Goal: Task Accomplishment & Management: Manage account settings

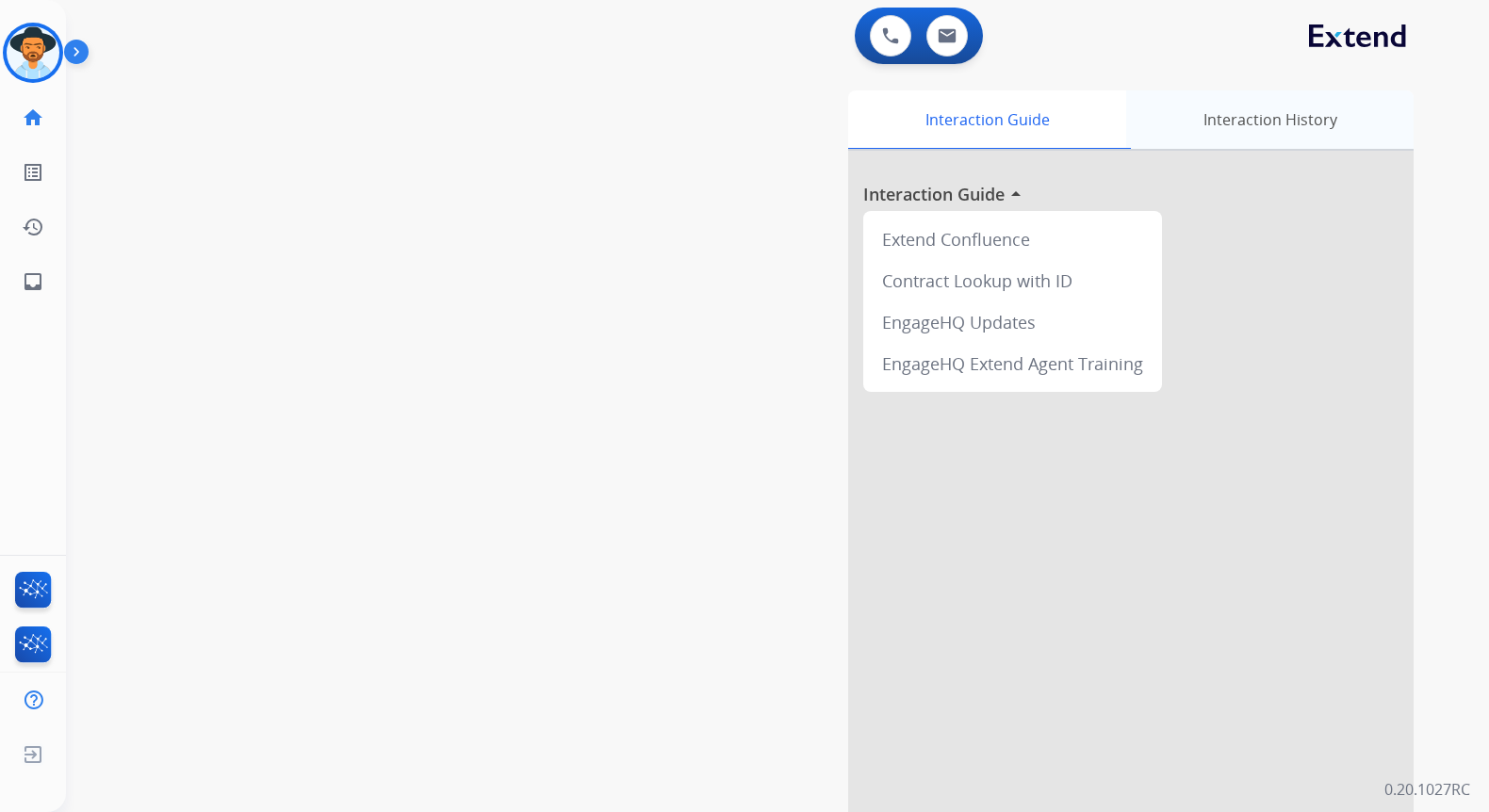
click at [1279, 124] on div "Interaction History" at bounding box center [1270, 120] width 288 height 58
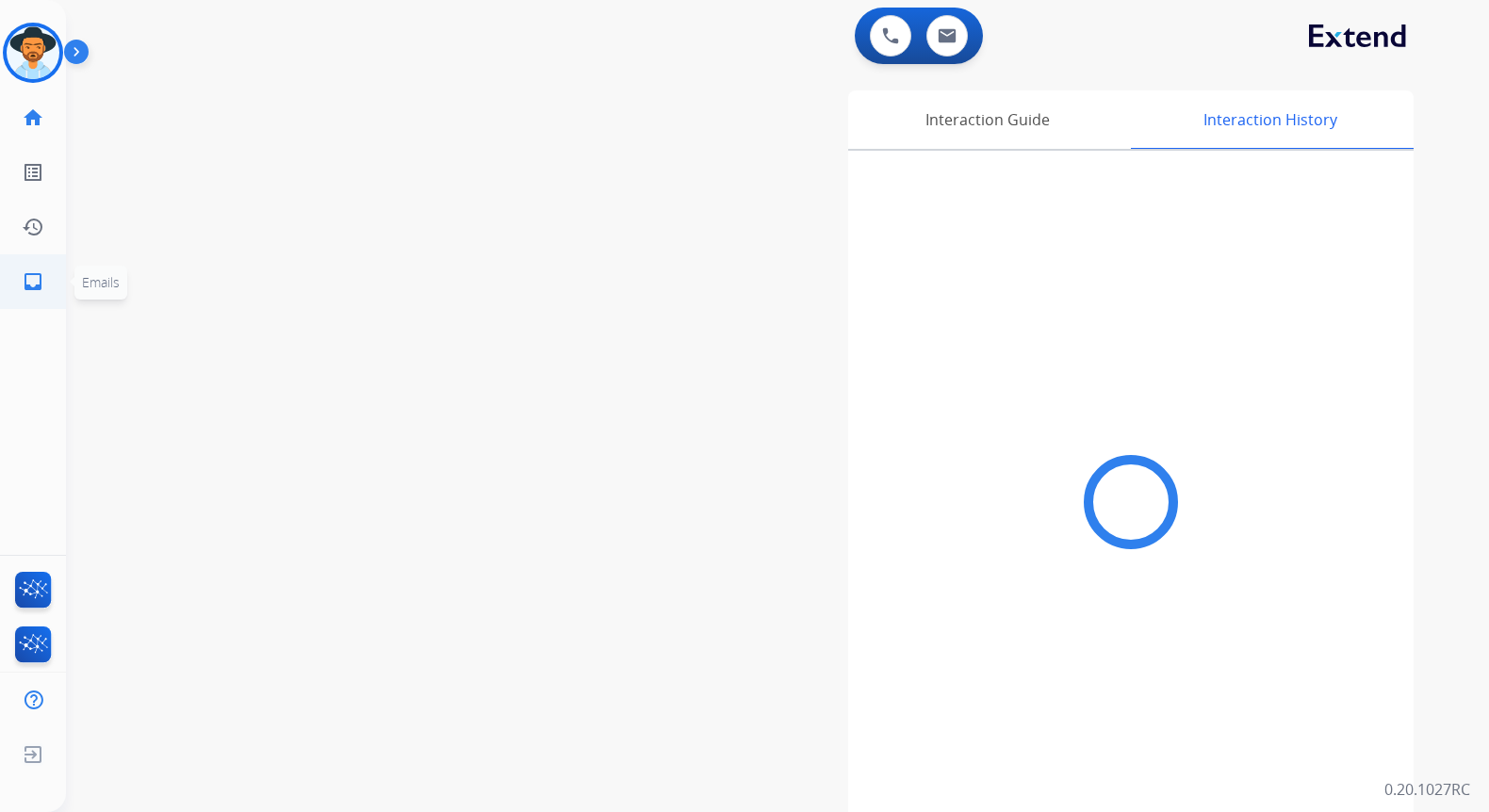
click at [34, 282] on mat-icon "inbox" at bounding box center [32, 281] width 22 height 22
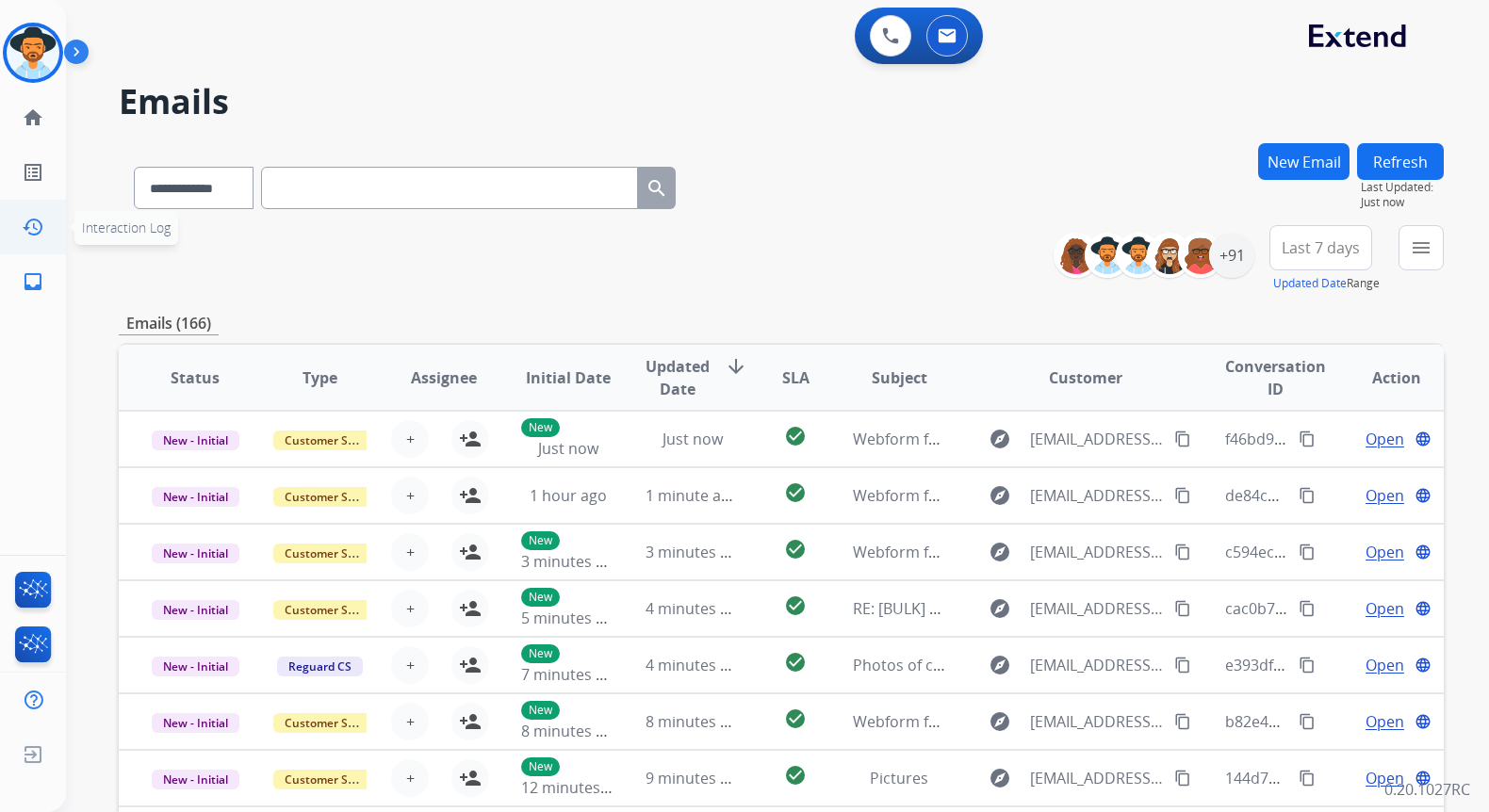
click at [31, 229] on mat-icon "history" at bounding box center [32, 227] width 22 height 22
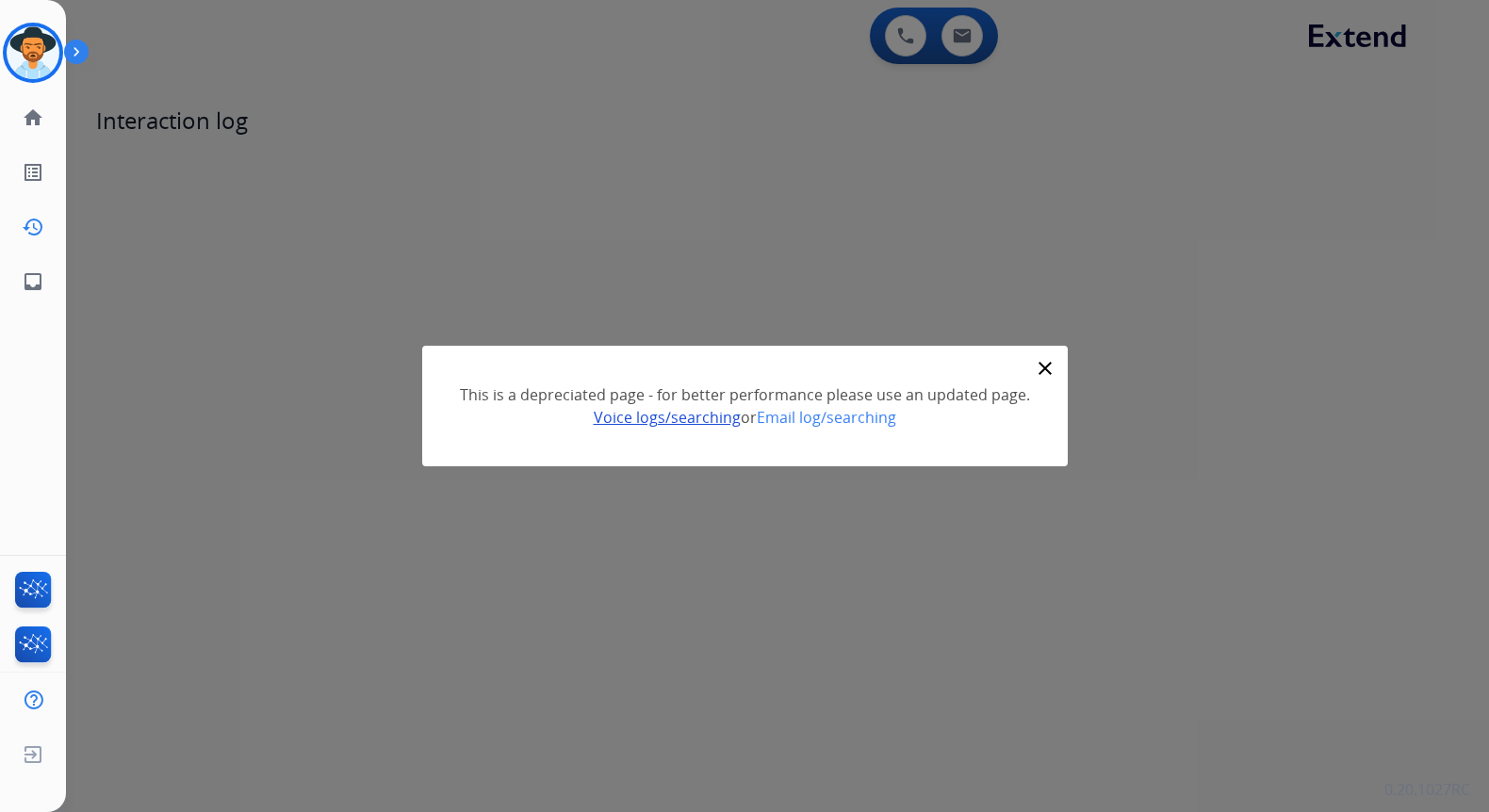
click at [666, 418] on link "Voice logs/searching" at bounding box center [667, 417] width 147 height 20
click at [74, 50] on img at bounding box center [80, 55] width 32 height 36
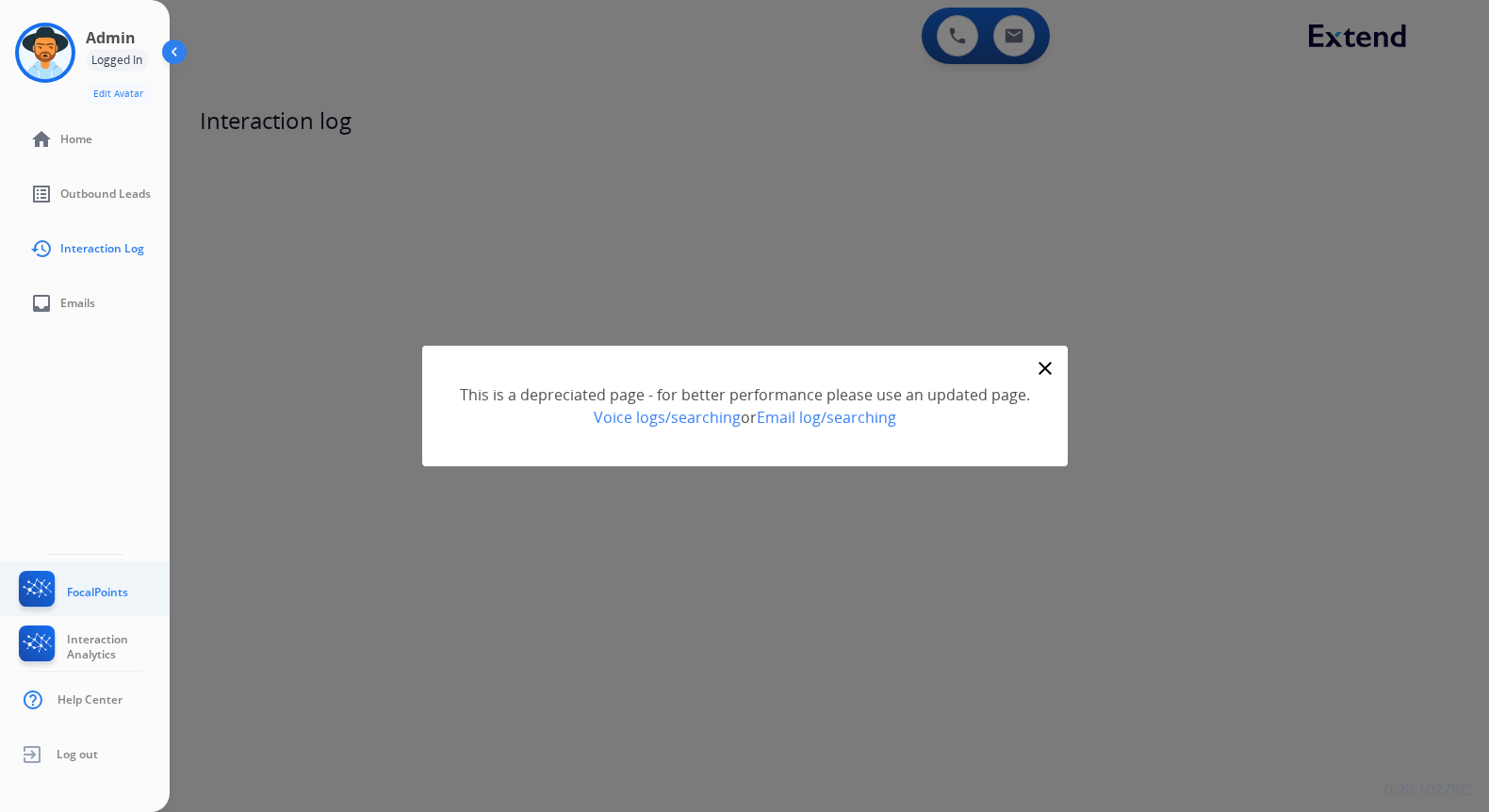
click at [35, 585] on img at bounding box center [38, 592] width 45 height 44
click at [1041, 369] on mat-icon "close" at bounding box center [1045, 368] width 22 height 22
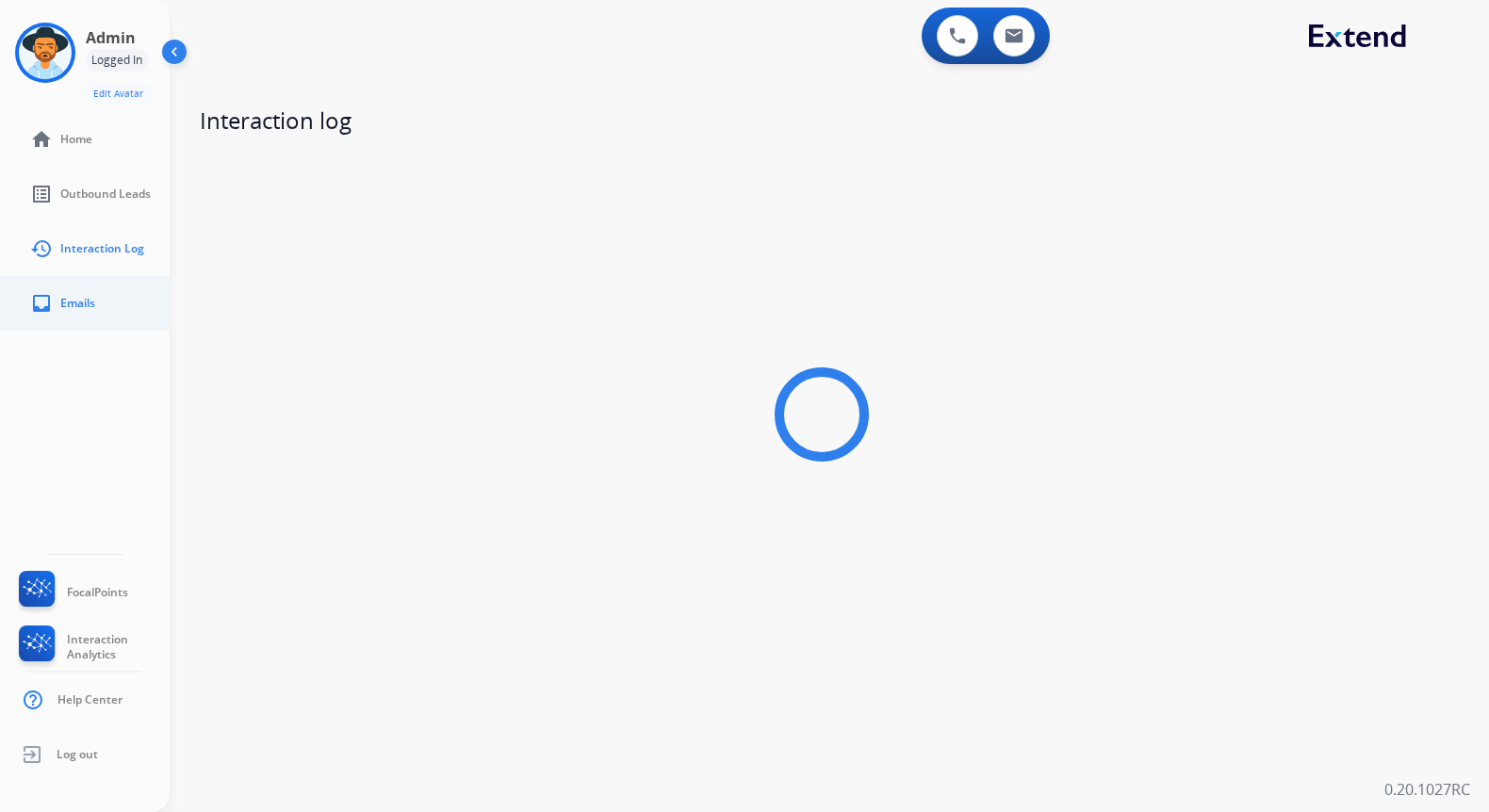
click at [61, 306] on span "Emails" at bounding box center [78, 303] width 35 height 16
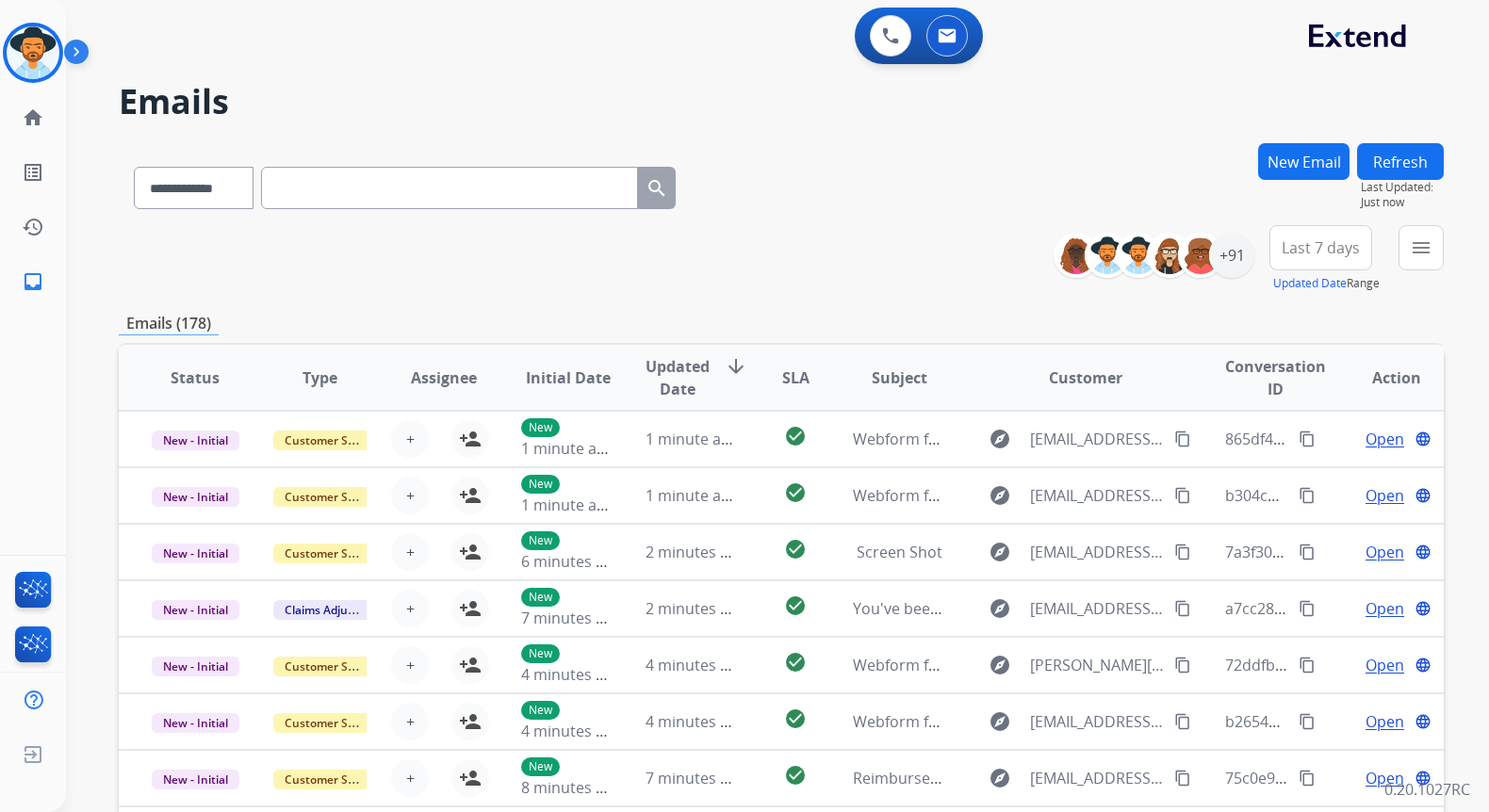
scroll to position [260, 0]
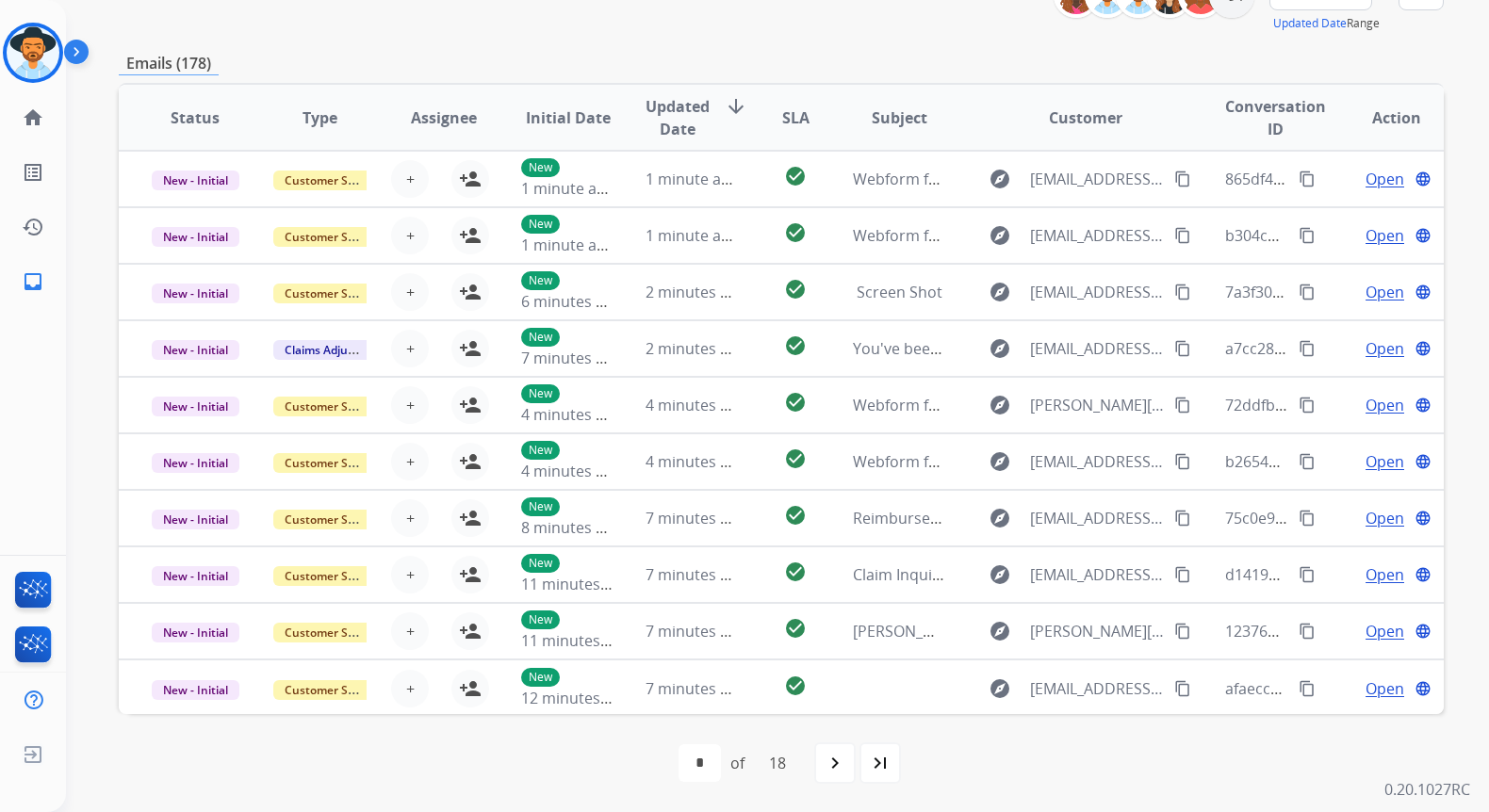
click at [1058, 763] on div "first_page navigate_before * * * * * * * * * ** ** ** ** ** ** ** ** ** of 18 n…" at bounding box center [781, 763] width 1326 height 38
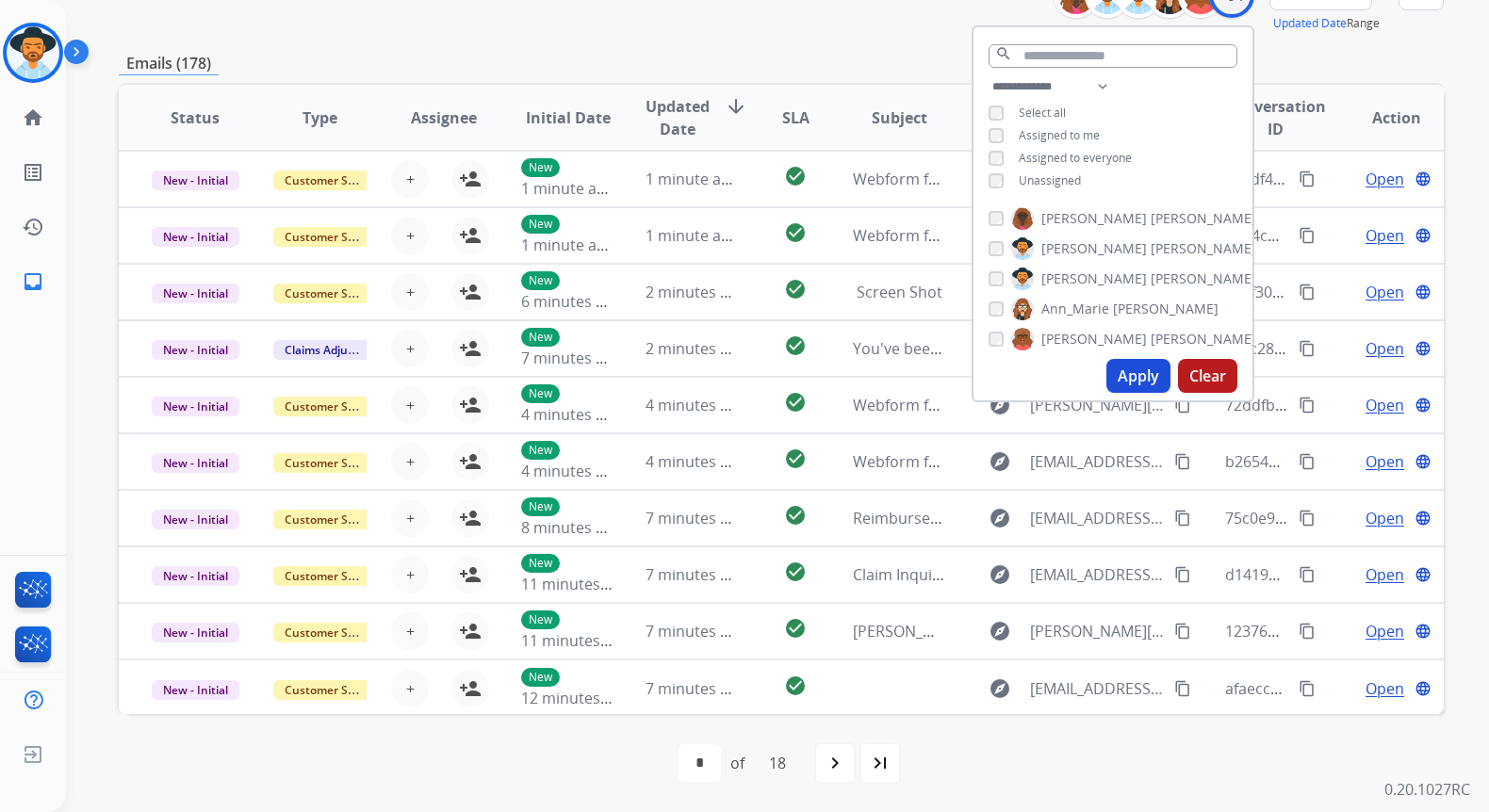
click at [1142, 393] on button "Apply" at bounding box center [1139, 375] width 64 height 34
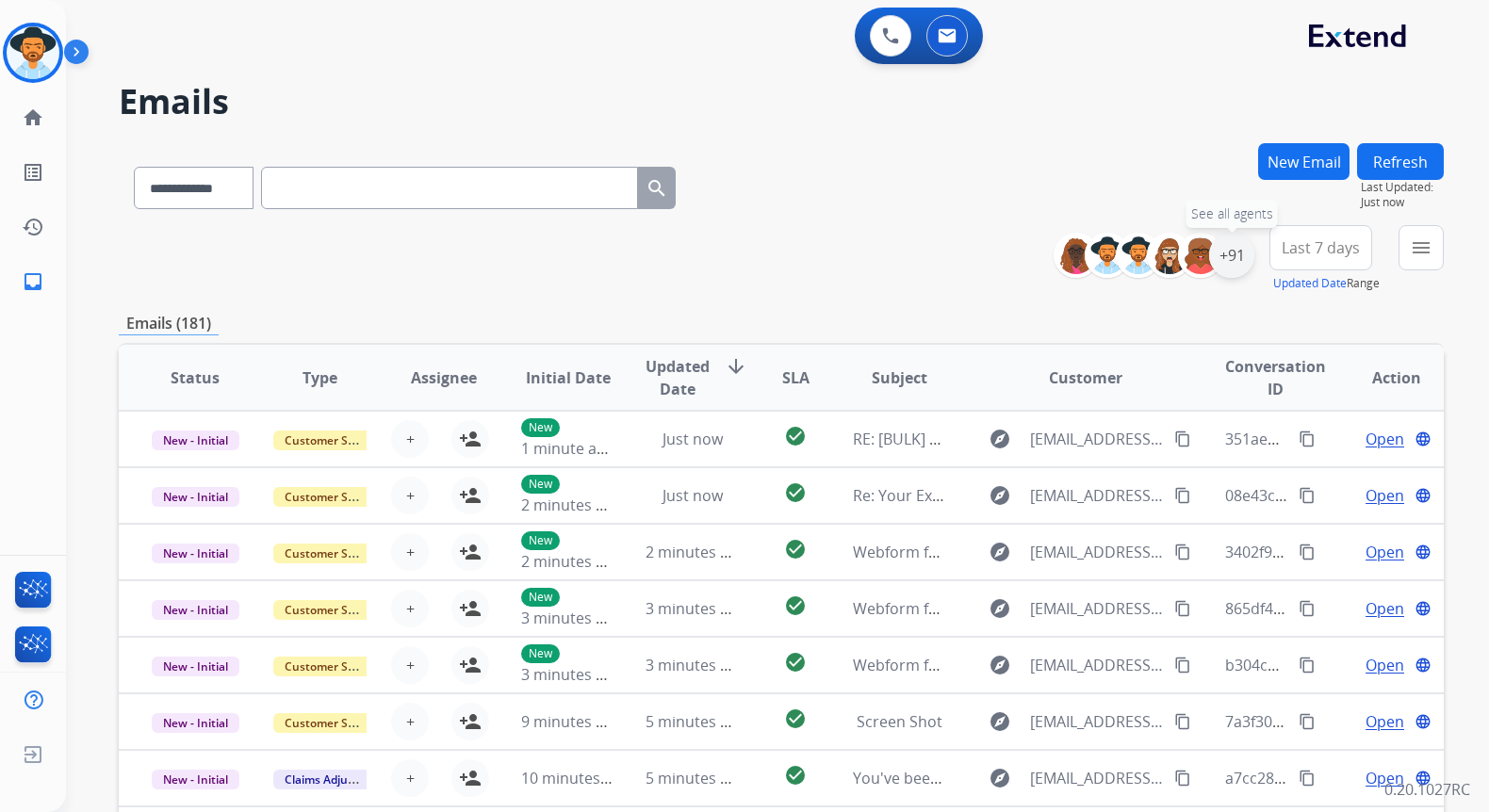
click at [1228, 256] on div "+91" at bounding box center [1231, 255] width 46 height 46
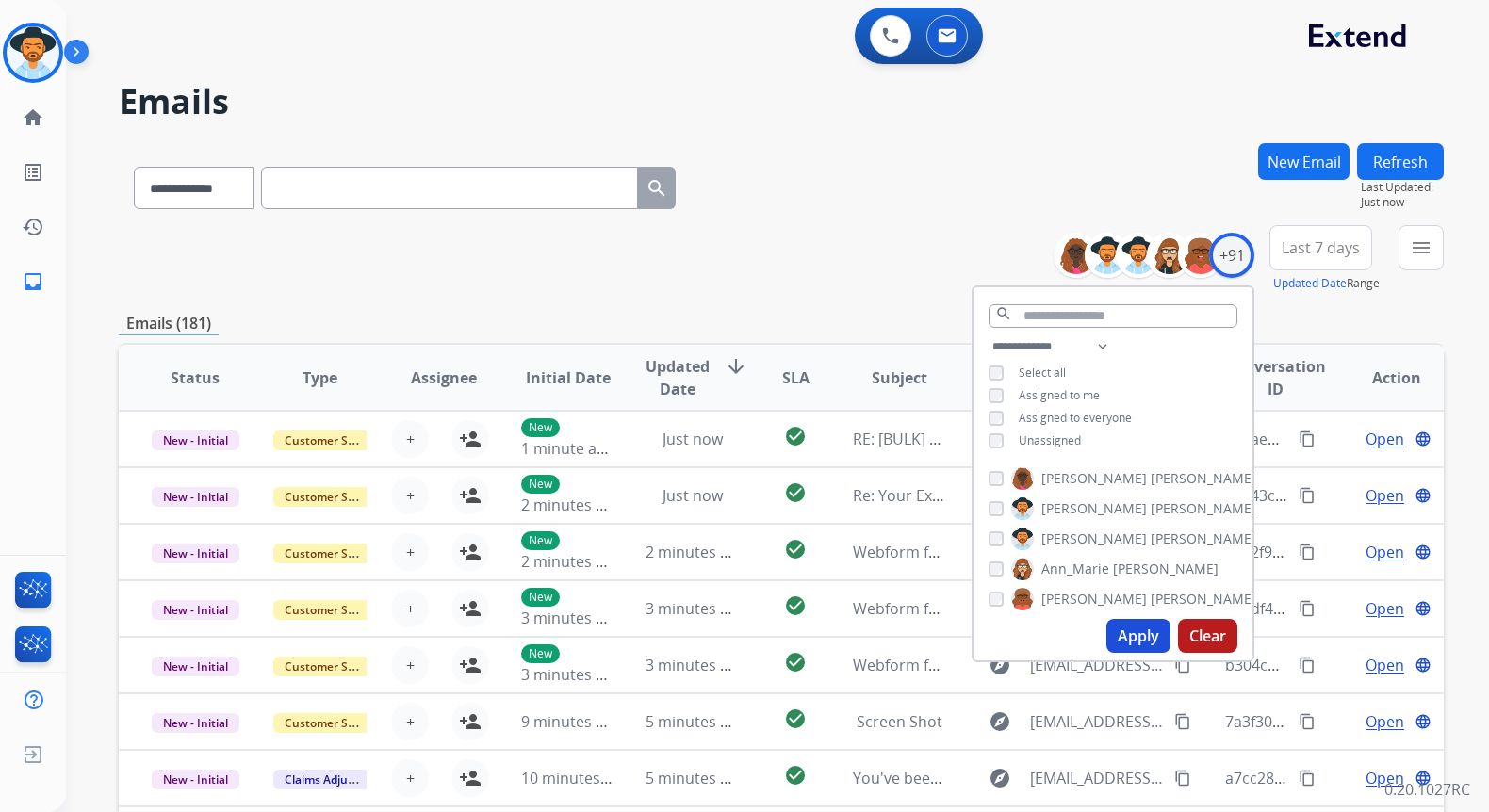
click at [1148, 637] on button "Apply" at bounding box center [1139, 636] width 64 height 34
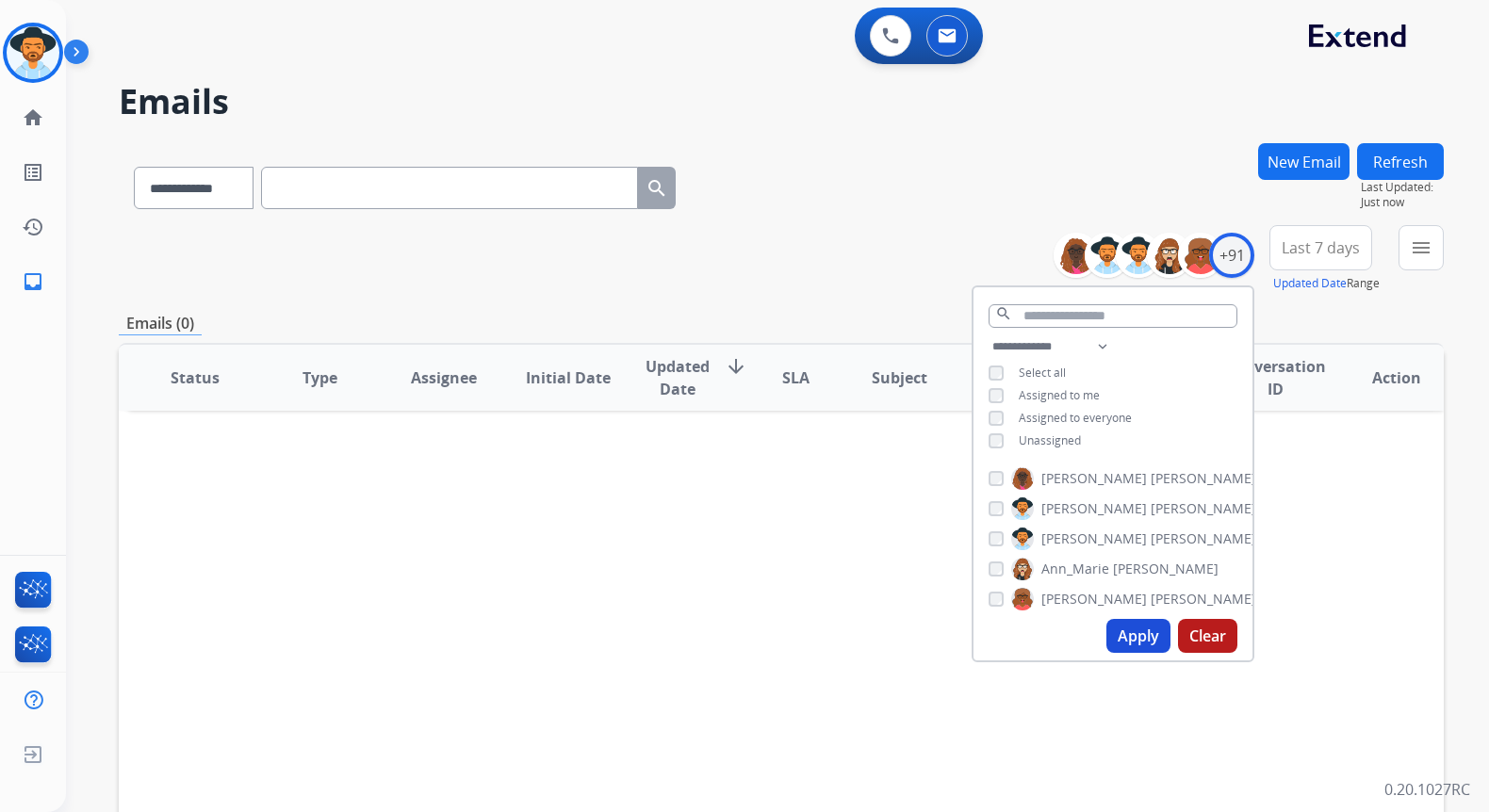
click at [817, 255] on div "**********" at bounding box center [781, 260] width 1326 height 68
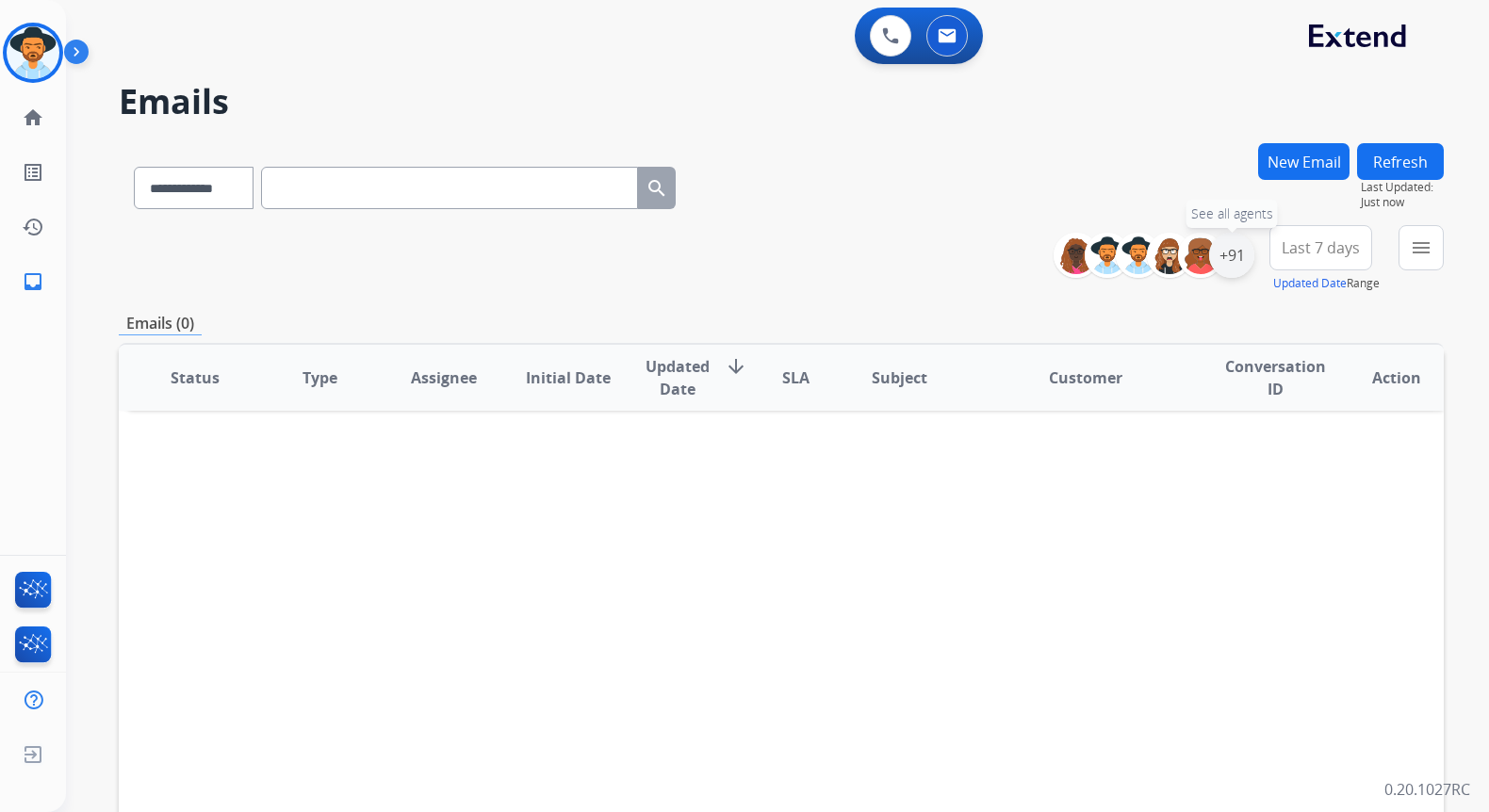
click at [1219, 259] on div "+91" at bounding box center [1231, 255] width 46 height 46
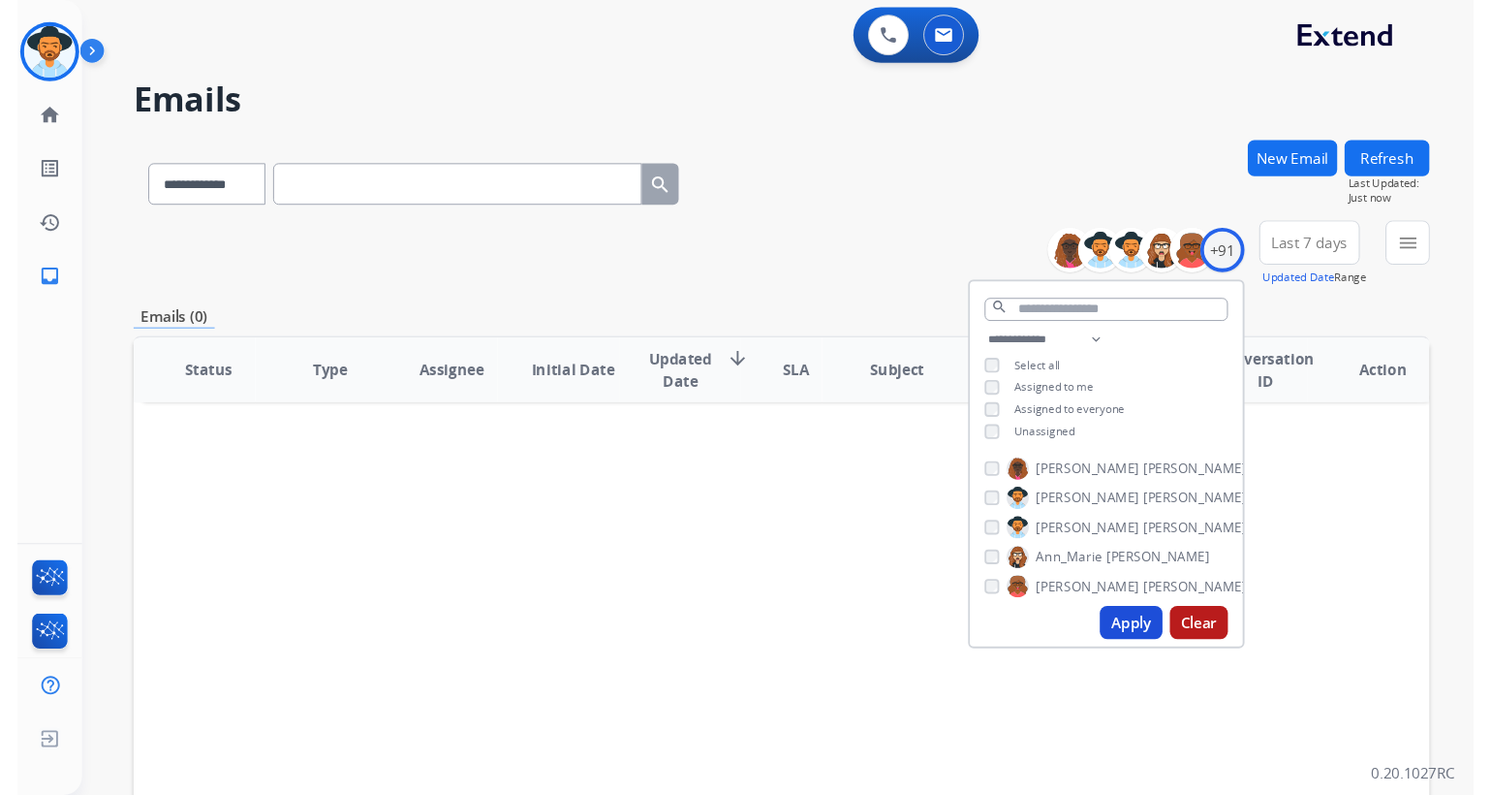
scroll to position [181, 0]
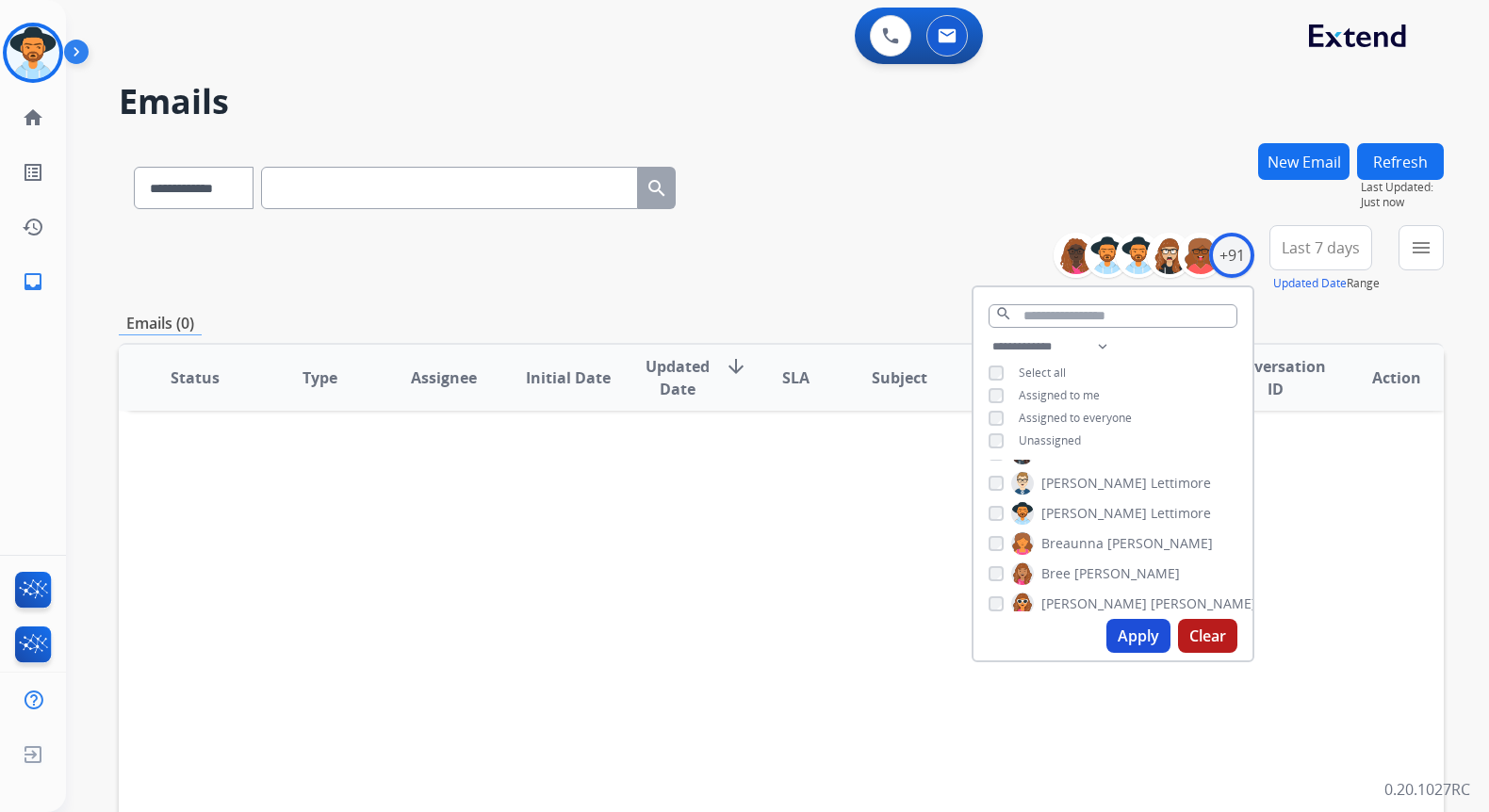
click at [1080, 478] on span "[PERSON_NAME]" at bounding box center [1094, 482] width 106 height 18
click at [1136, 631] on button "Apply" at bounding box center [1139, 636] width 64 height 34
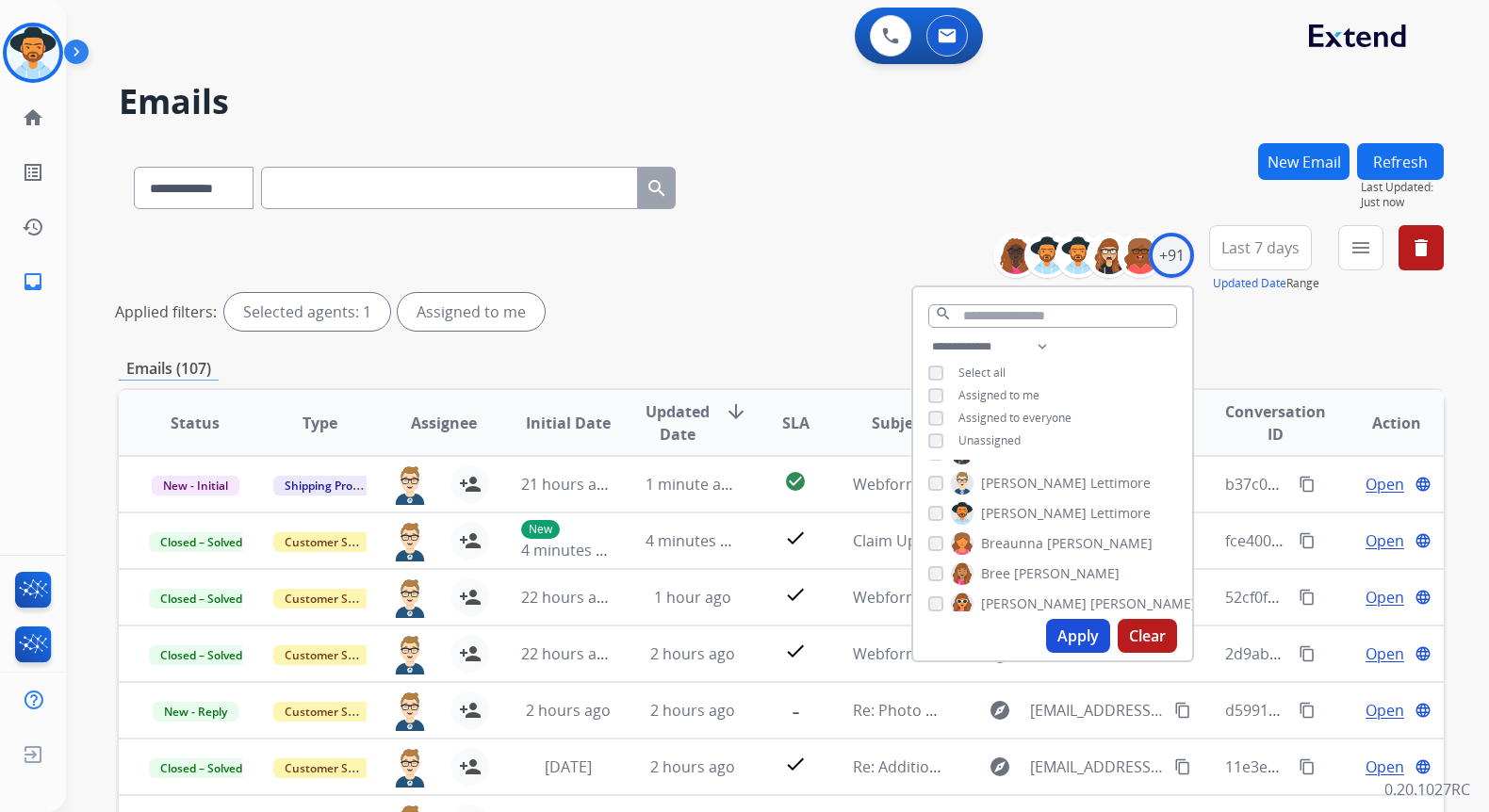
click at [936, 179] on div "**********" at bounding box center [781, 184] width 1326 height 82
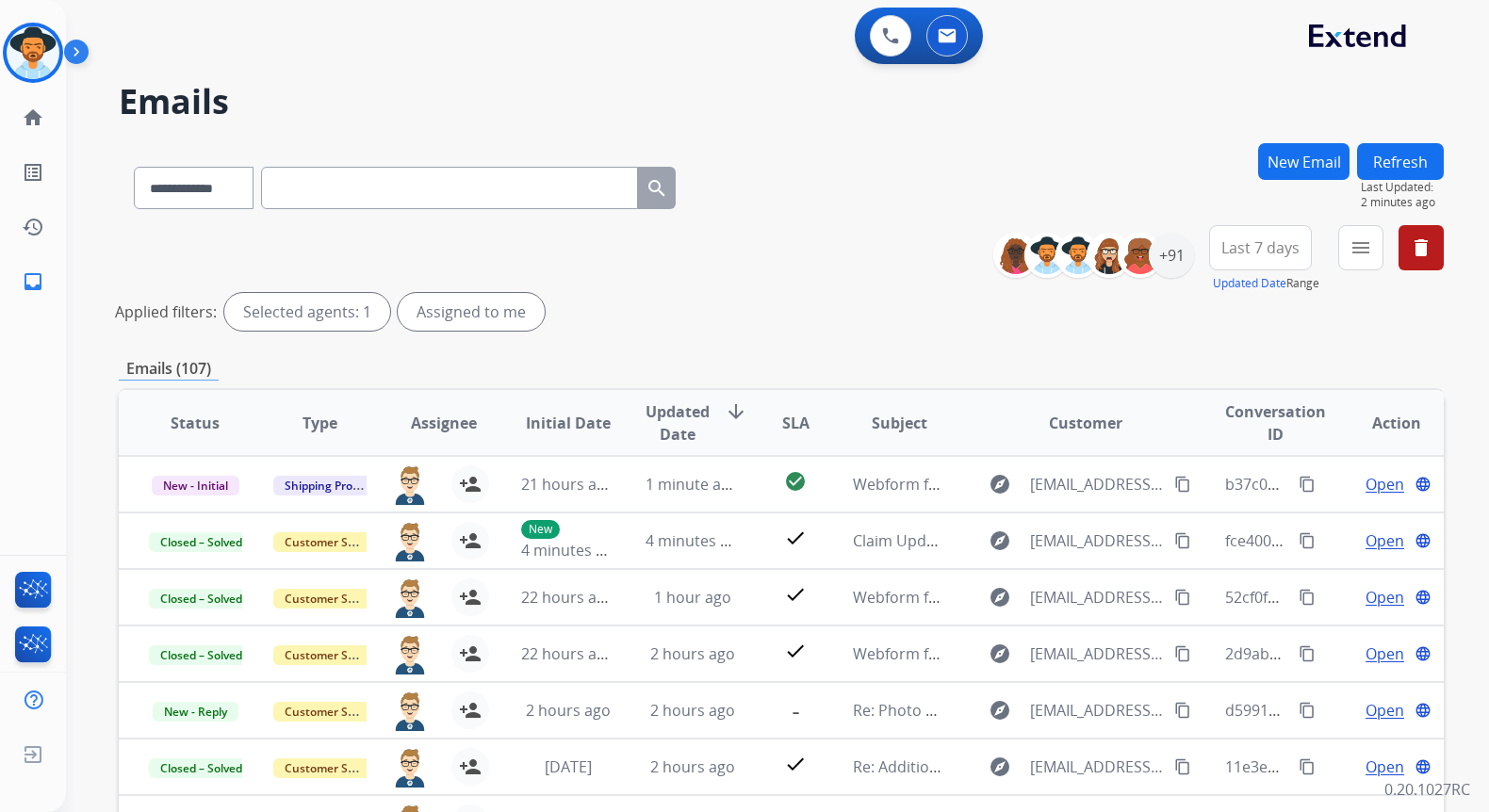
click at [76, 51] on img at bounding box center [80, 55] width 32 height 36
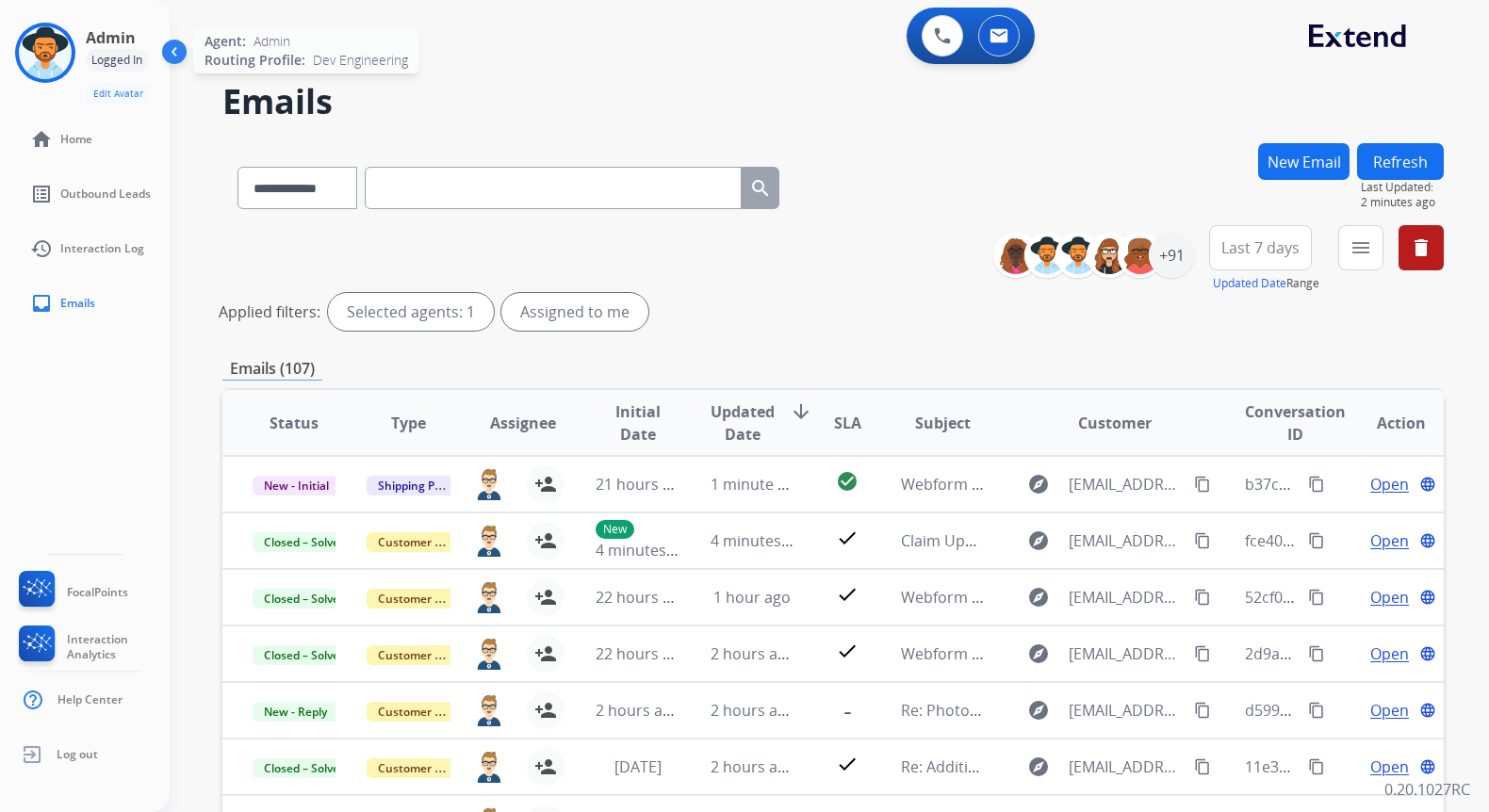
click at [56, 48] on img at bounding box center [45, 53] width 53 height 53
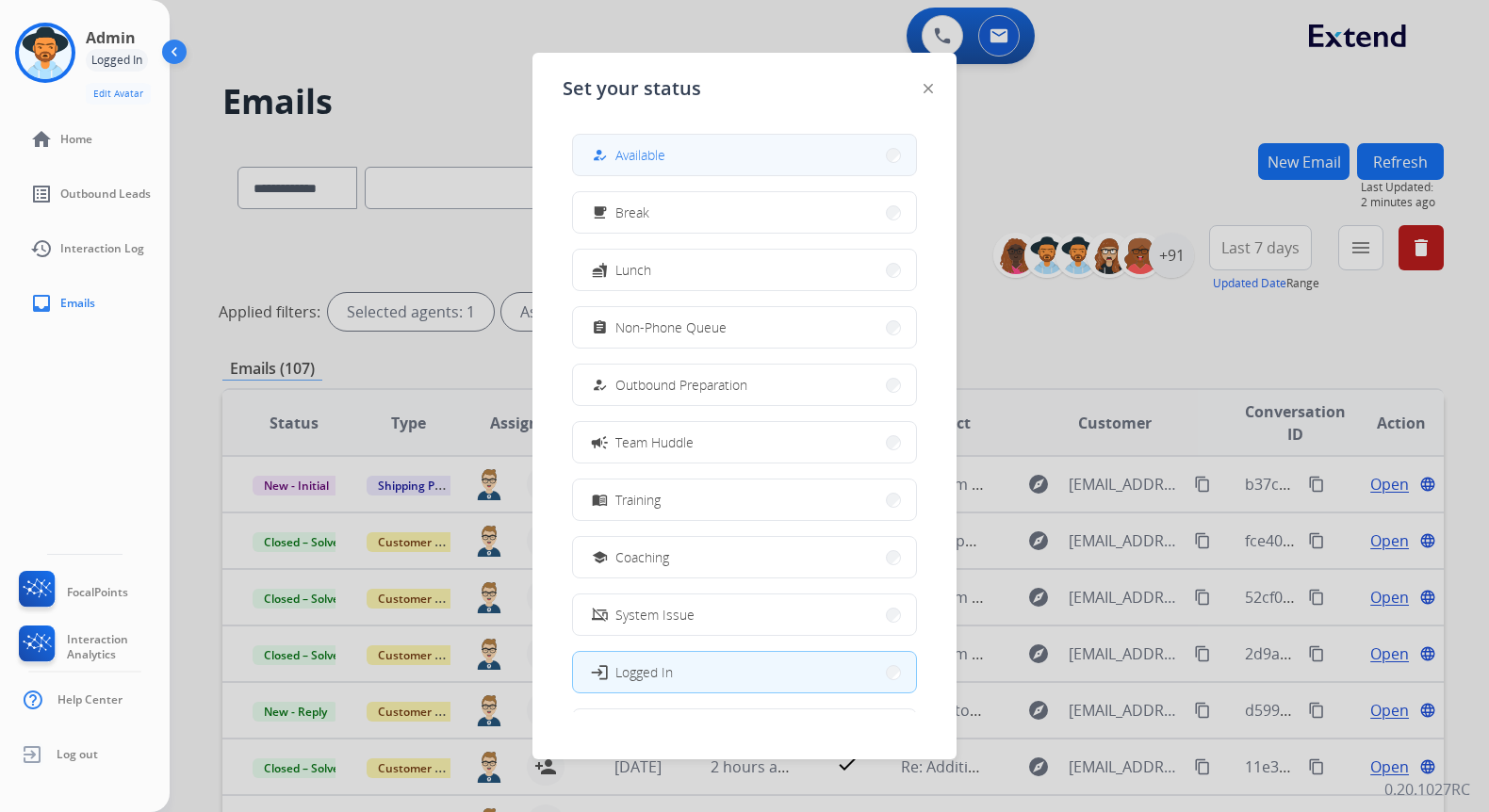
click at [729, 159] on button "how_to_reg Available" at bounding box center [744, 156] width 343 height 41
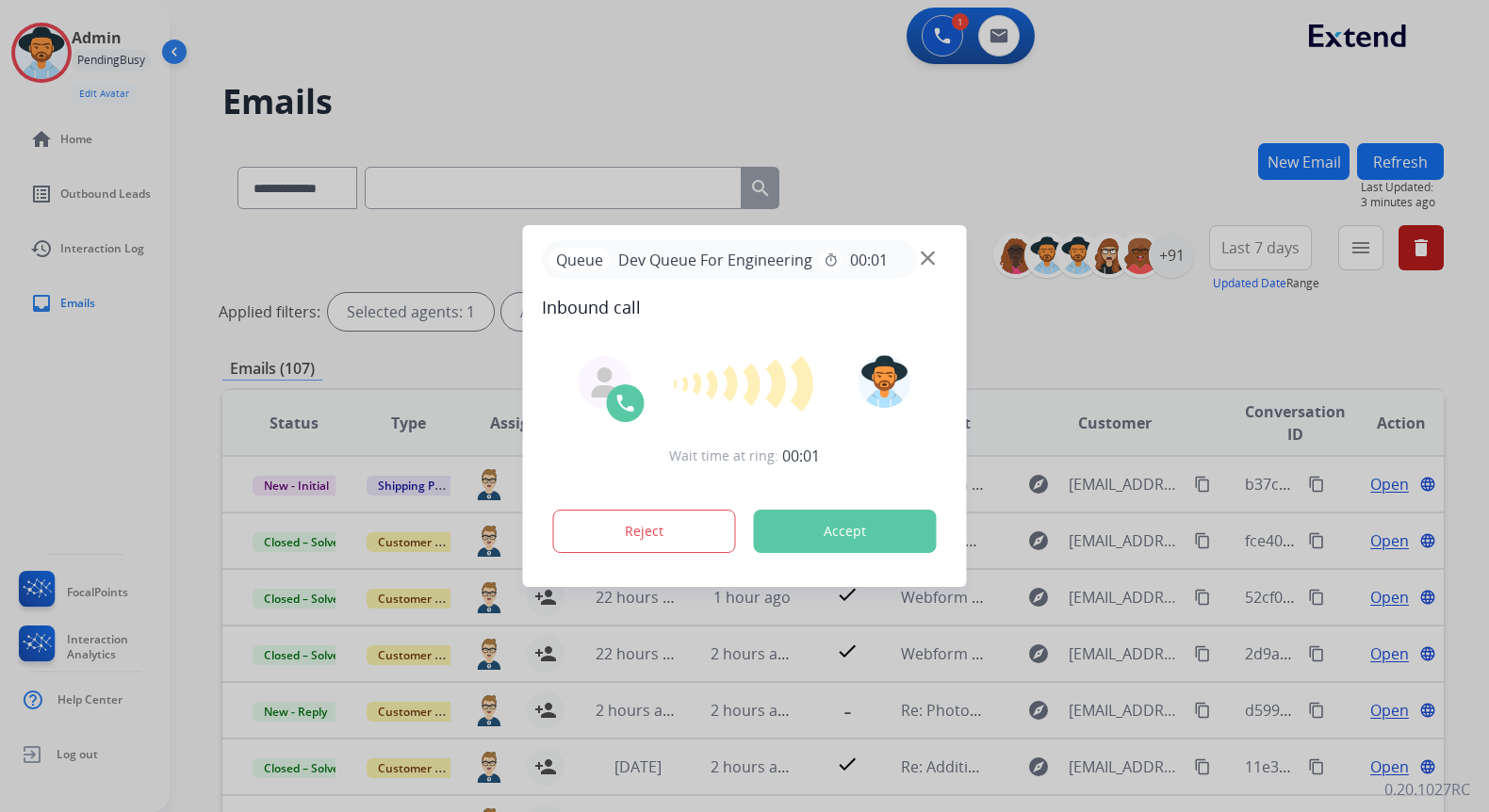
click at [869, 534] on button "Accept" at bounding box center [845, 531] width 183 height 44
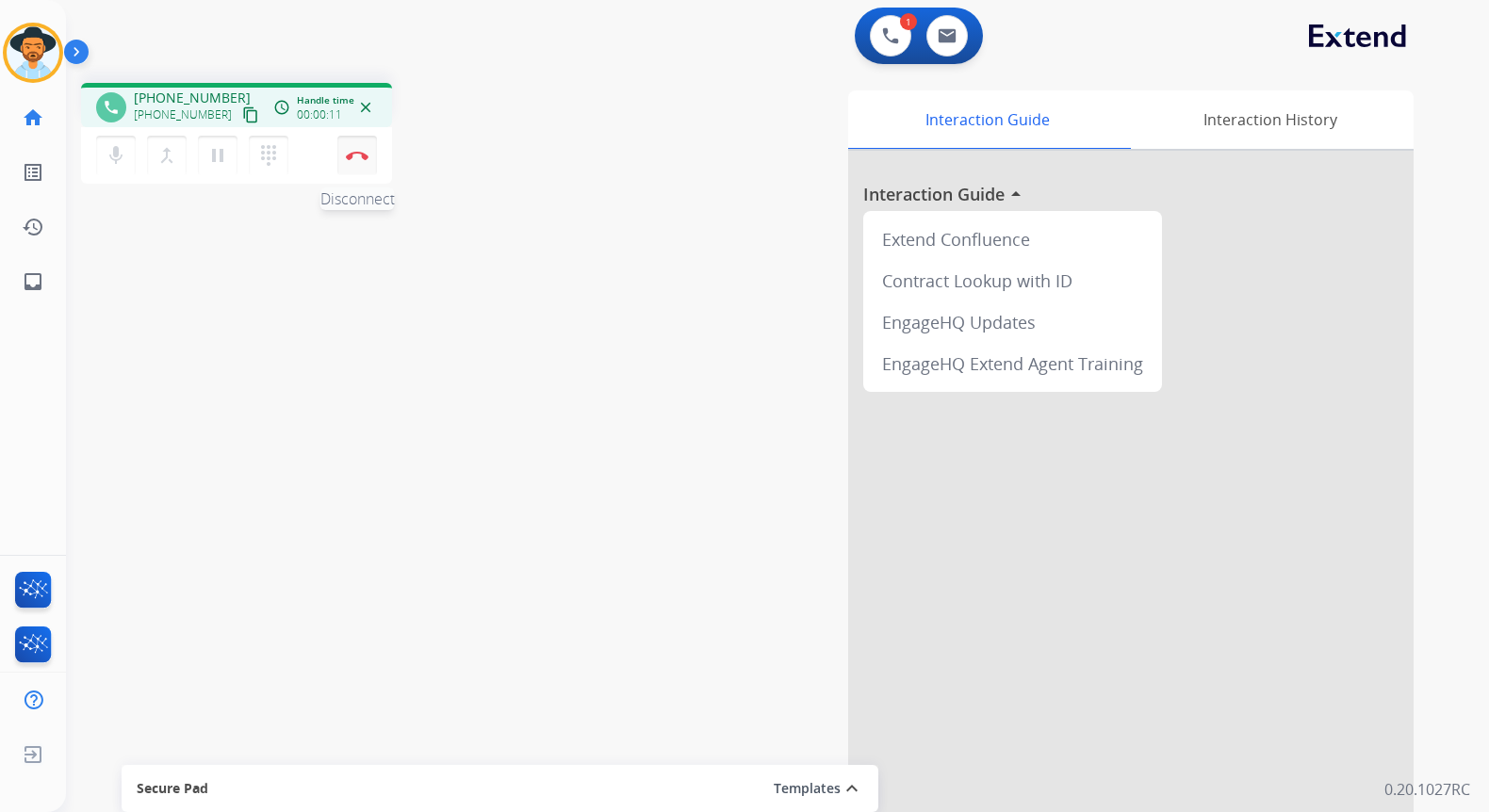
click at [354, 155] on img at bounding box center [357, 156] width 22 height 10
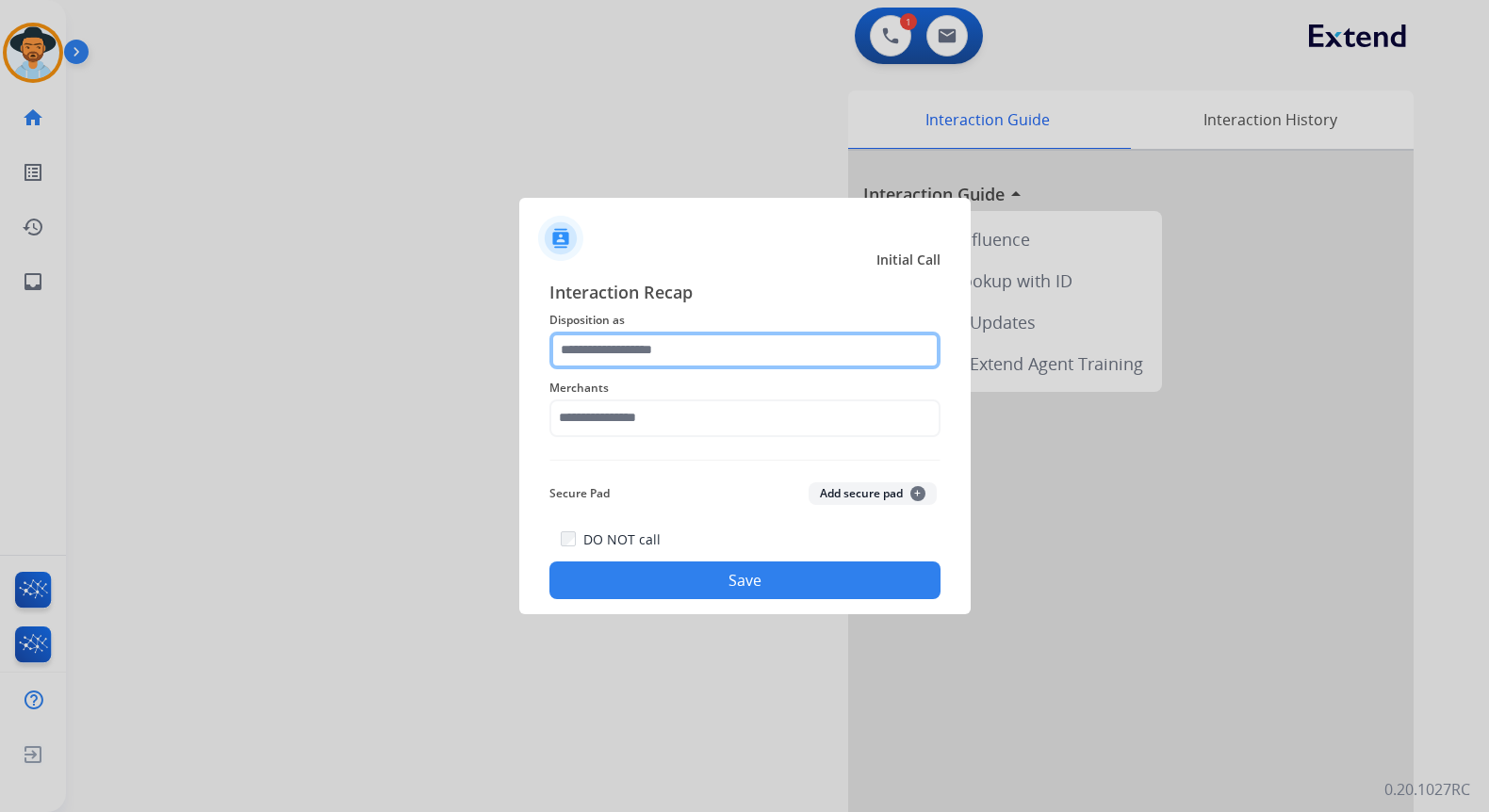
click at [709, 352] on input "text" at bounding box center [745, 350] width 391 height 38
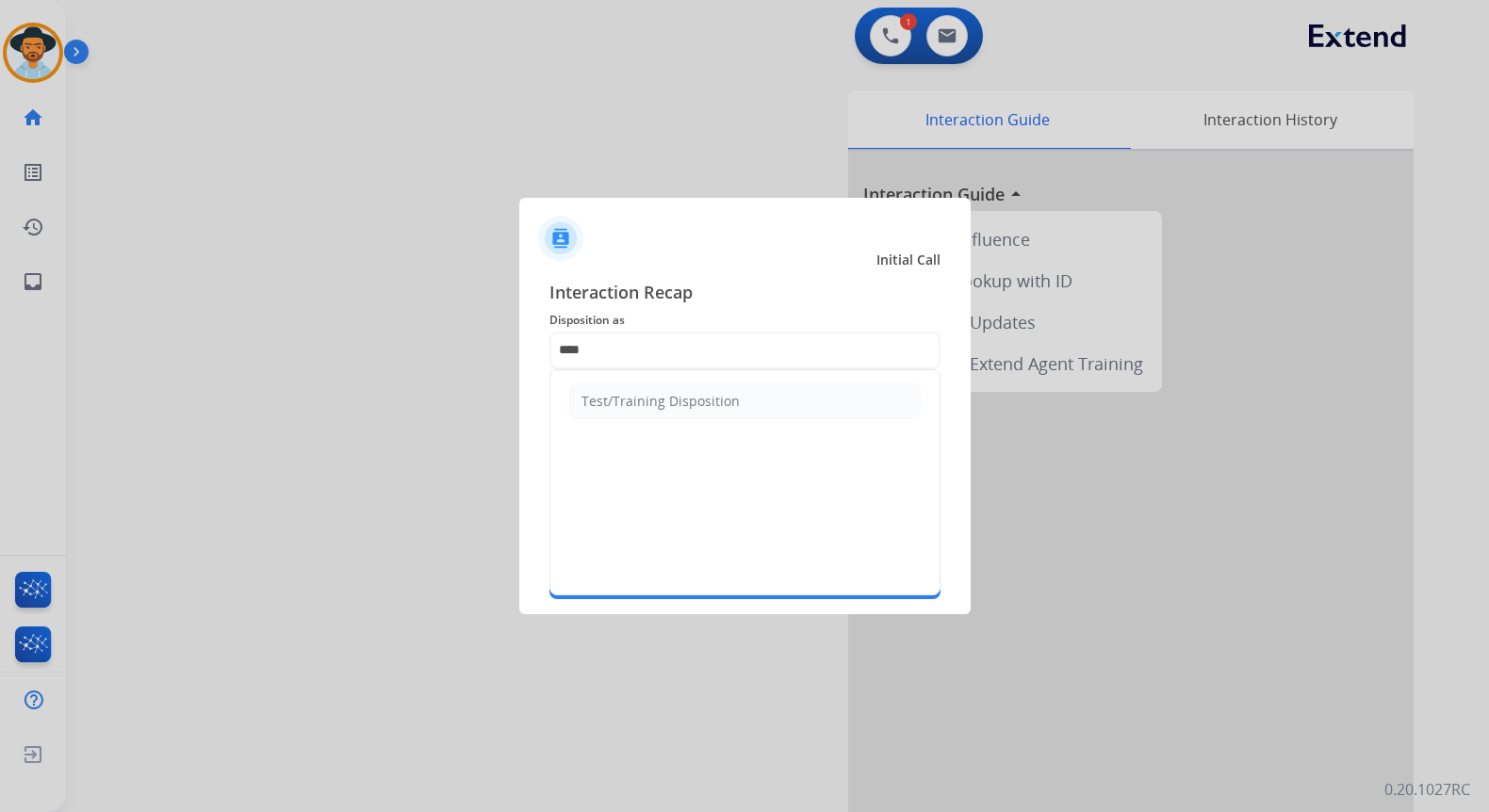
click at [706, 403] on div "Test/Training Disposition" at bounding box center [660, 401] width 159 height 18
type input "**********"
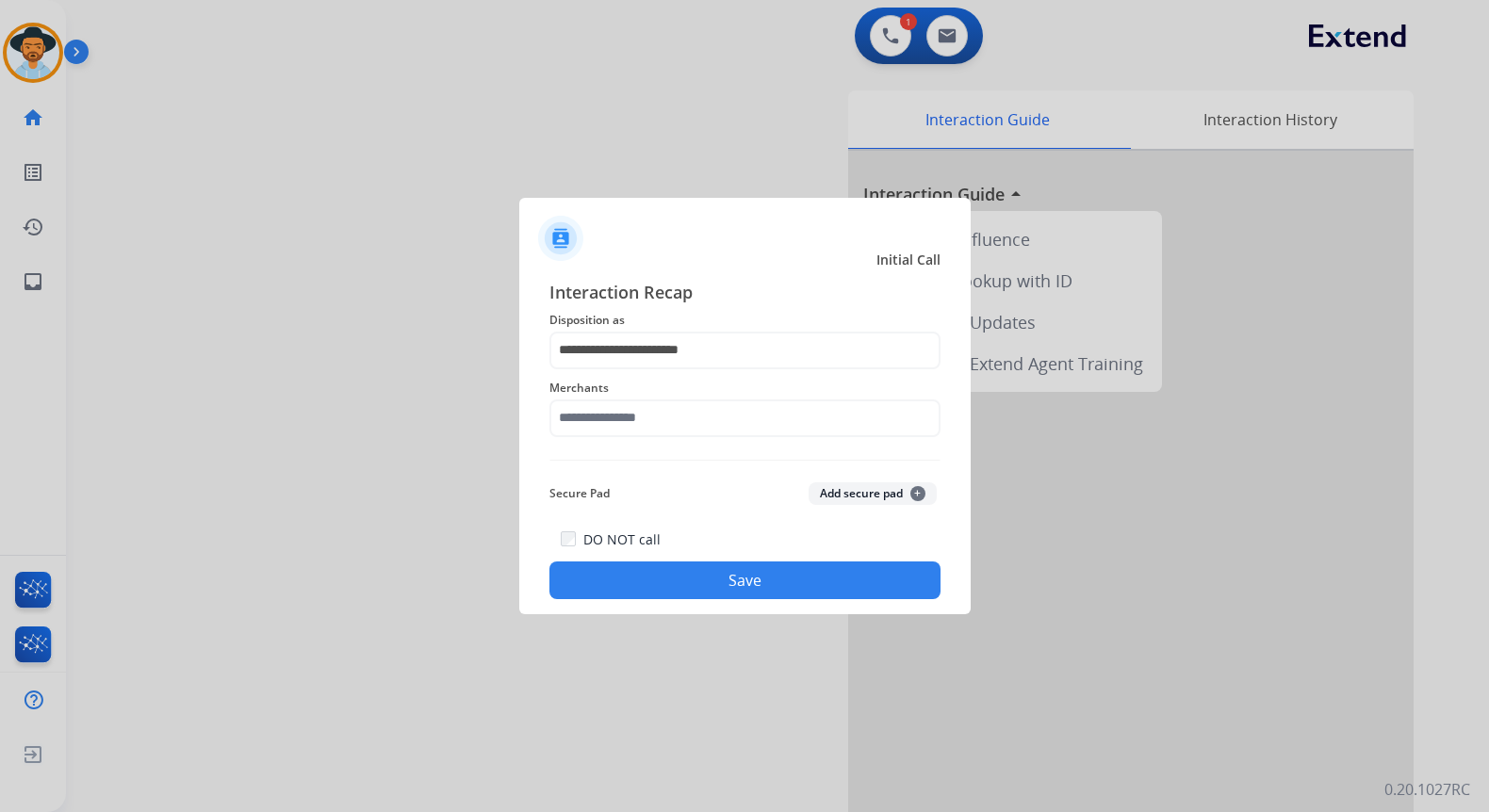
click at [77, 51] on div at bounding box center [744, 406] width 1489 height 812
click at [664, 423] on input "text" at bounding box center [745, 418] width 391 height 38
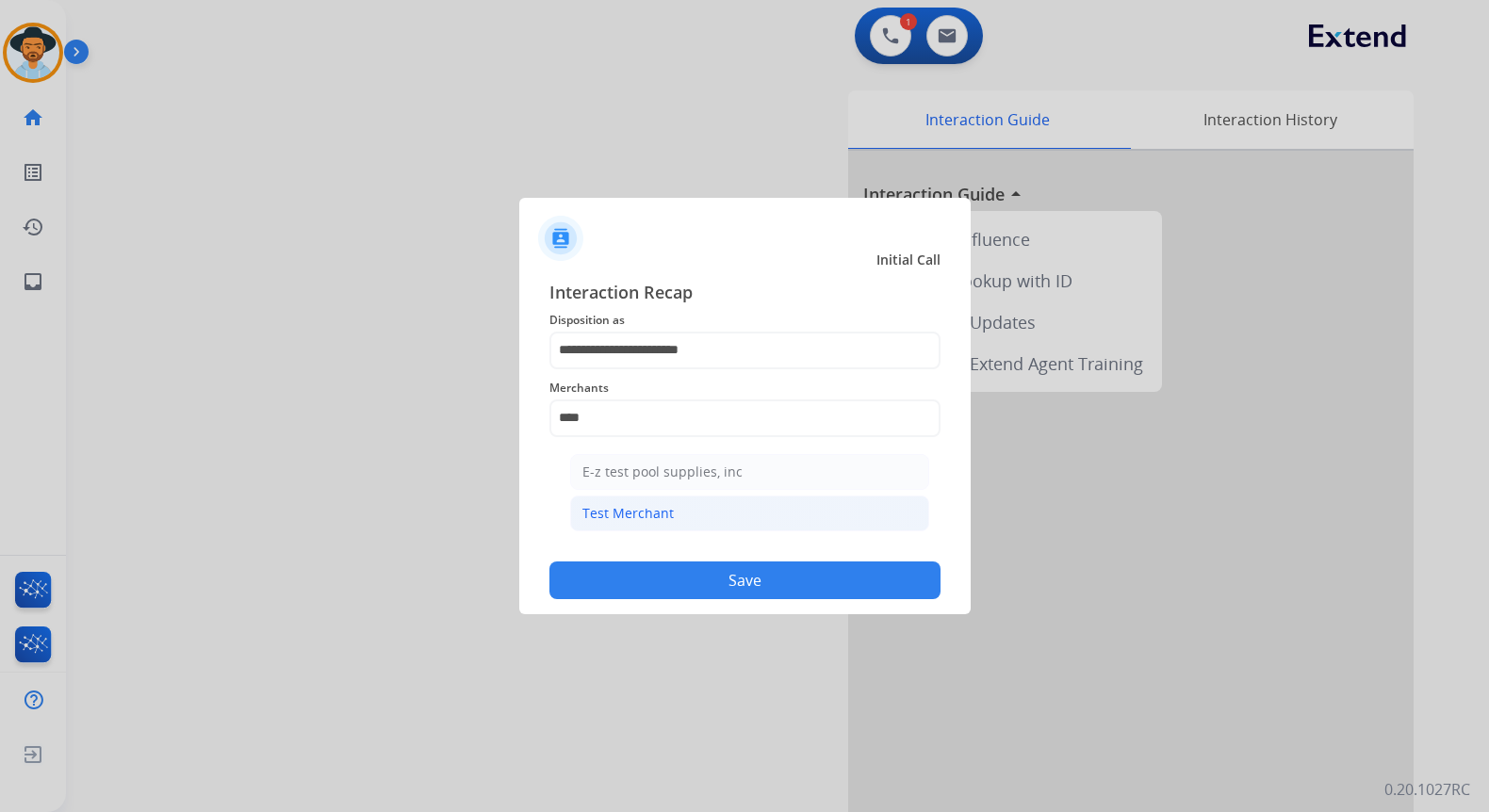
click at [640, 511] on div "Test Merchant" at bounding box center [628, 512] width 91 height 18
type input "**********"
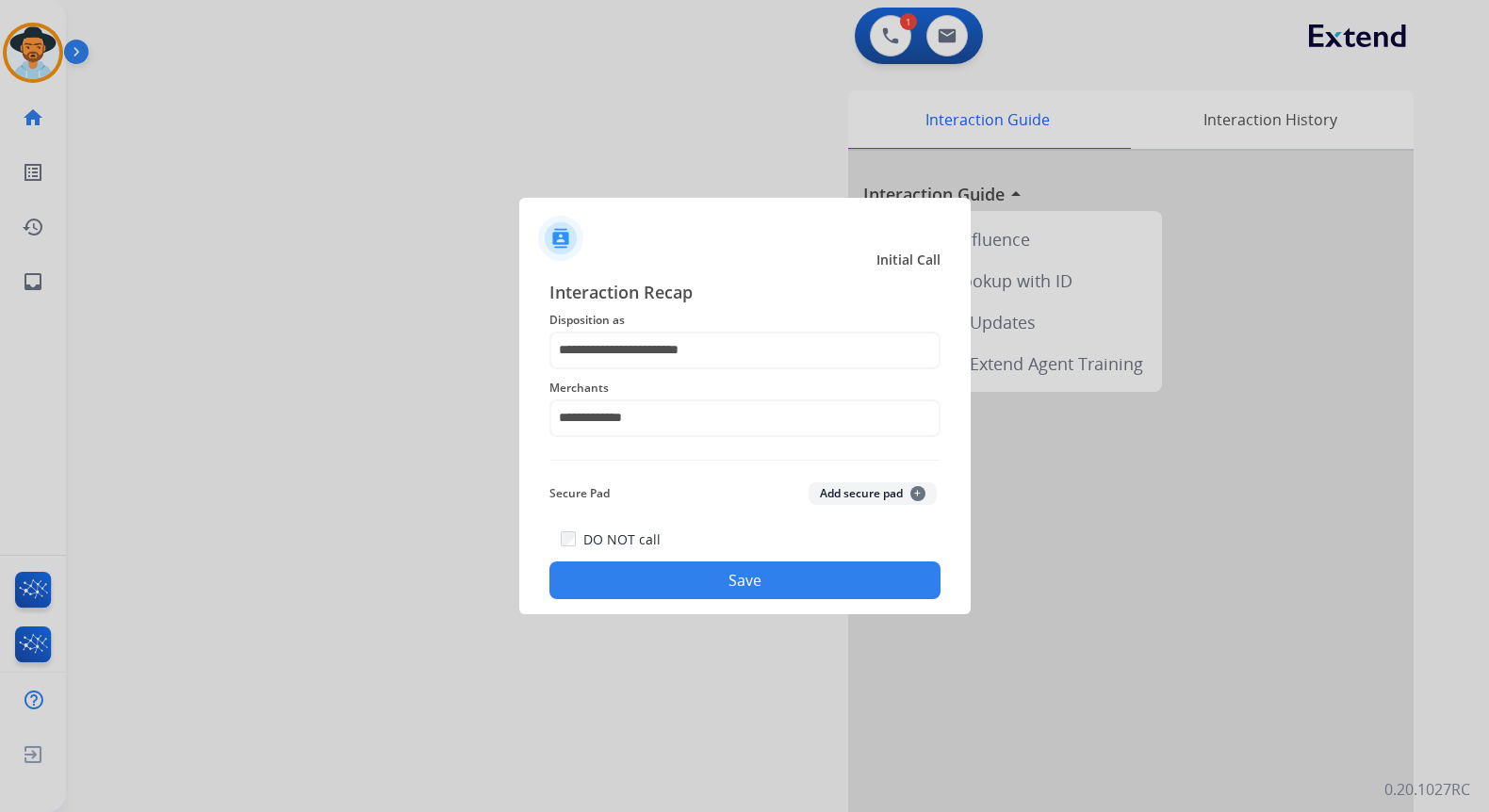
click at [758, 580] on button "Save" at bounding box center [745, 581] width 391 height 38
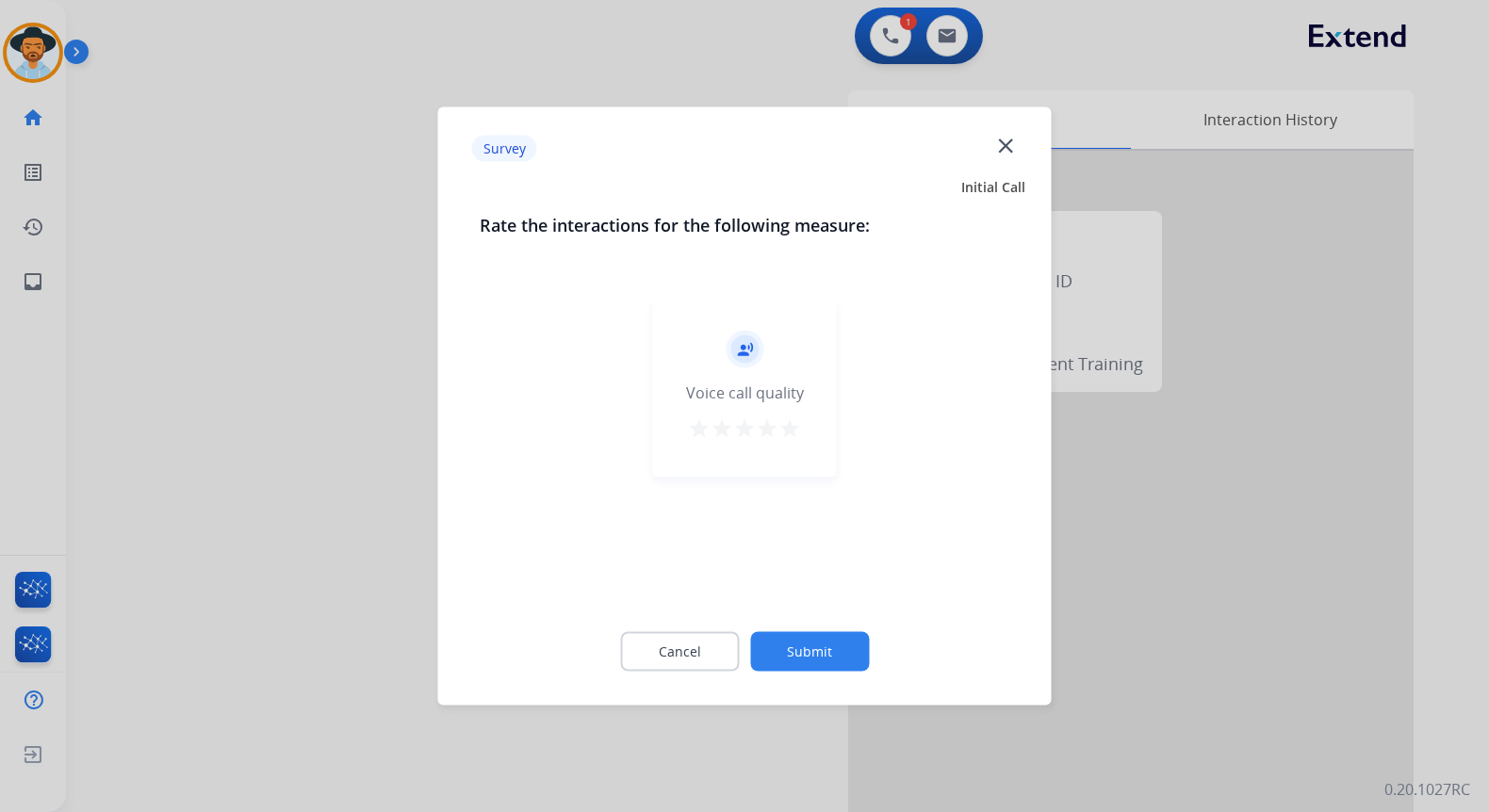
click at [1009, 145] on mat-icon "close" at bounding box center [1005, 145] width 24 height 24
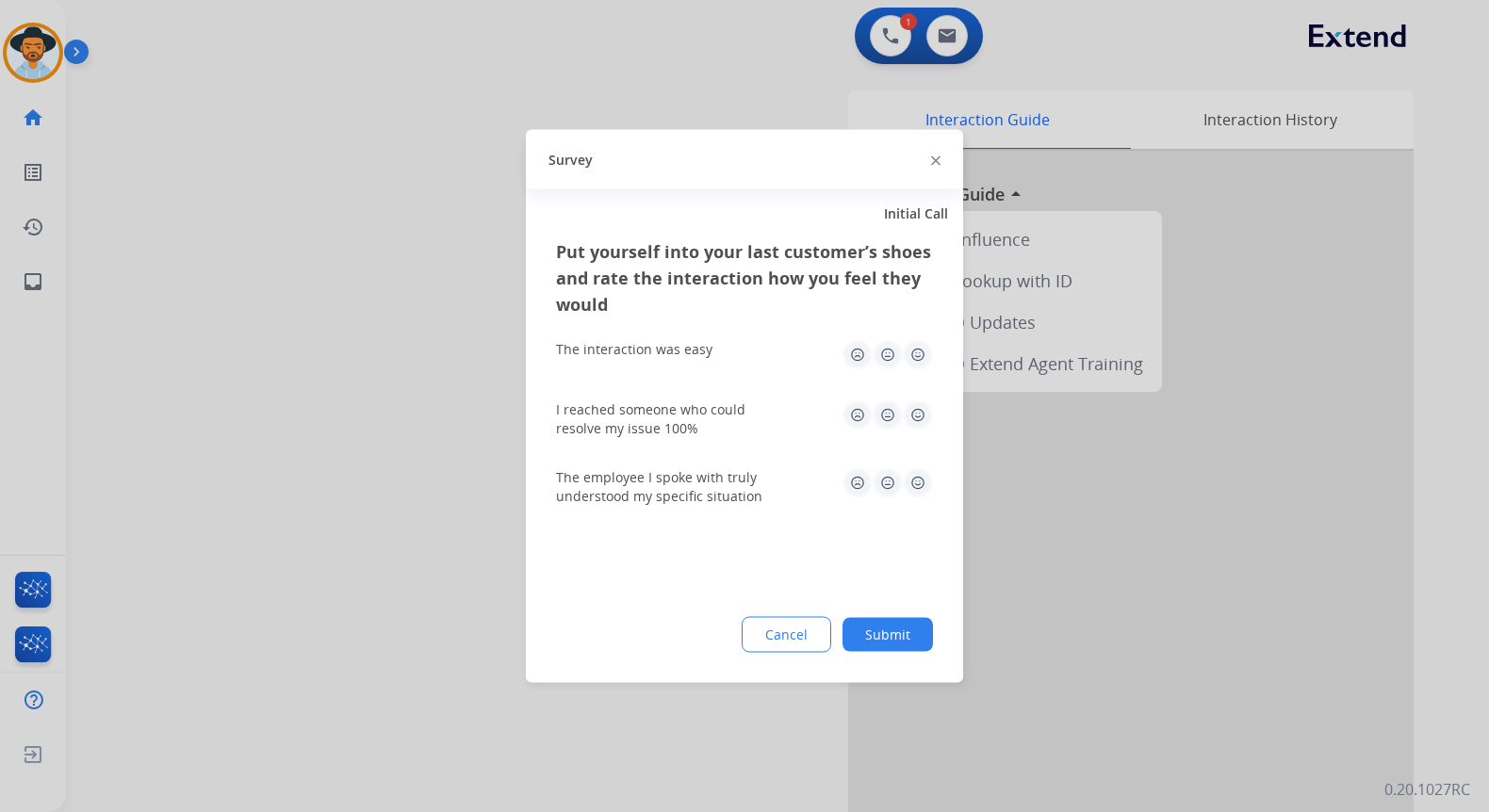
click at [934, 159] on img at bounding box center [936, 160] width 10 height 10
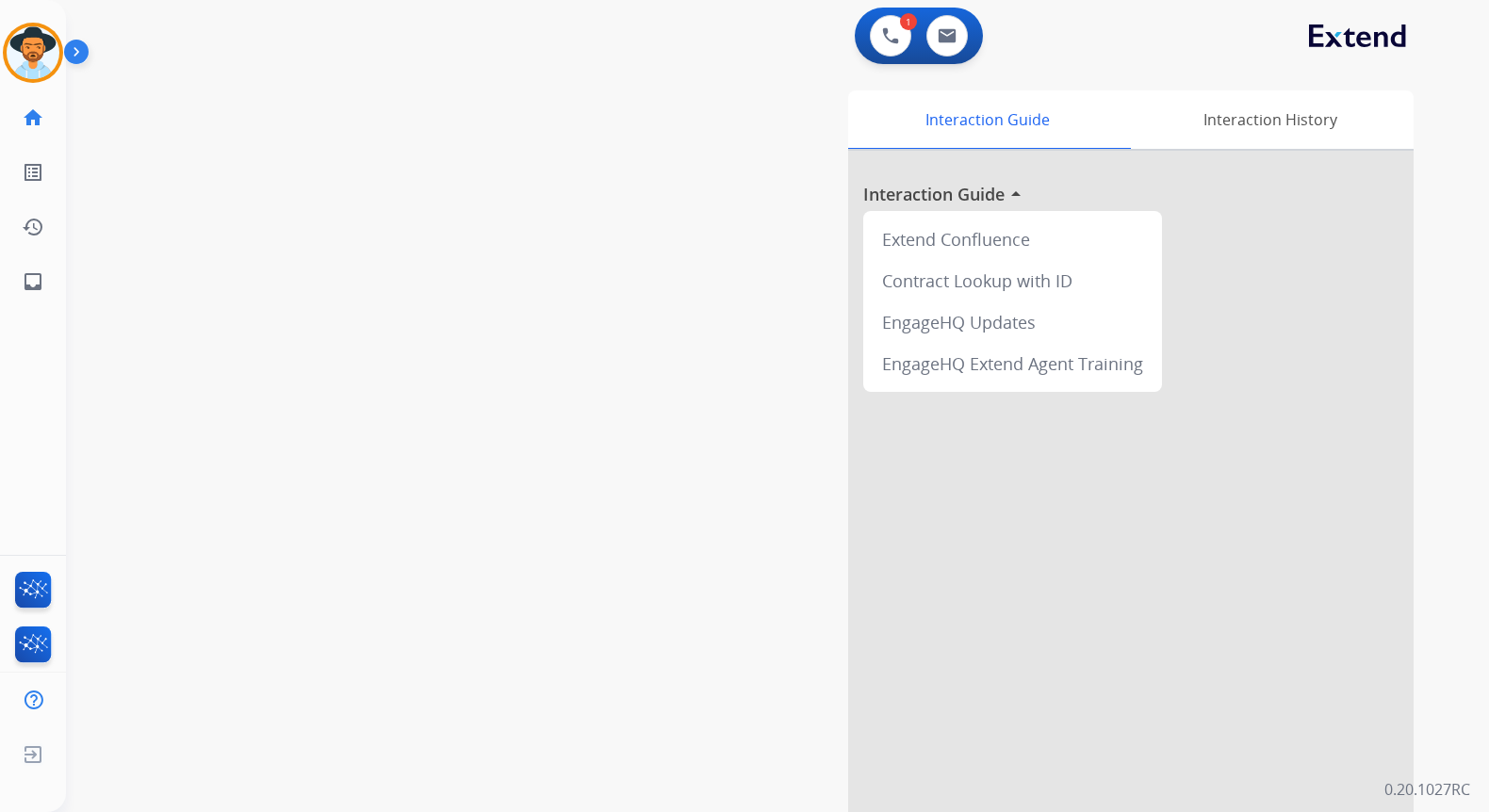
click at [371, 94] on div "swap_horiz Break voice bridge close_fullscreen Connect 3-Way Call merge_type Se…" at bounding box center [755, 461] width 1378 height 786
click at [76, 51] on img at bounding box center [80, 55] width 32 height 36
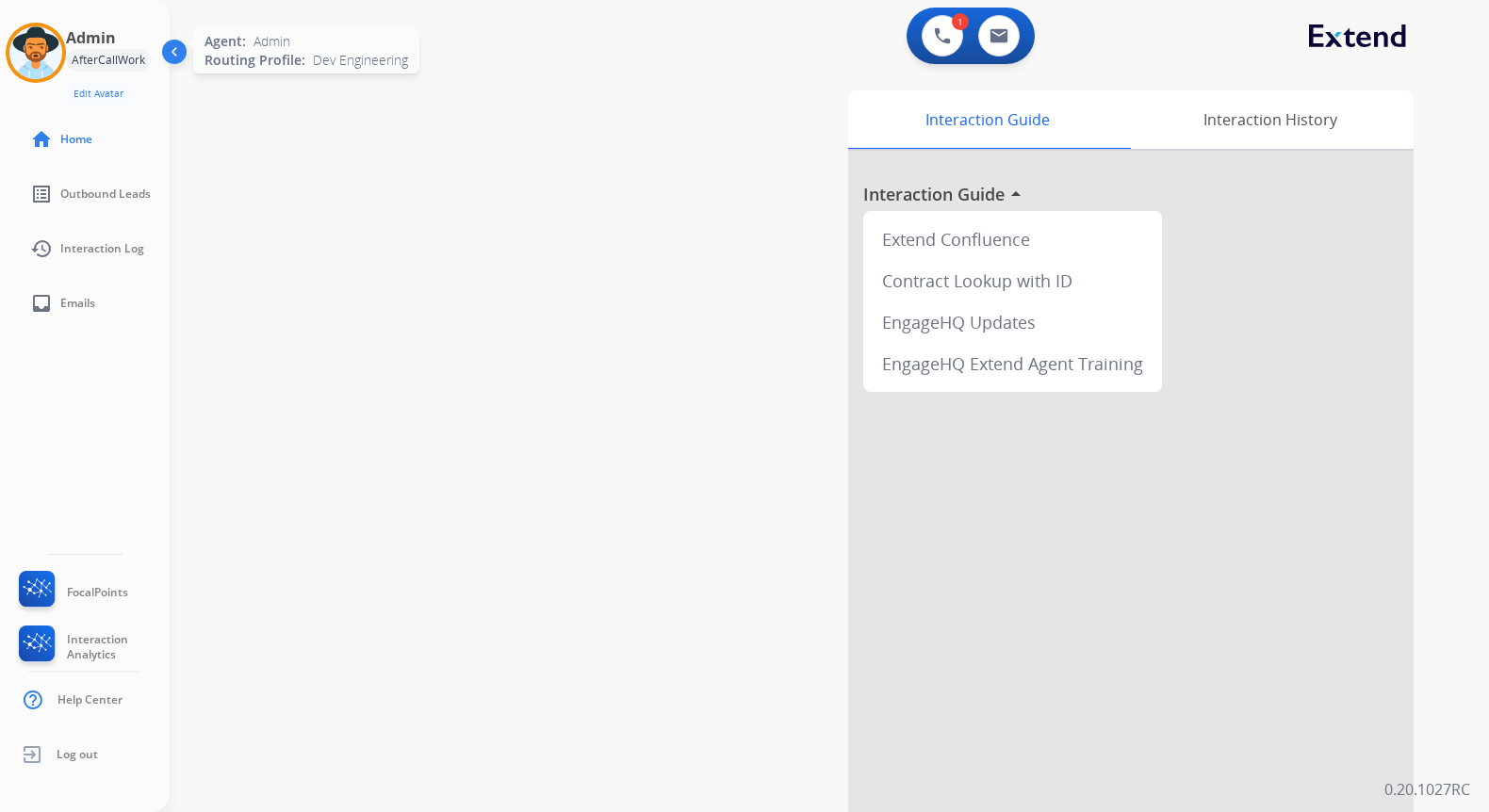
click at [26, 52] on img at bounding box center [36, 53] width 53 height 53
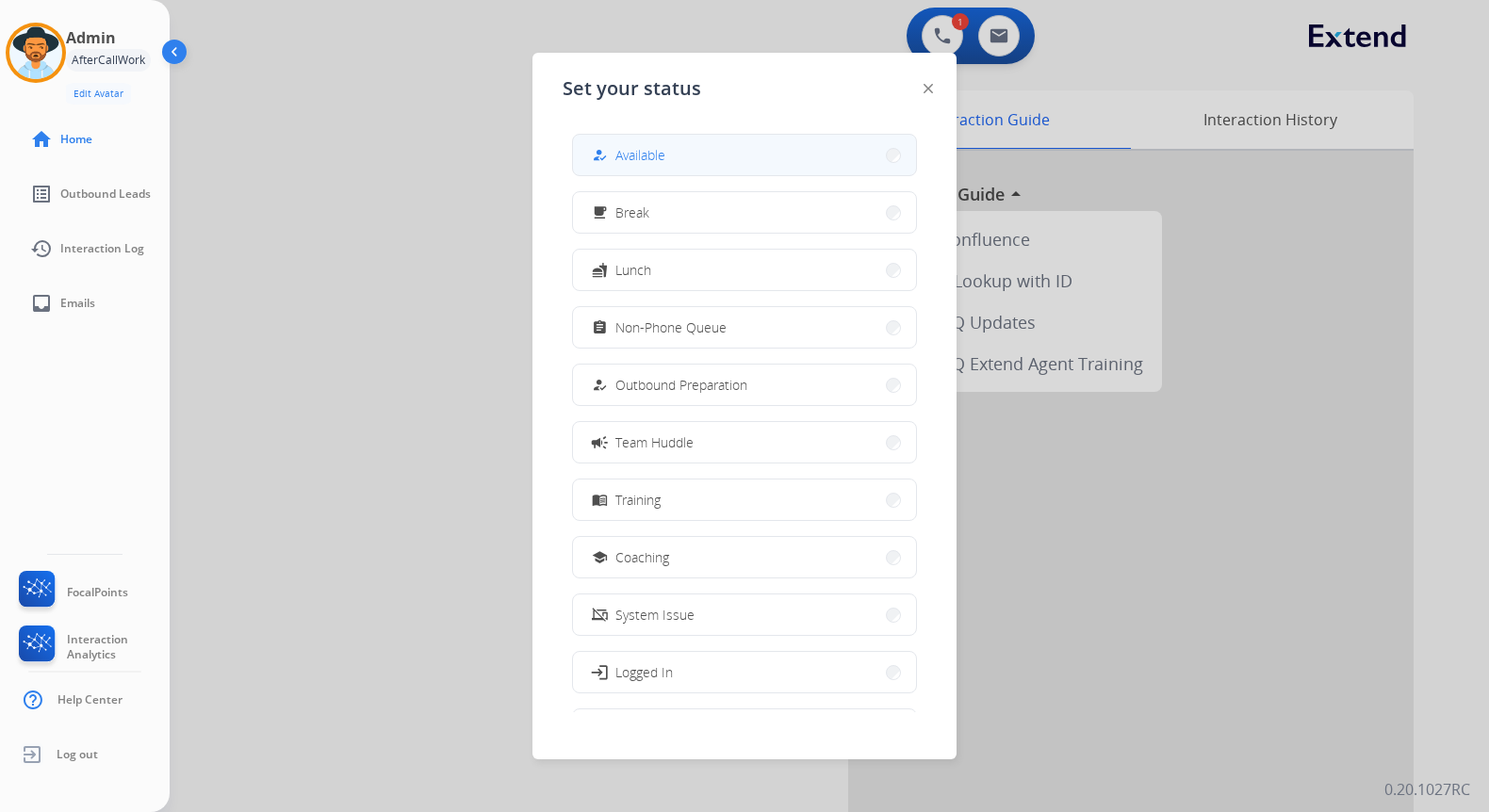
click at [778, 159] on button "how_to_reg Available" at bounding box center [744, 156] width 343 height 41
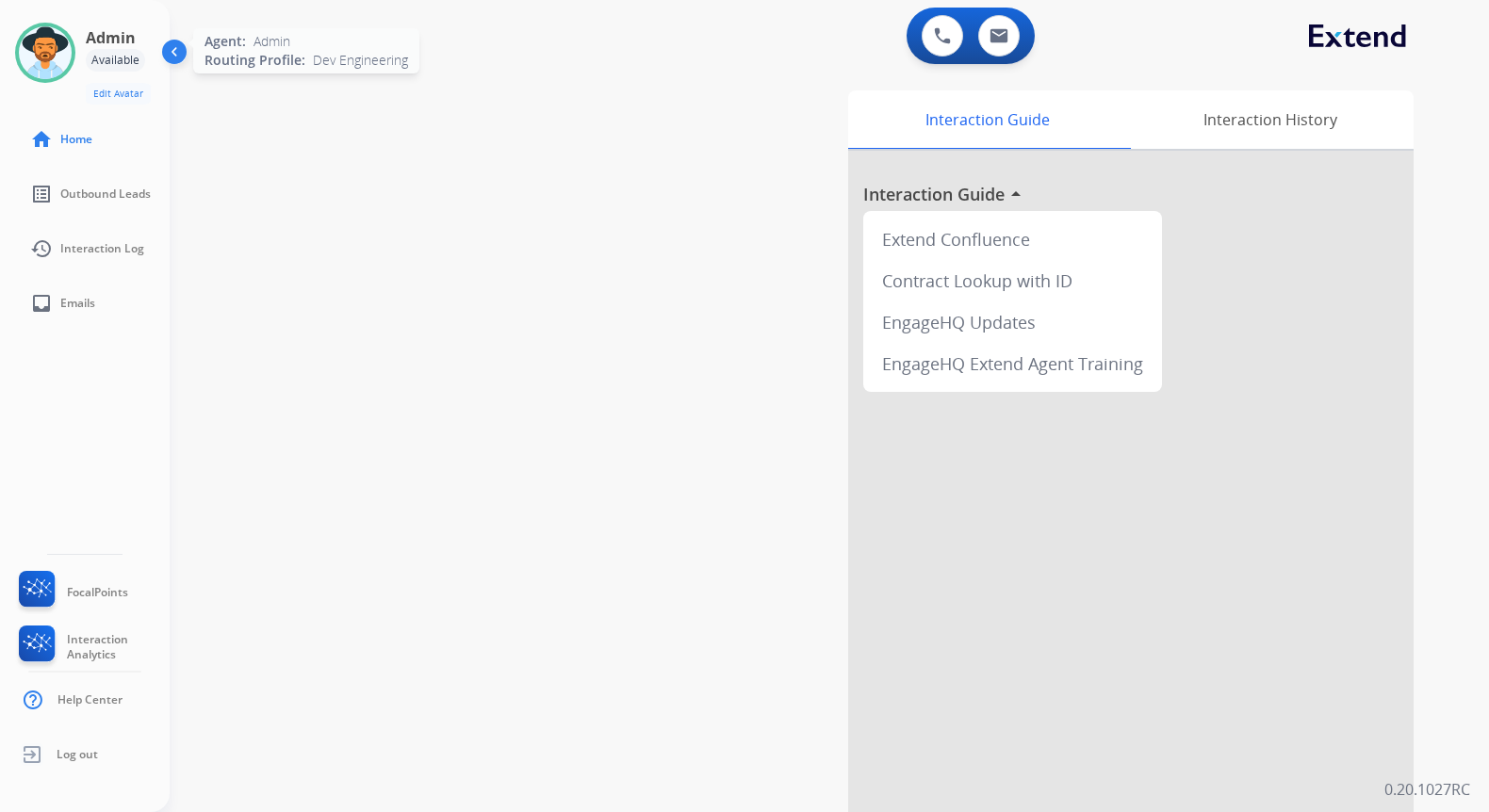
click at [53, 60] on img at bounding box center [45, 53] width 53 height 53
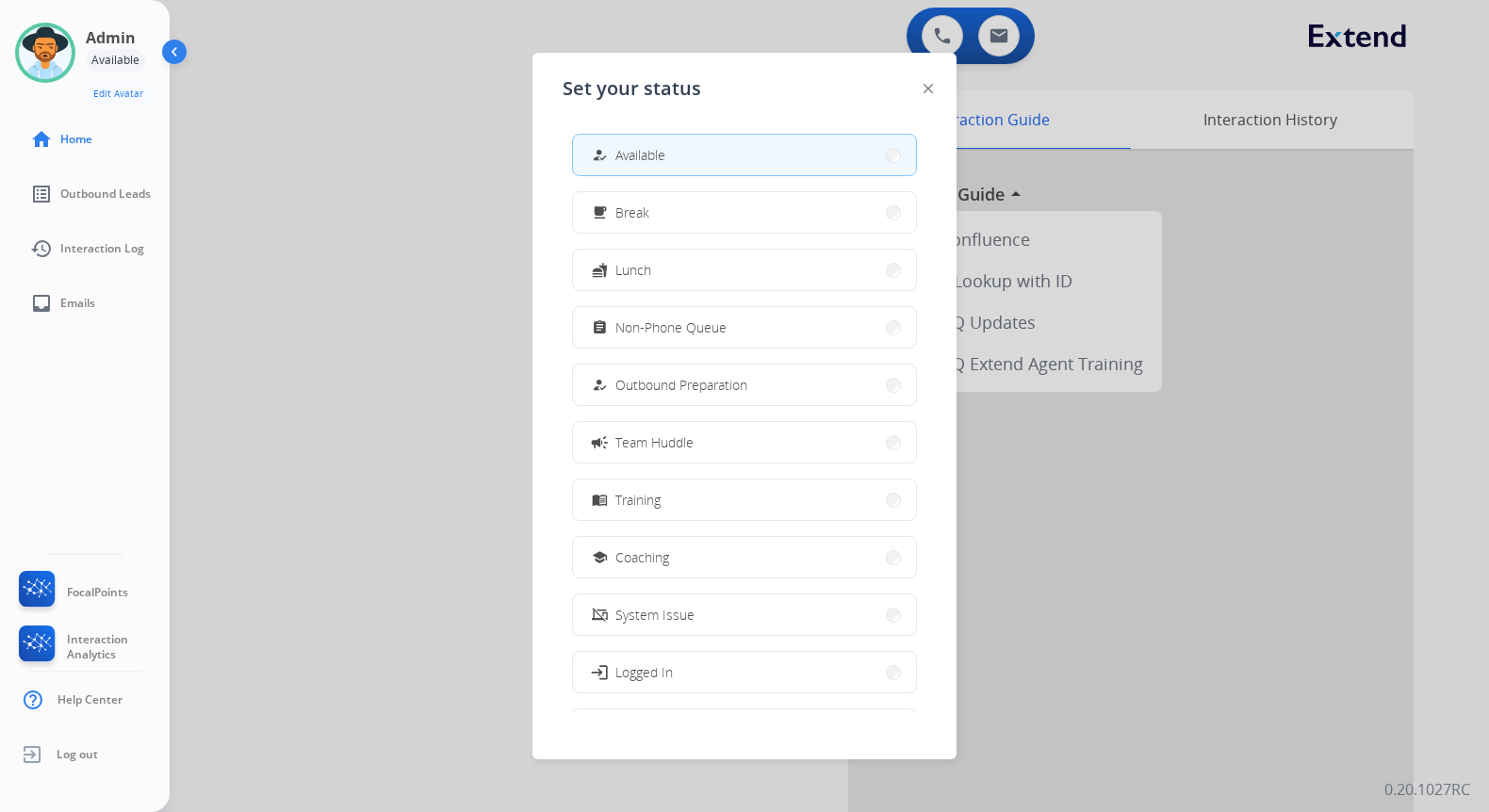
click at [316, 201] on div at bounding box center [744, 406] width 1489 height 812
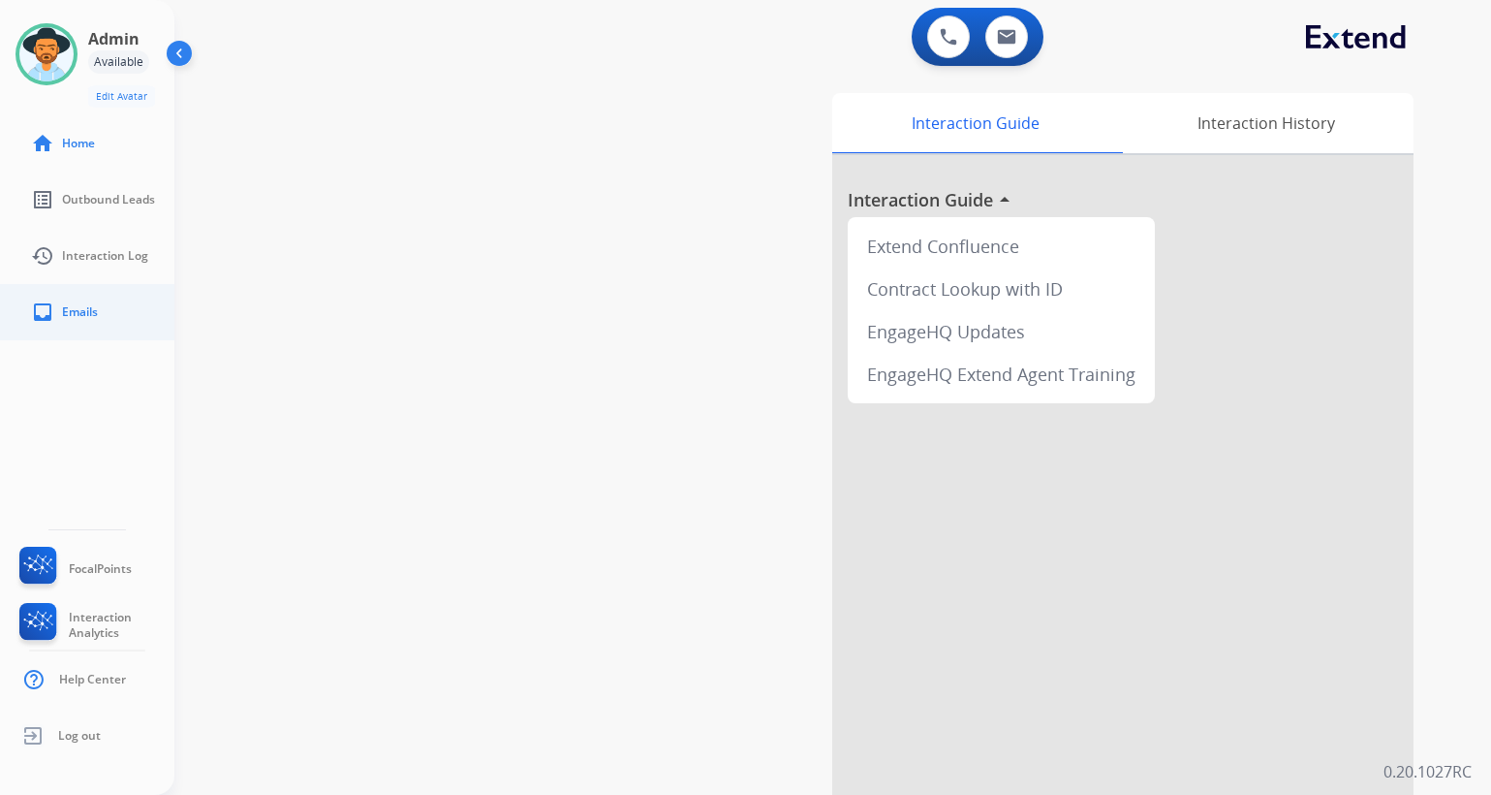
click at [74, 306] on span "Emails" at bounding box center [80, 312] width 36 height 16
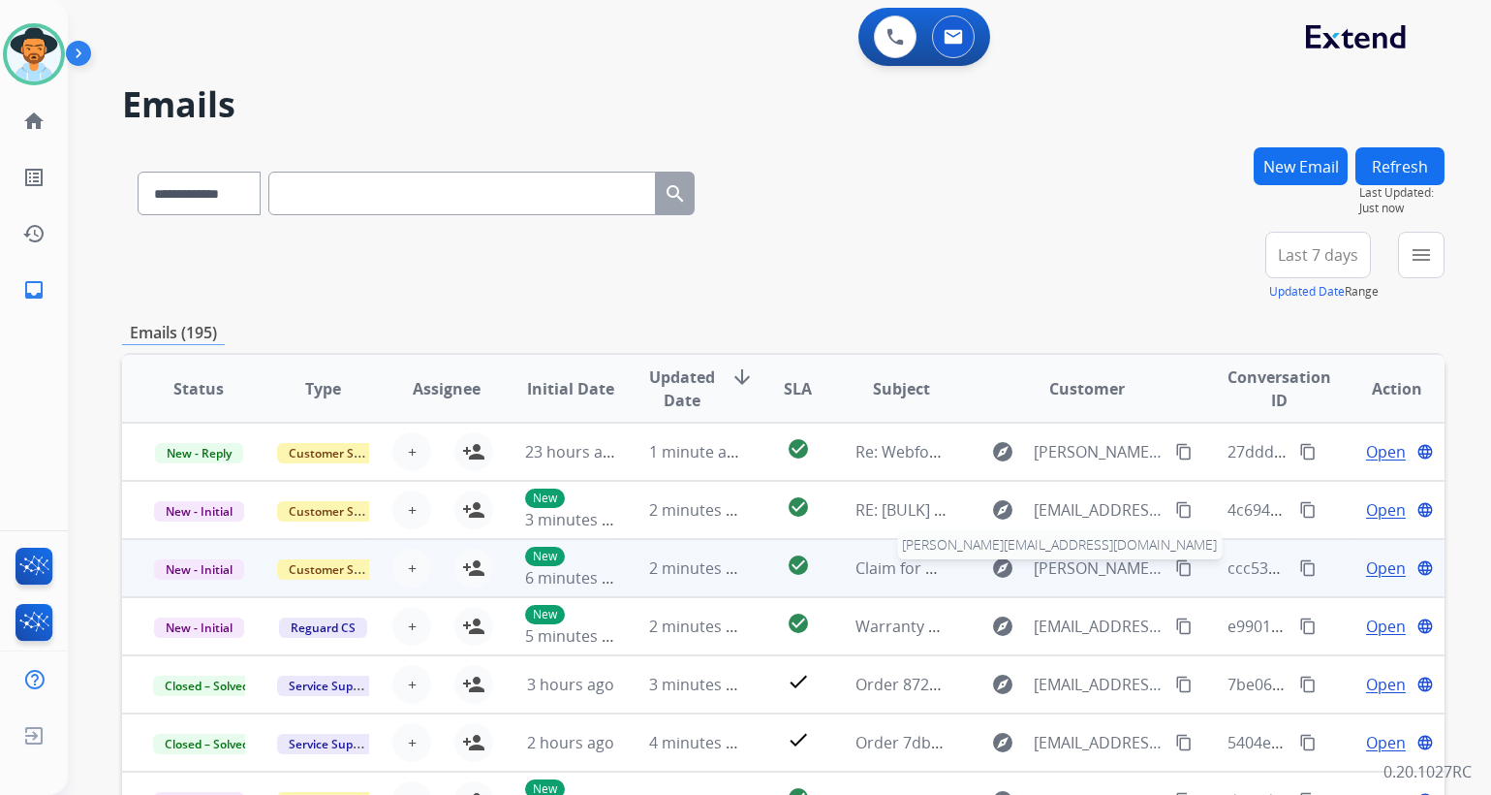
scroll to position [2, 0]
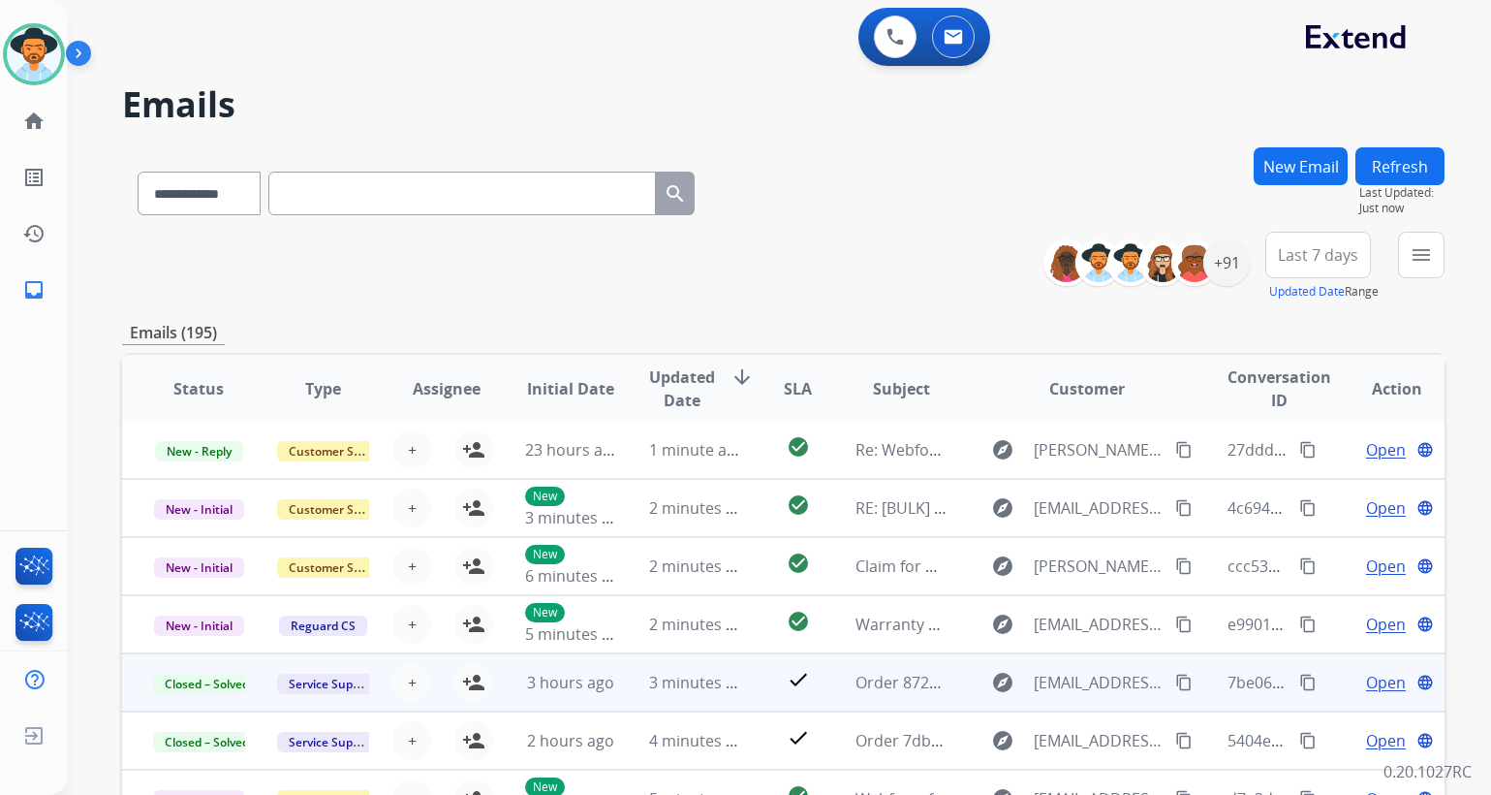
click at [1379, 681] on span "Open" at bounding box center [1386, 682] width 40 height 23
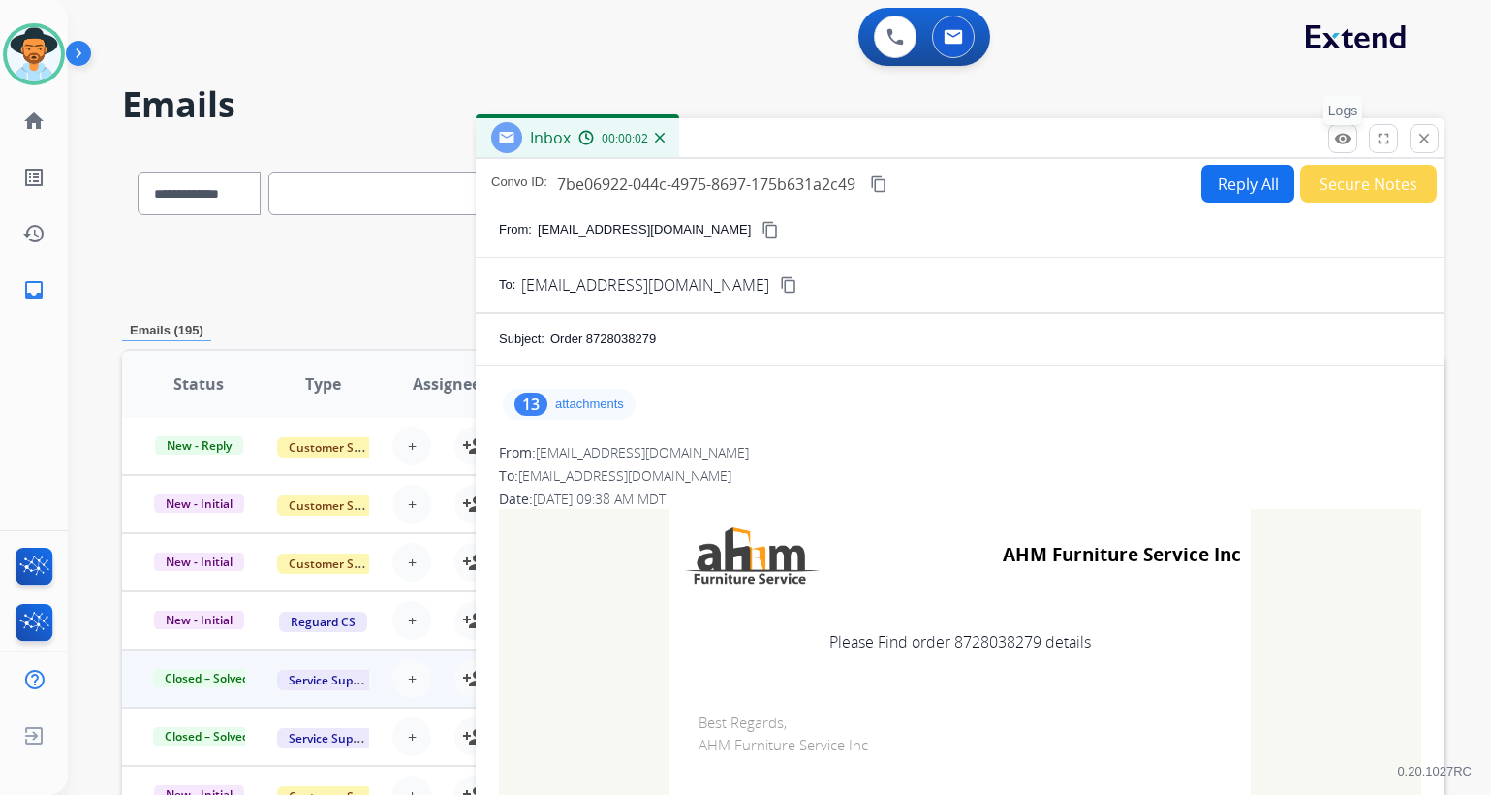
click at [1343, 135] on mat-icon "remove_red_eye" at bounding box center [1342, 138] width 17 height 17
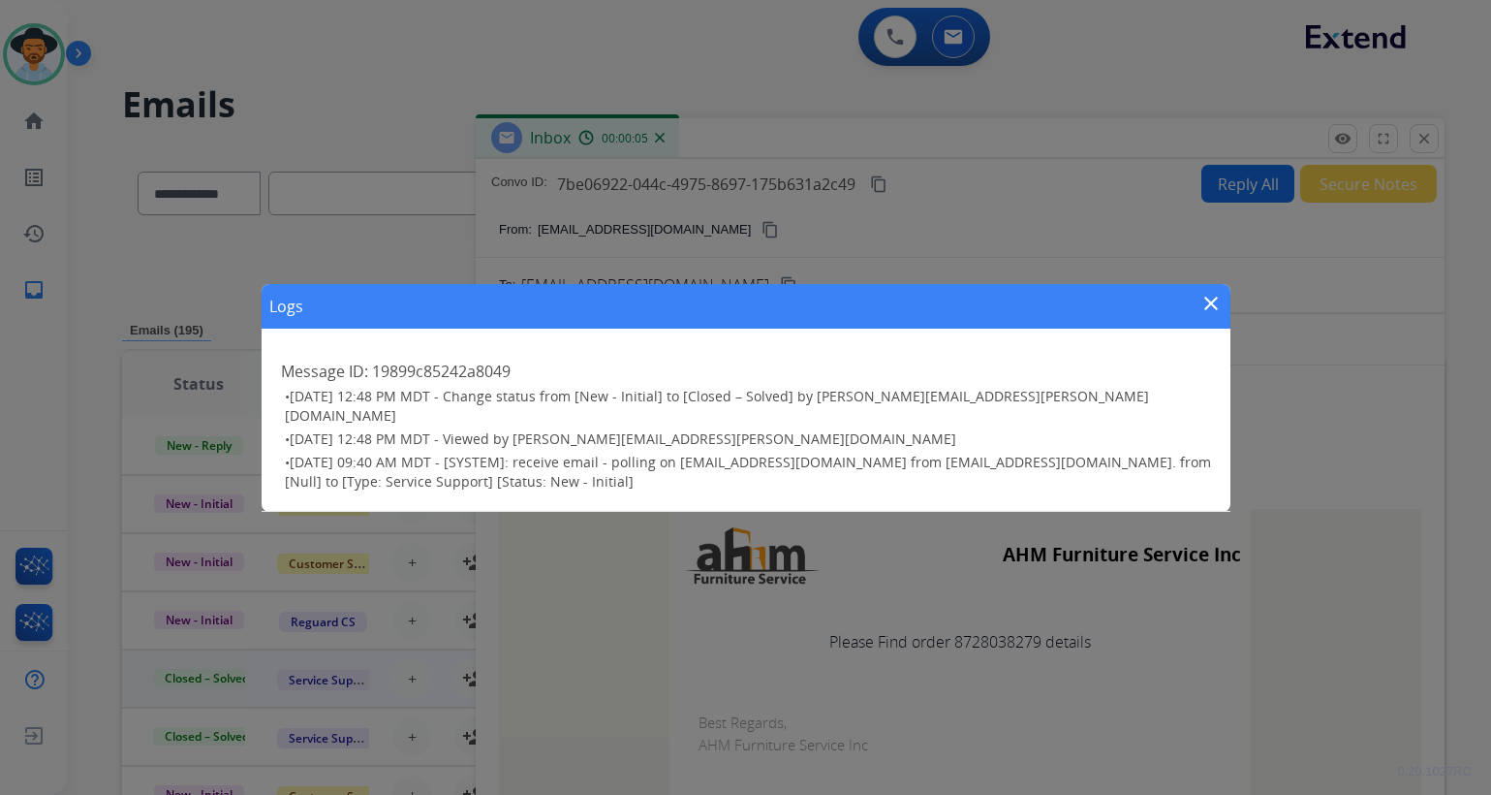
click at [1212, 315] on mat-icon "close" at bounding box center [1211, 303] width 23 height 23
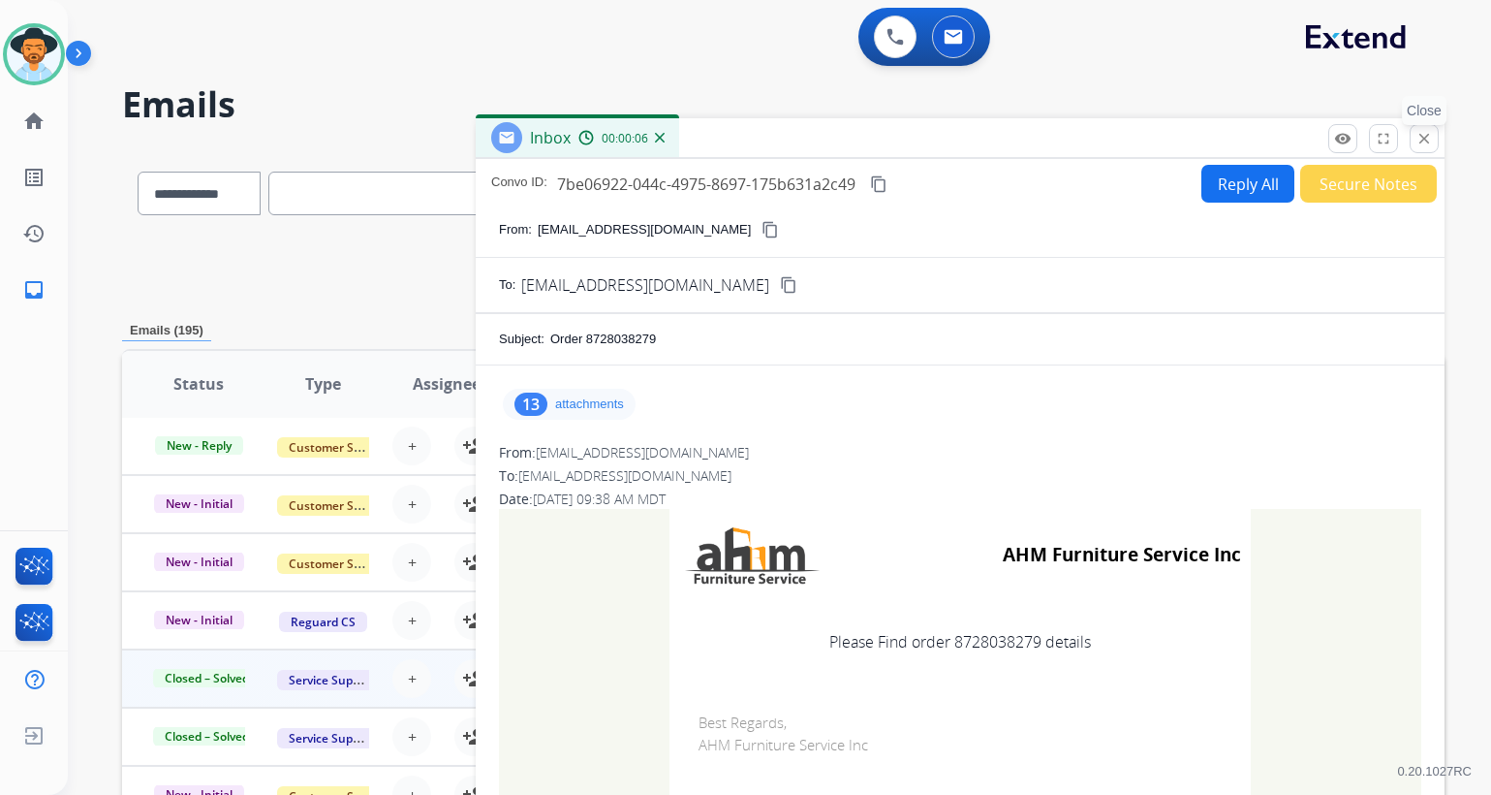
click at [1422, 141] on mat-icon "close" at bounding box center [1424, 138] width 17 height 17
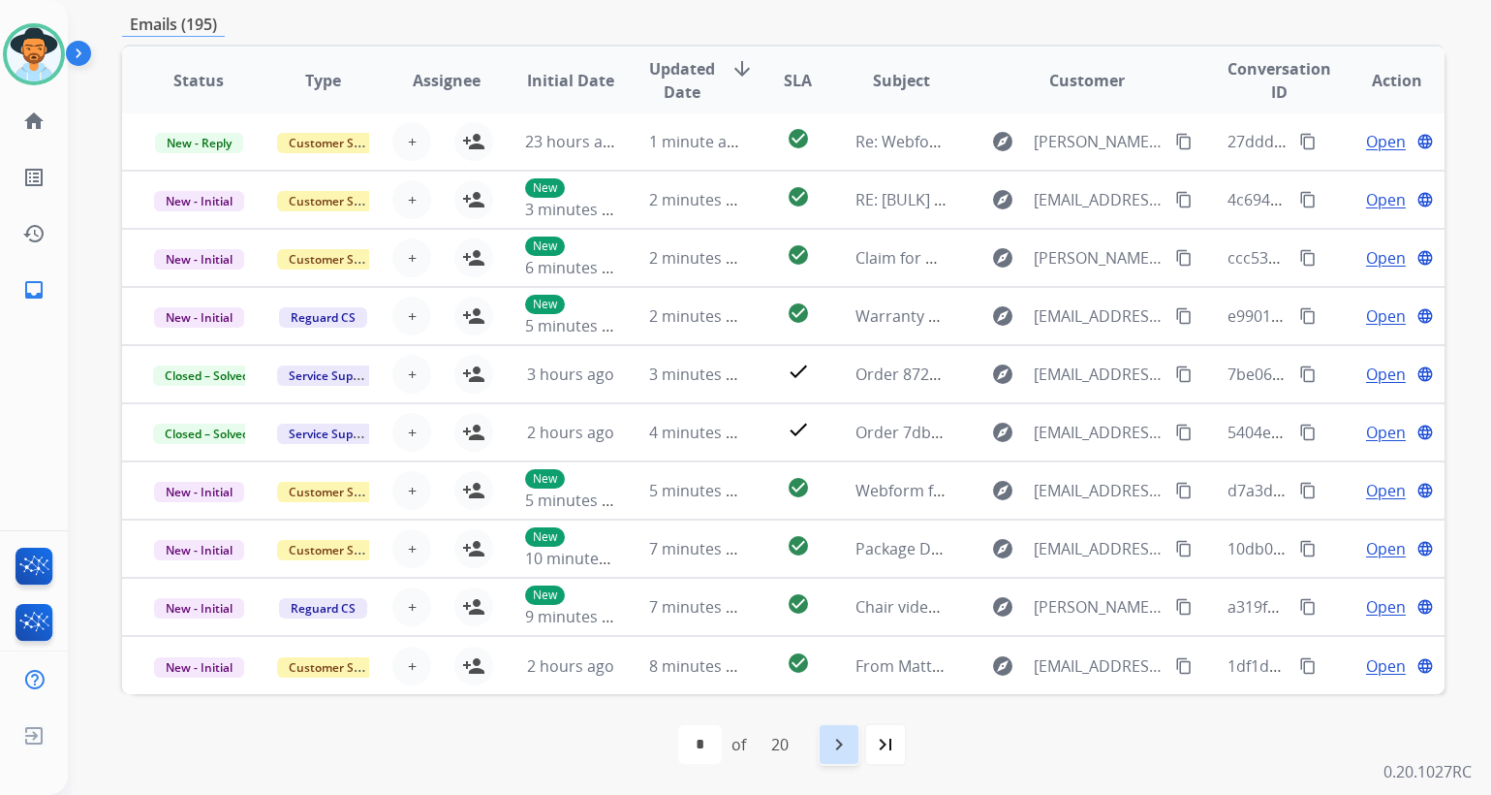
click at [843, 740] on mat-icon "navigate_next" at bounding box center [839, 744] width 23 height 23
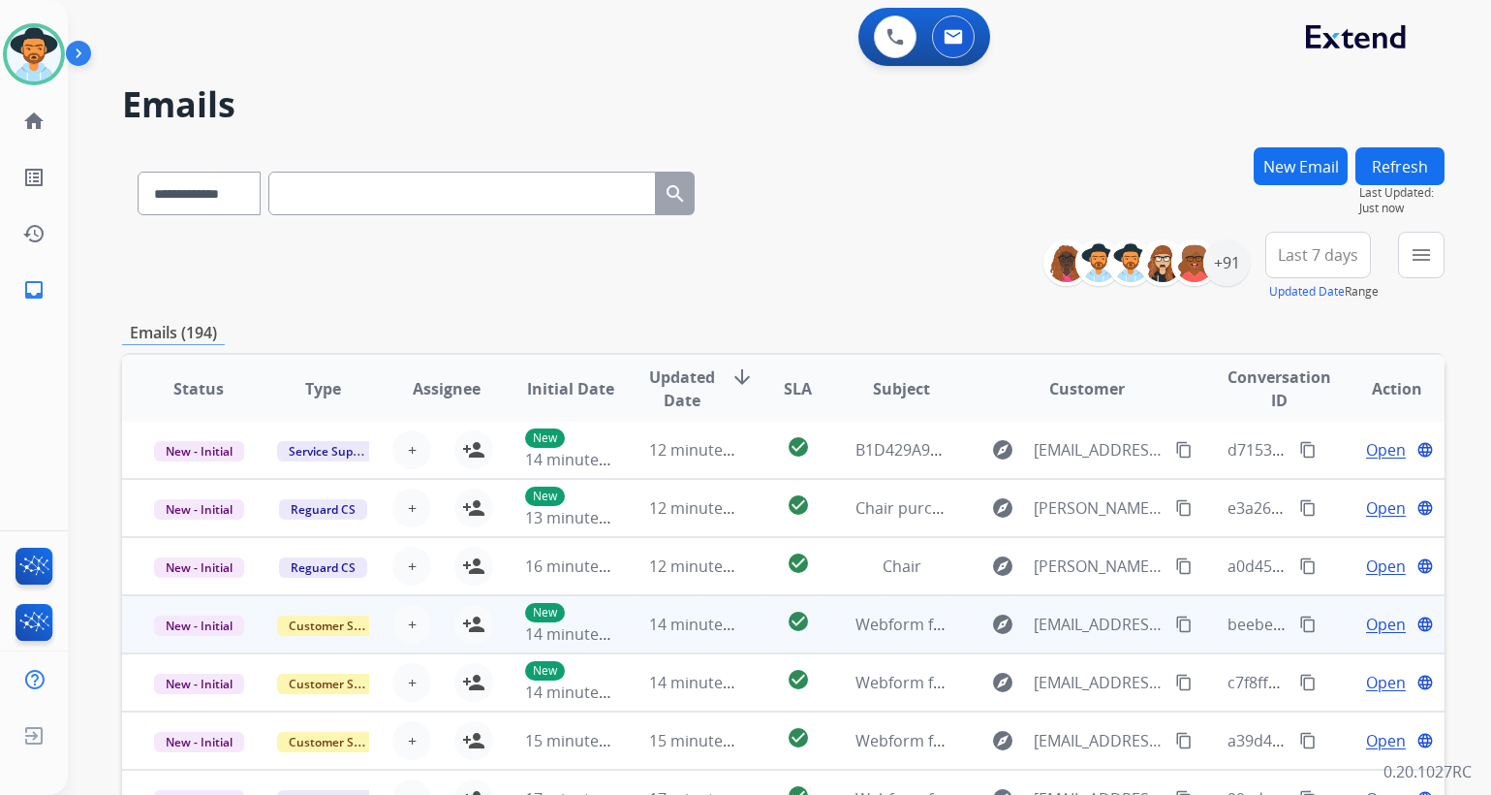
scroll to position [308, 0]
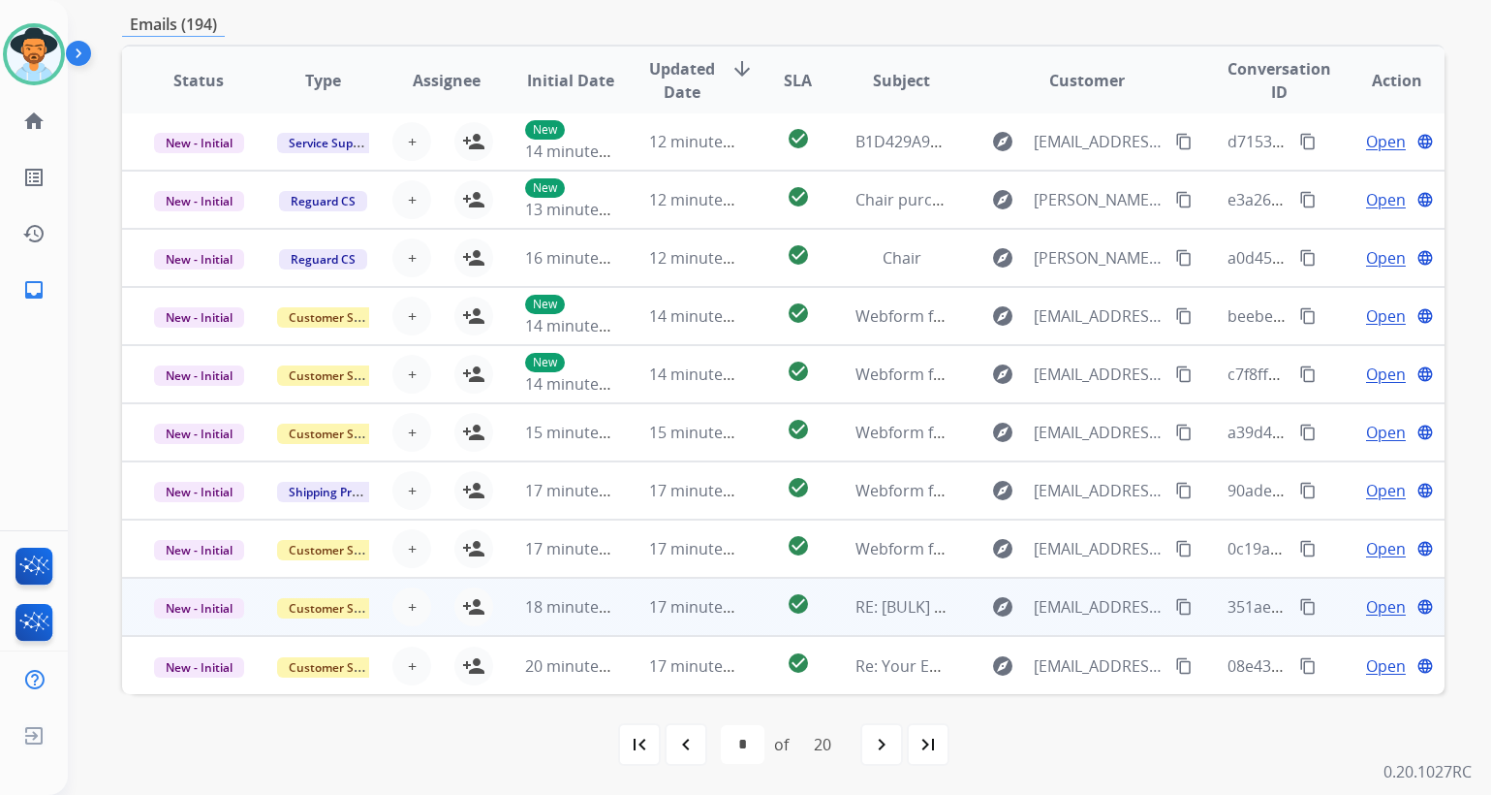
click at [1382, 606] on span "Open" at bounding box center [1386, 606] width 40 height 23
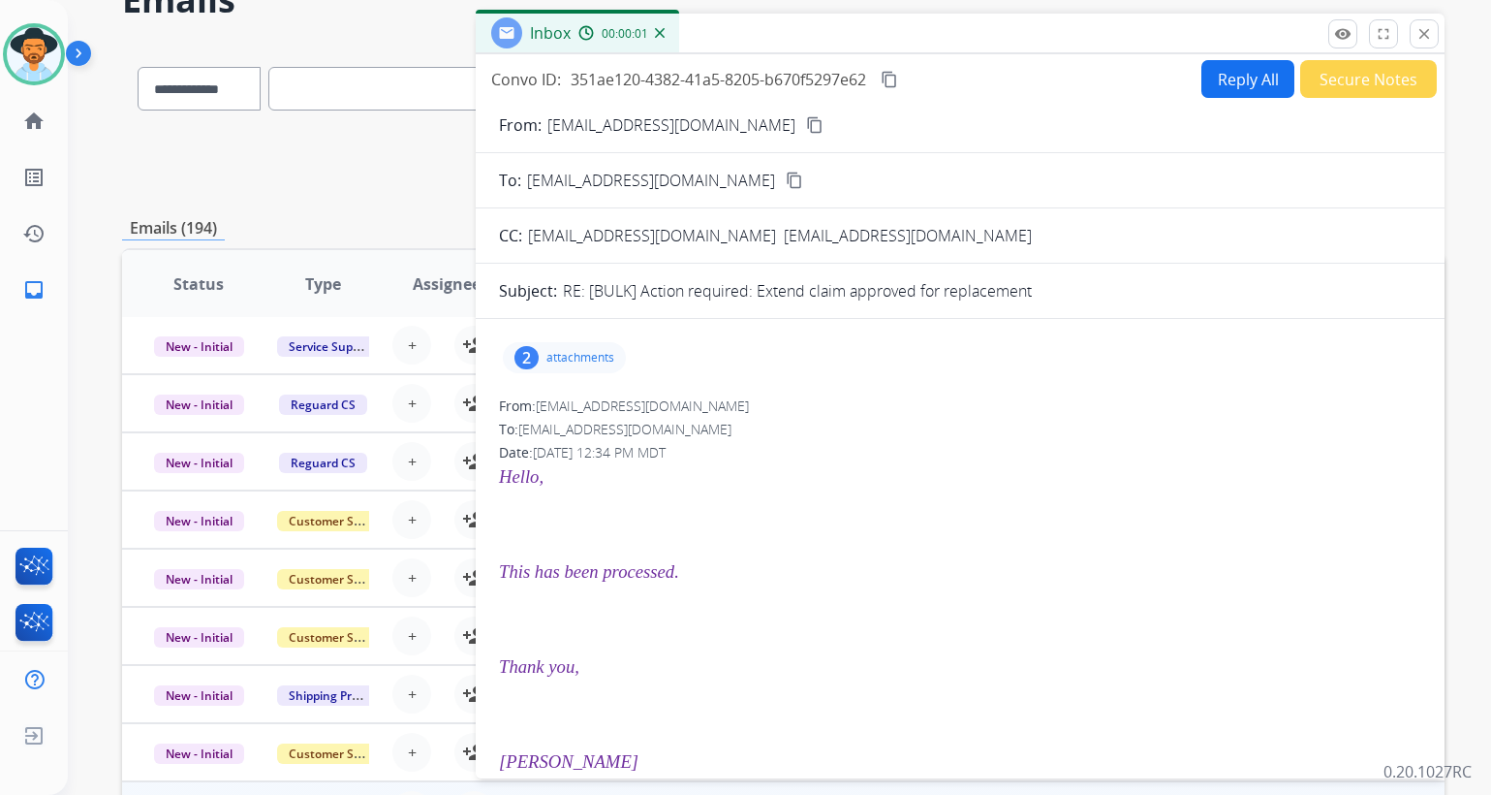
scroll to position [0, 0]
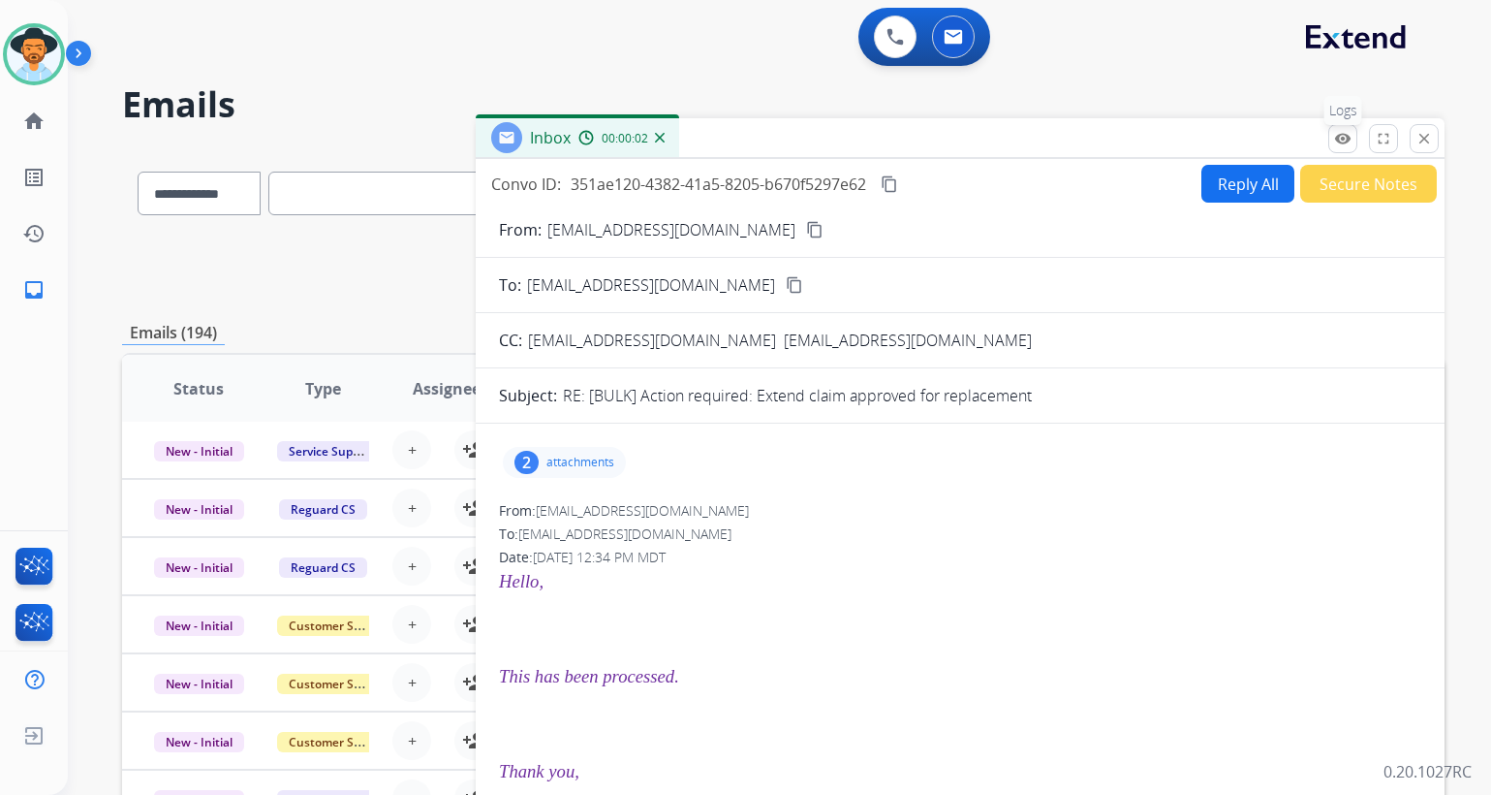
click at [1343, 146] on mat-icon "remove_red_eye" at bounding box center [1342, 138] width 17 height 17
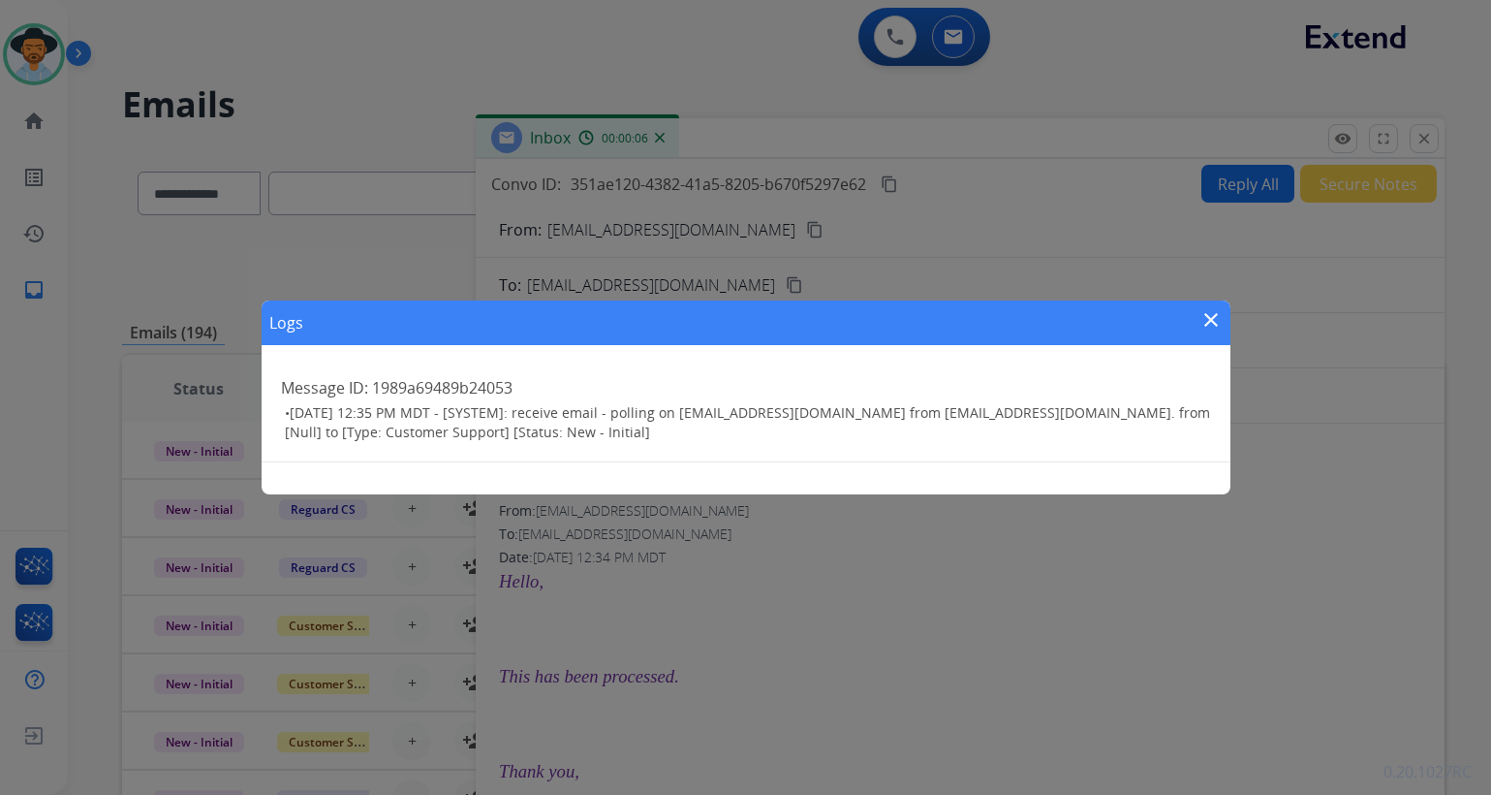
click at [1220, 313] on mat-icon "close" at bounding box center [1211, 319] width 23 height 23
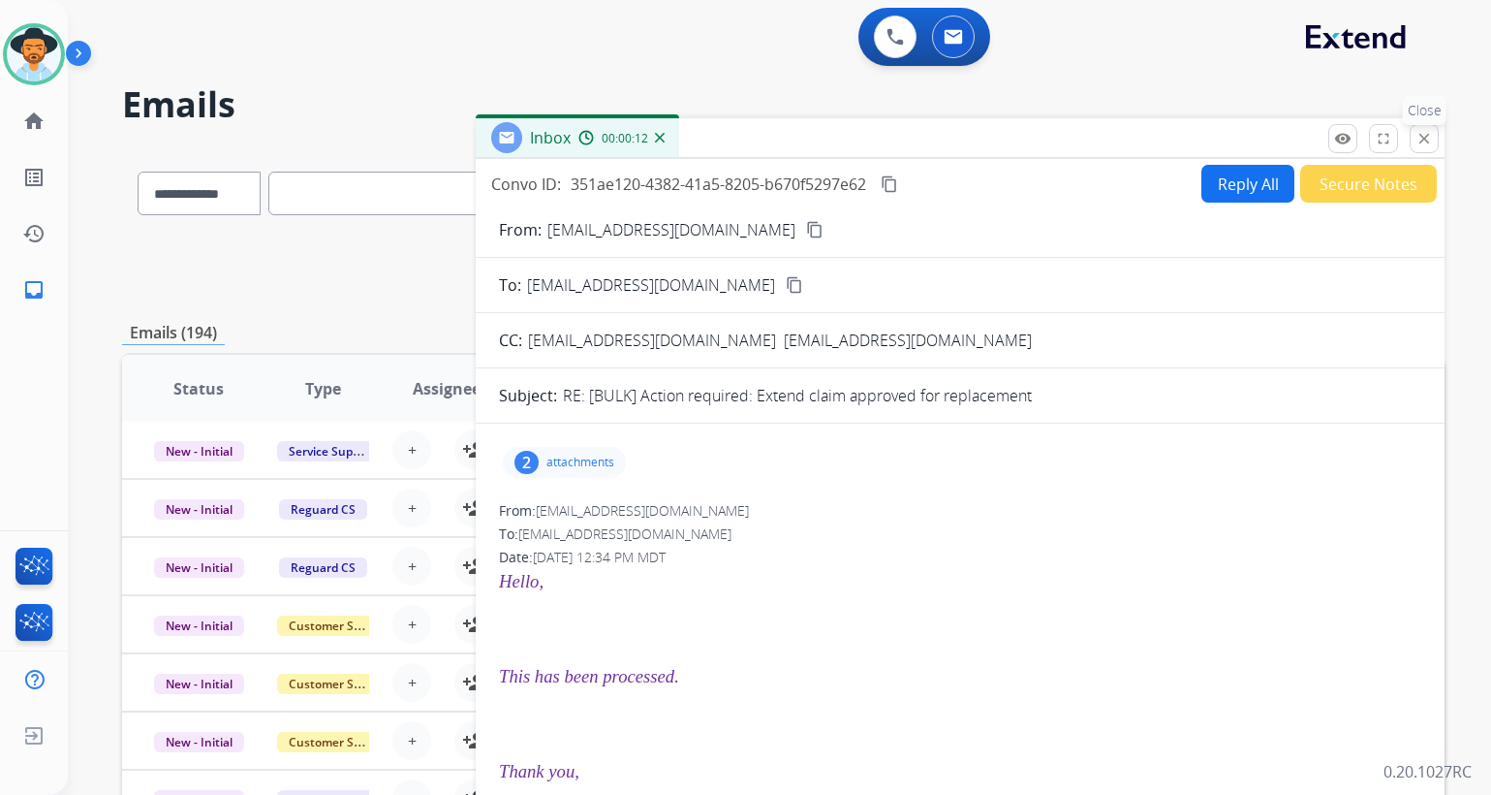
click at [1421, 135] on mat-icon "close" at bounding box center [1424, 138] width 17 height 17
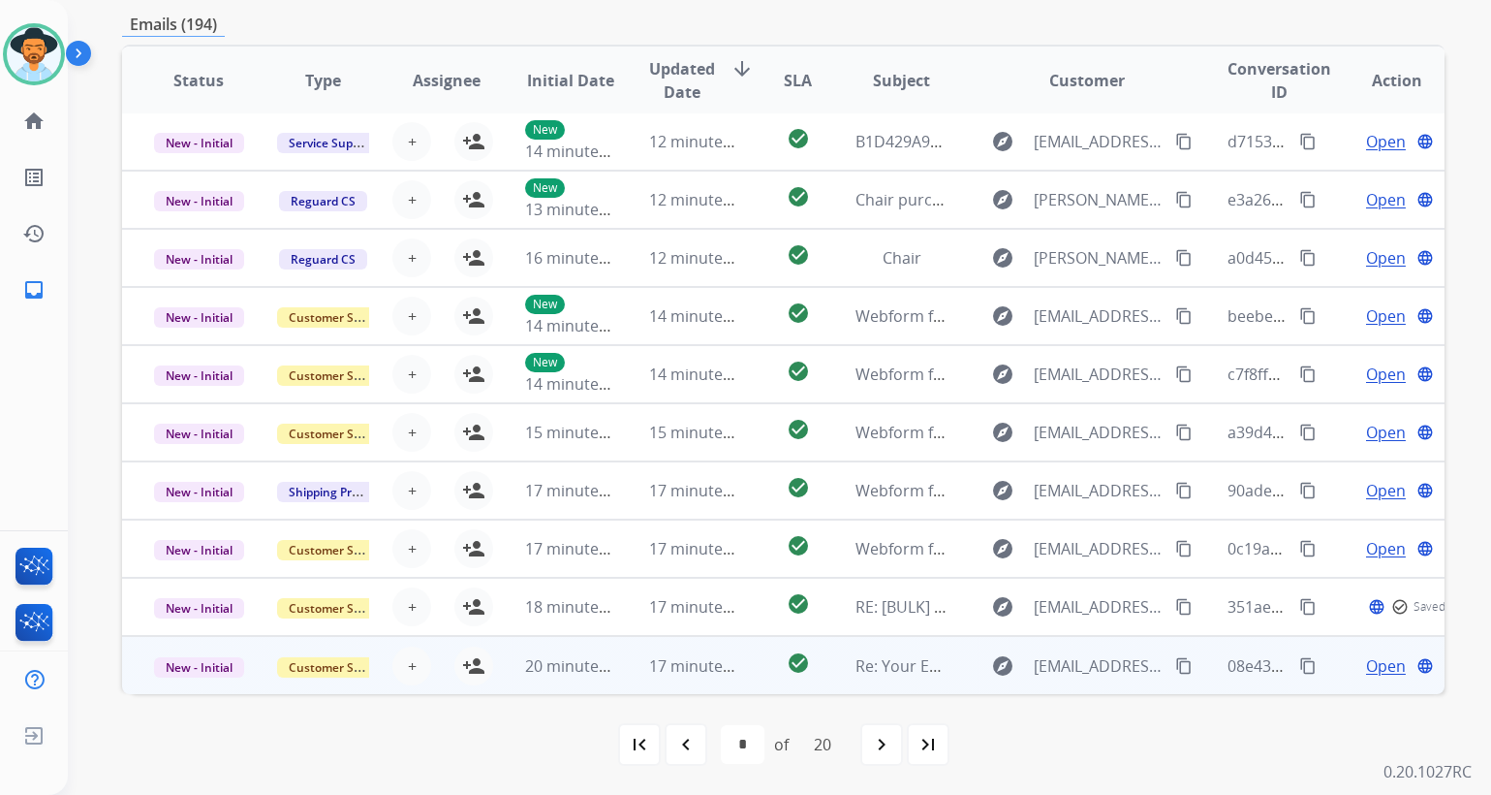
scroll to position [2, 0]
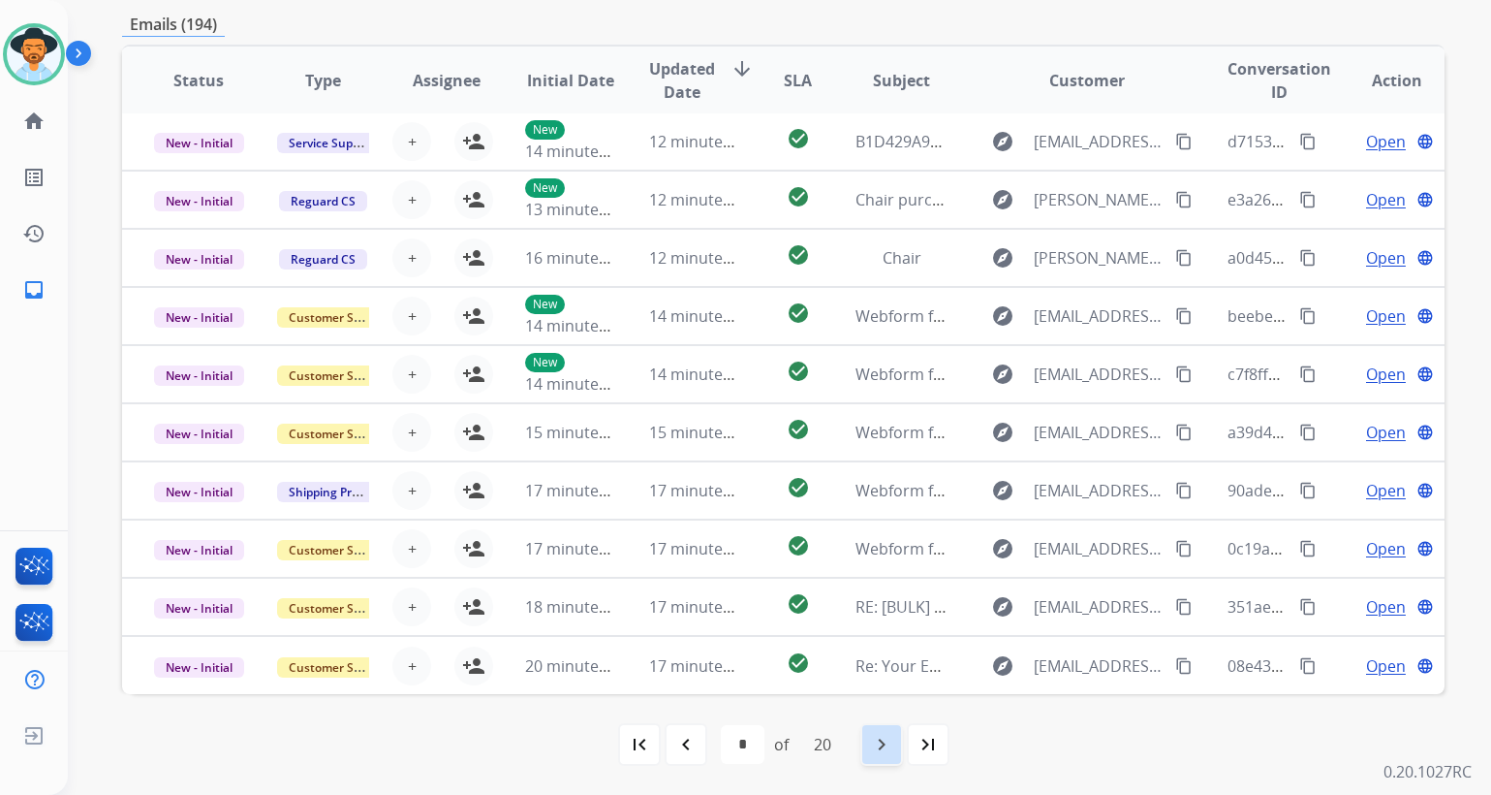
click at [886, 744] on mat-icon "navigate_next" at bounding box center [881, 744] width 23 height 23
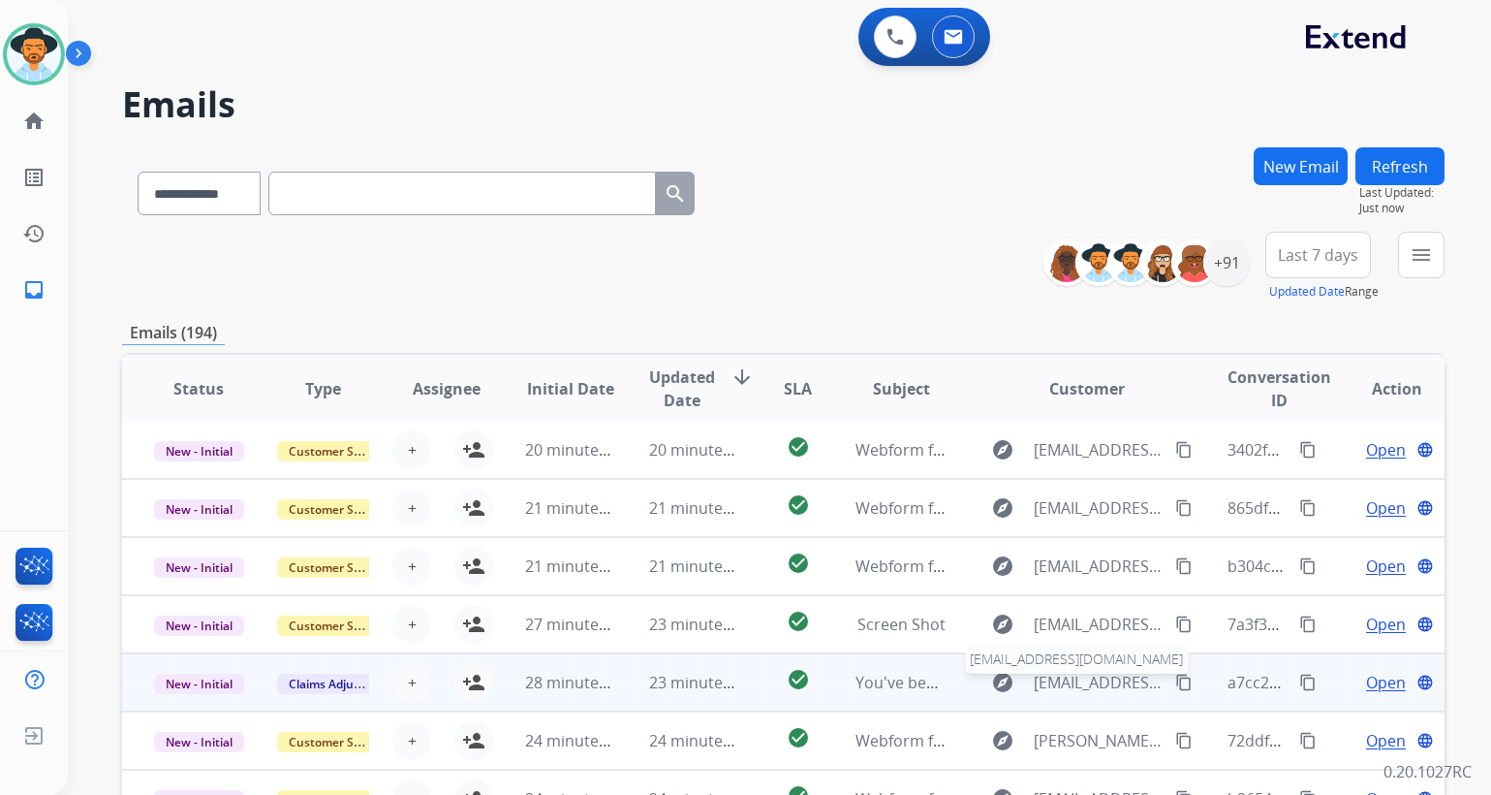
scroll to position [308, 0]
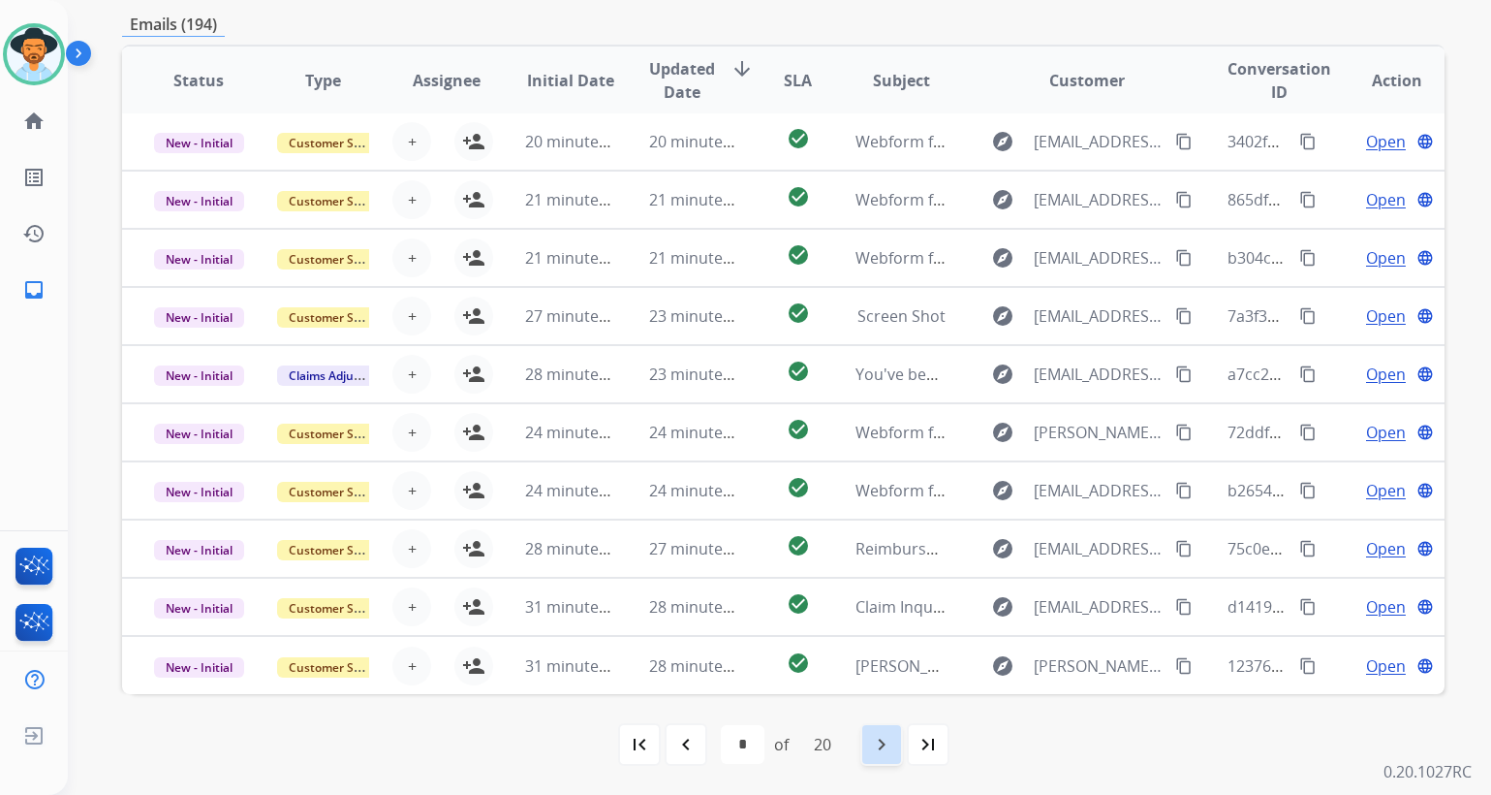
click at [890, 747] on mat-icon "navigate_next" at bounding box center [881, 744] width 23 height 23
click at [883, 754] on mat-icon "navigate_next" at bounding box center [881, 744] width 23 height 23
select select "*"
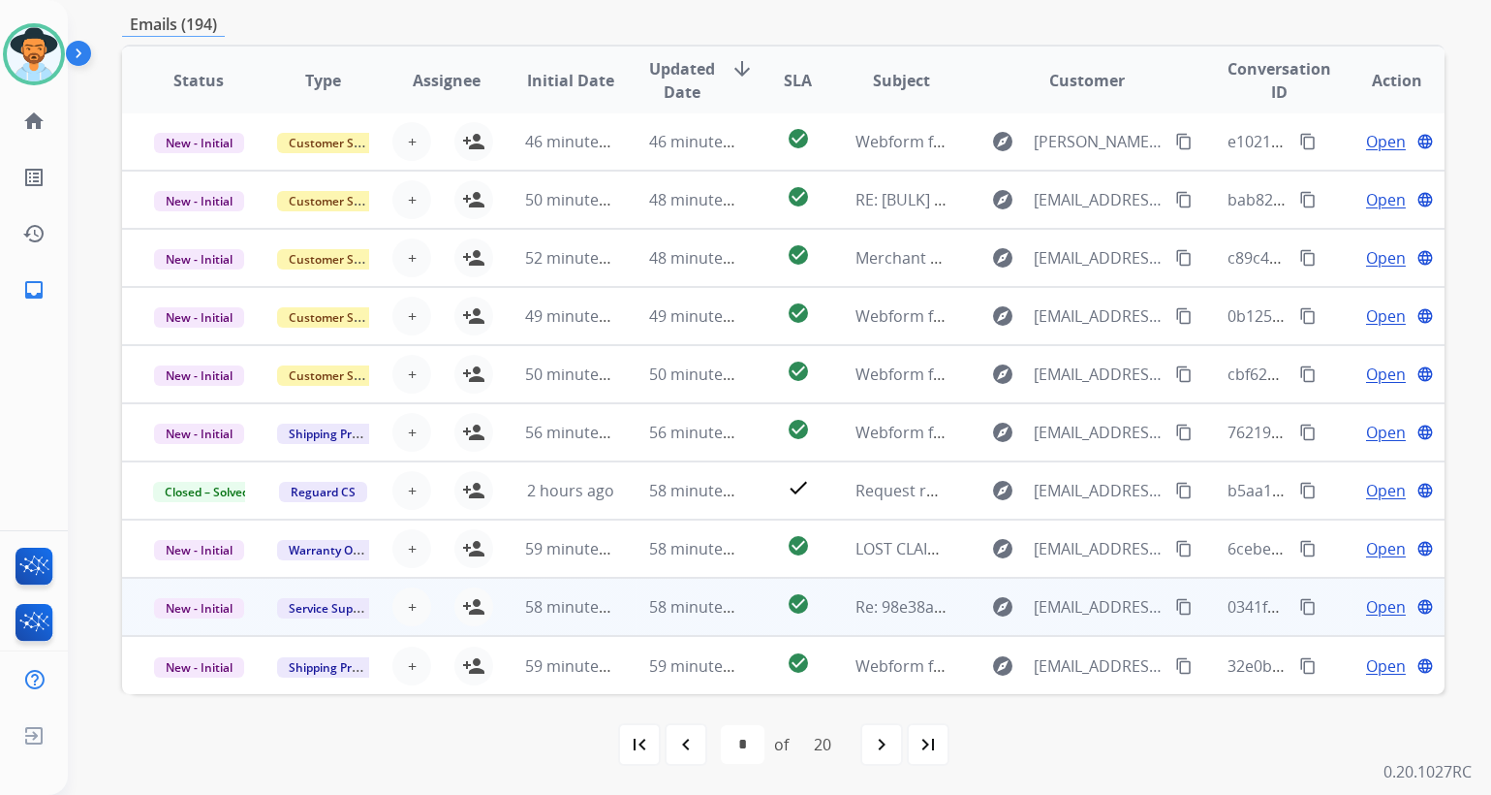
click at [1371, 608] on span "Open" at bounding box center [1386, 606] width 40 height 23
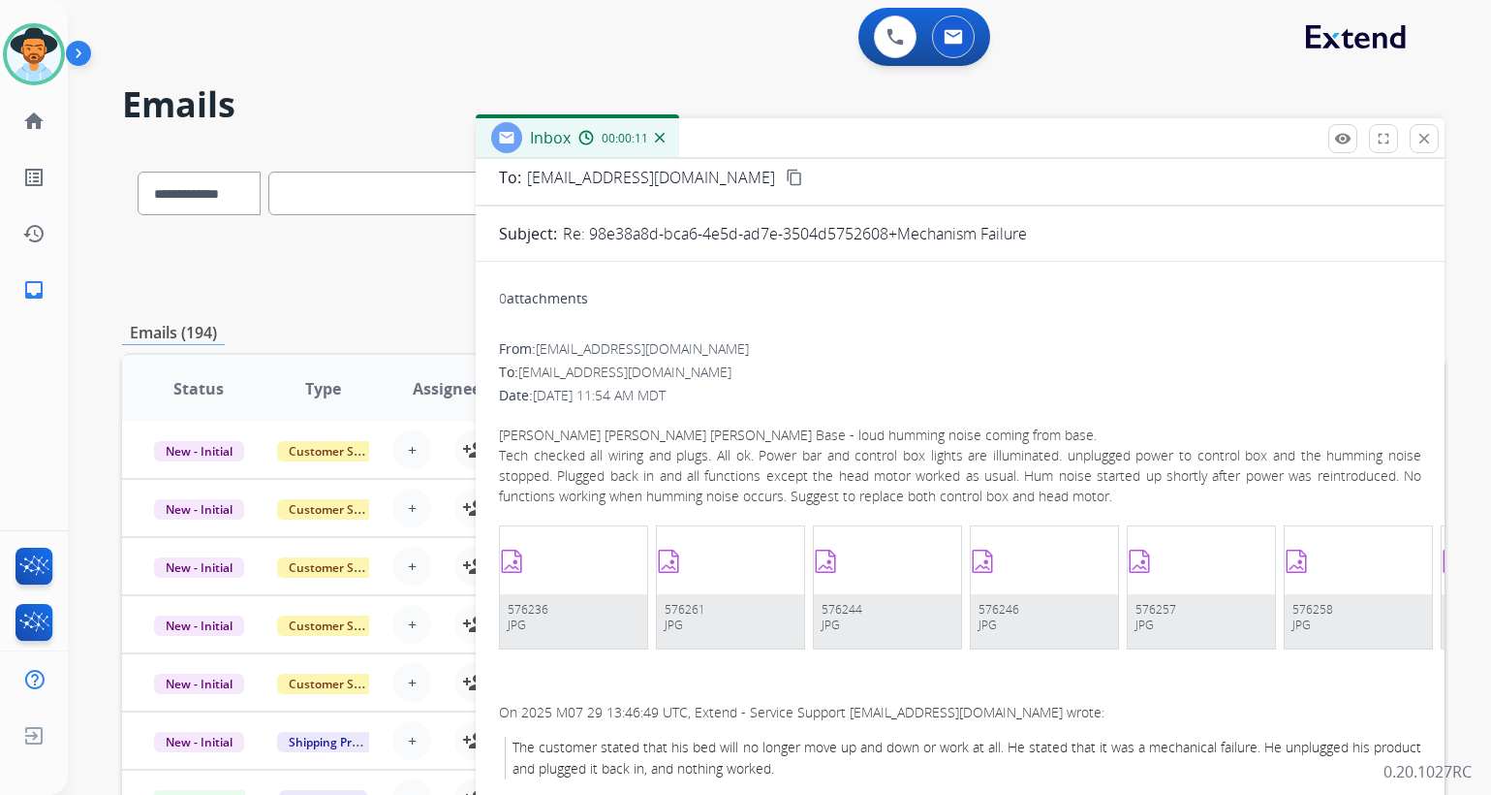
scroll to position [0, 0]
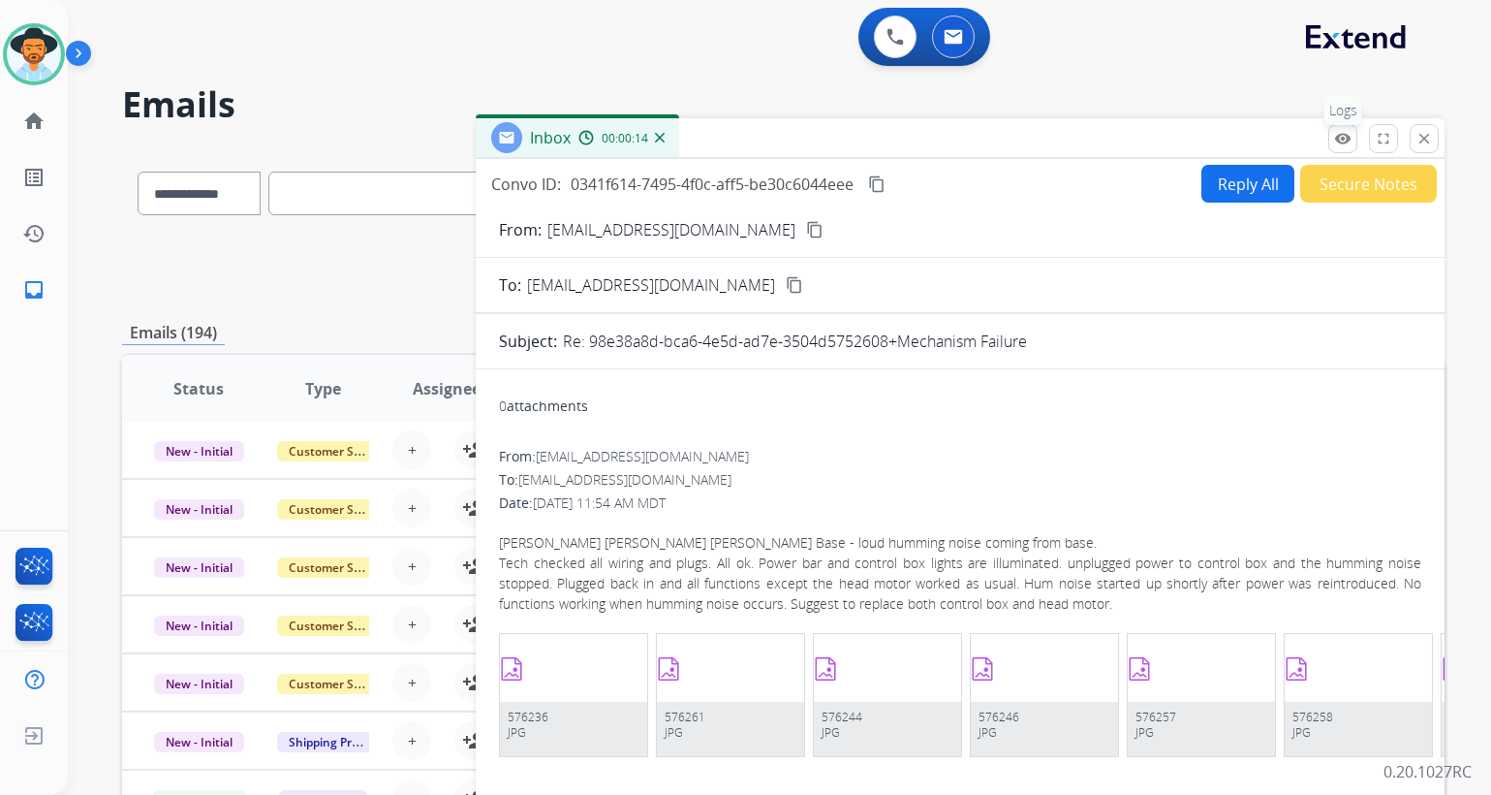
click at [1336, 141] on mat-icon "remove_red_eye" at bounding box center [1342, 138] width 17 height 17
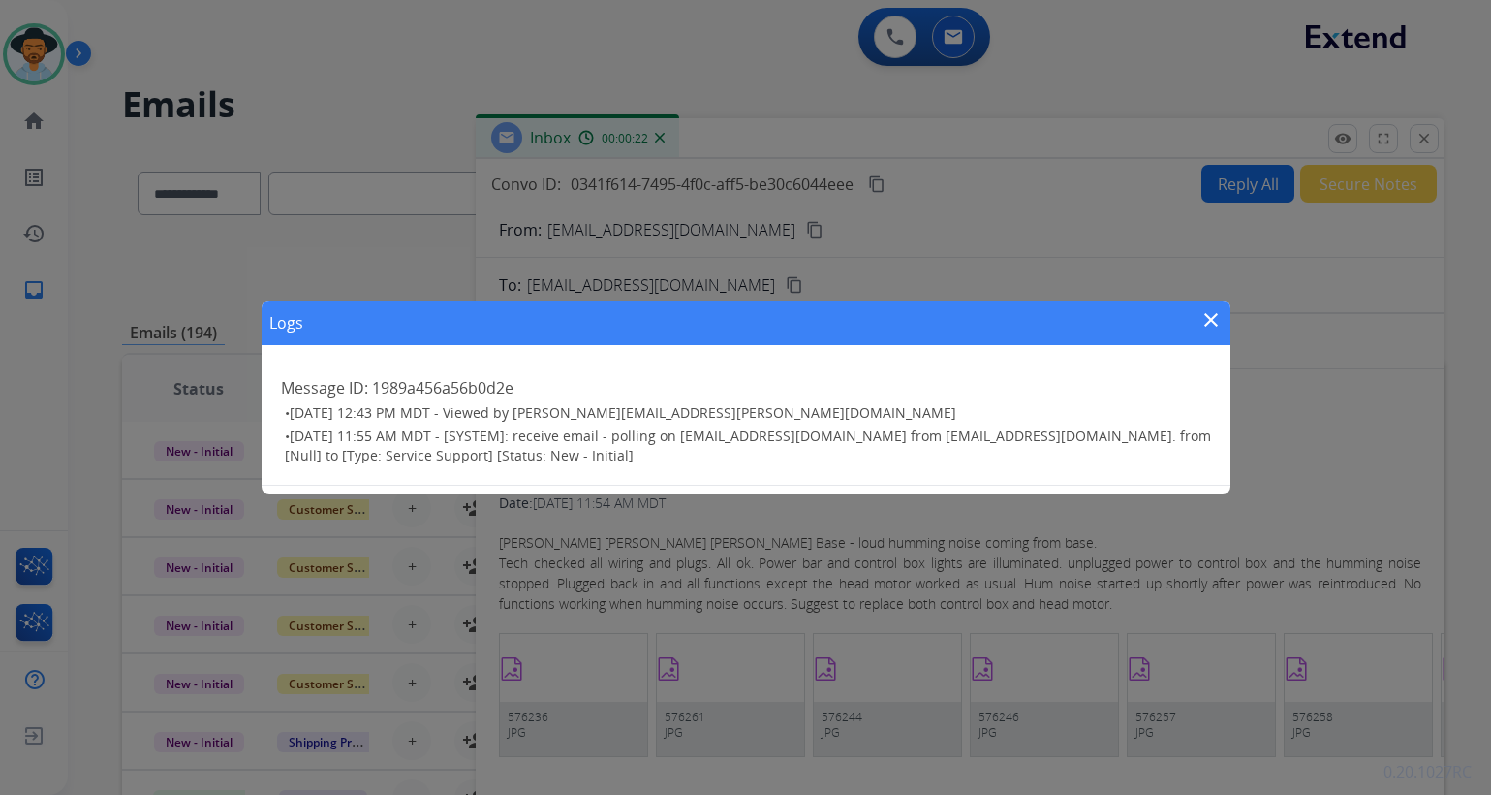
click at [1212, 319] on mat-icon "close" at bounding box center [1211, 319] width 23 height 23
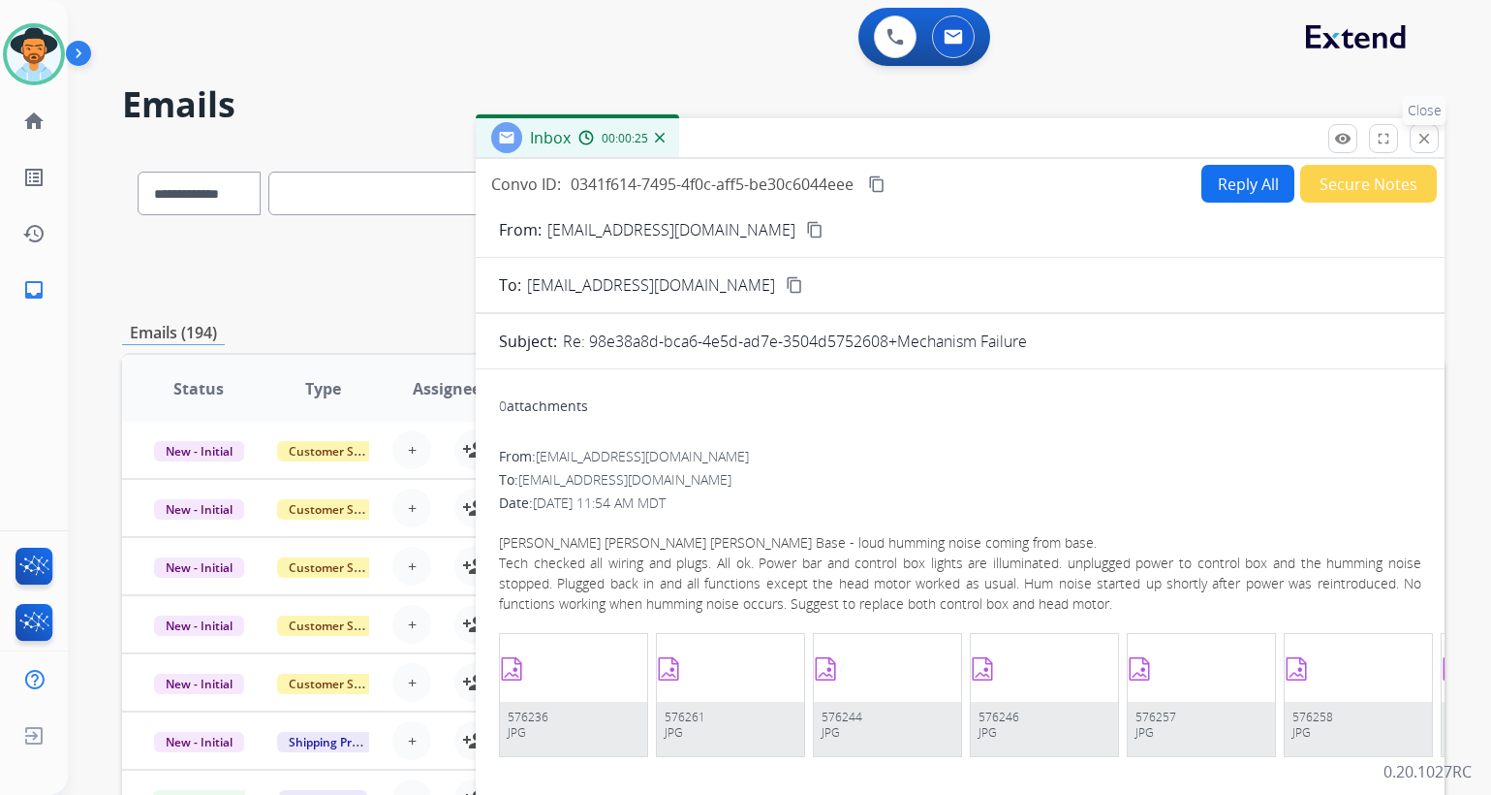
click at [1425, 142] on mat-icon "close" at bounding box center [1424, 138] width 17 height 17
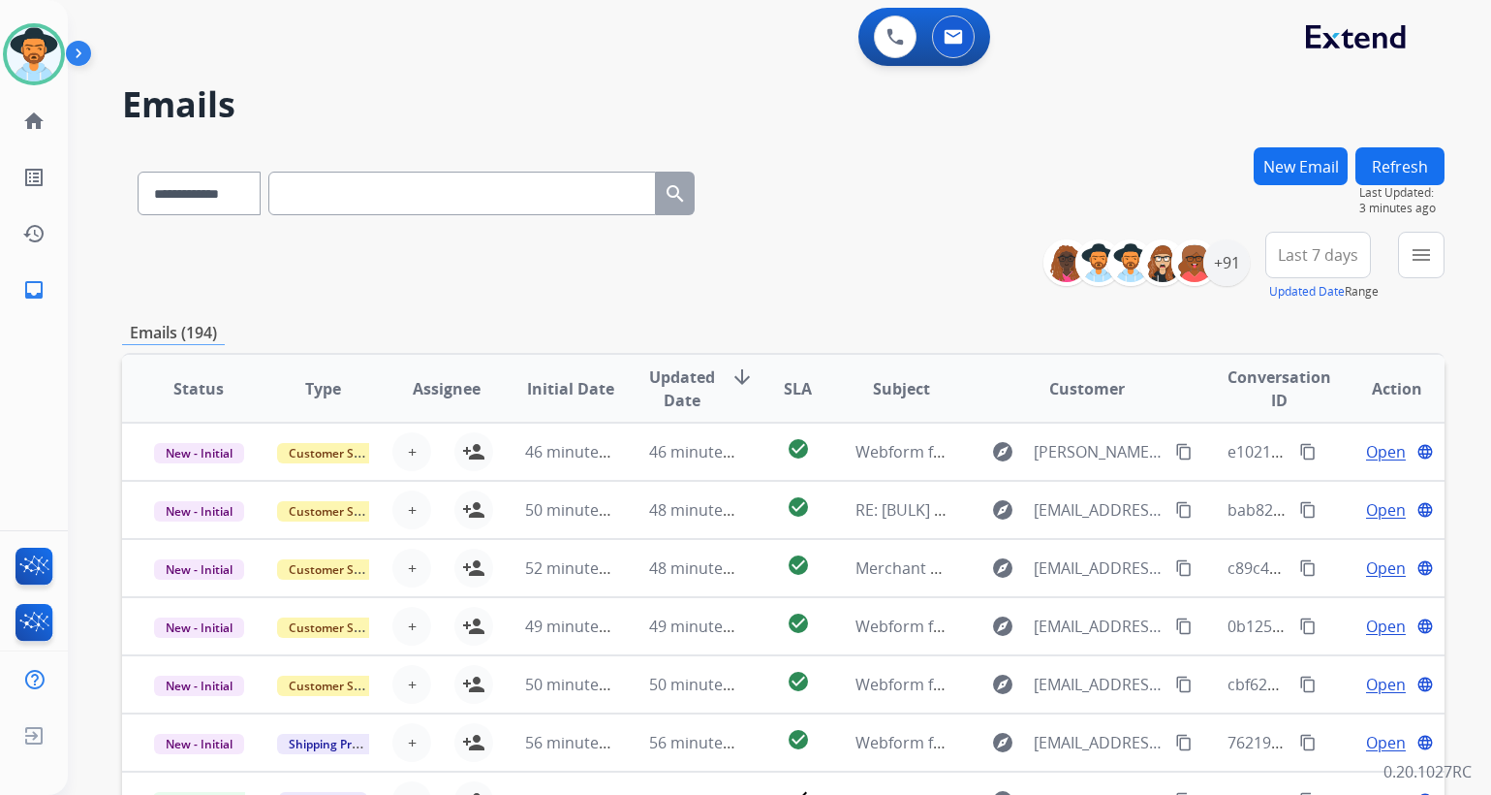
click at [812, 337] on div "Emails (194)" at bounding box center [783, 333] width 1323 height 24
click at [910, 185] on div "**********" at bounding box center [783, 189] width 1323 height 84
click at [78, 54] on img at bounding box center [82, 57] width 33 height 37
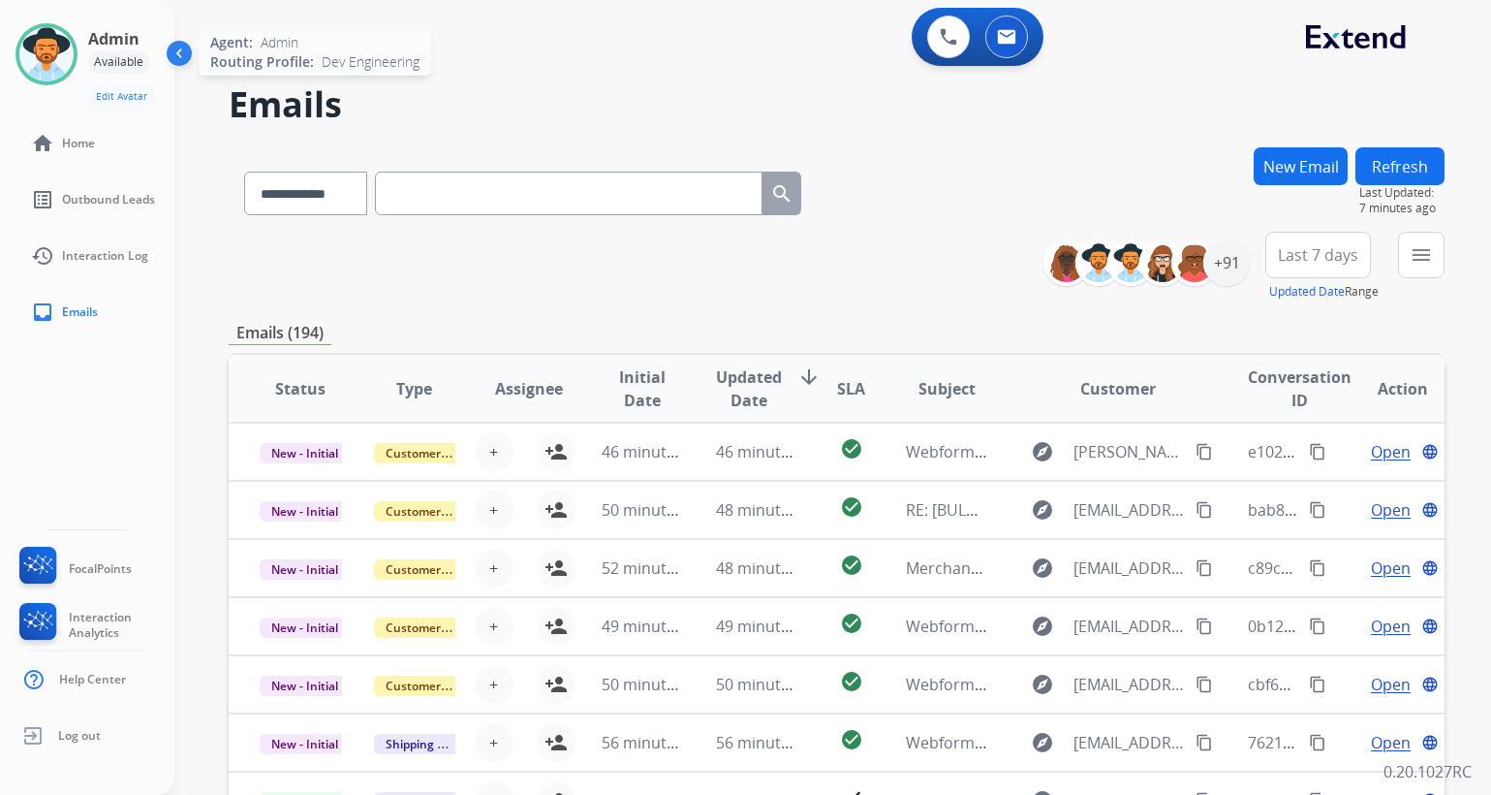
click at [47, 55] on img at bounding box center [46, 54] width 54 height 54
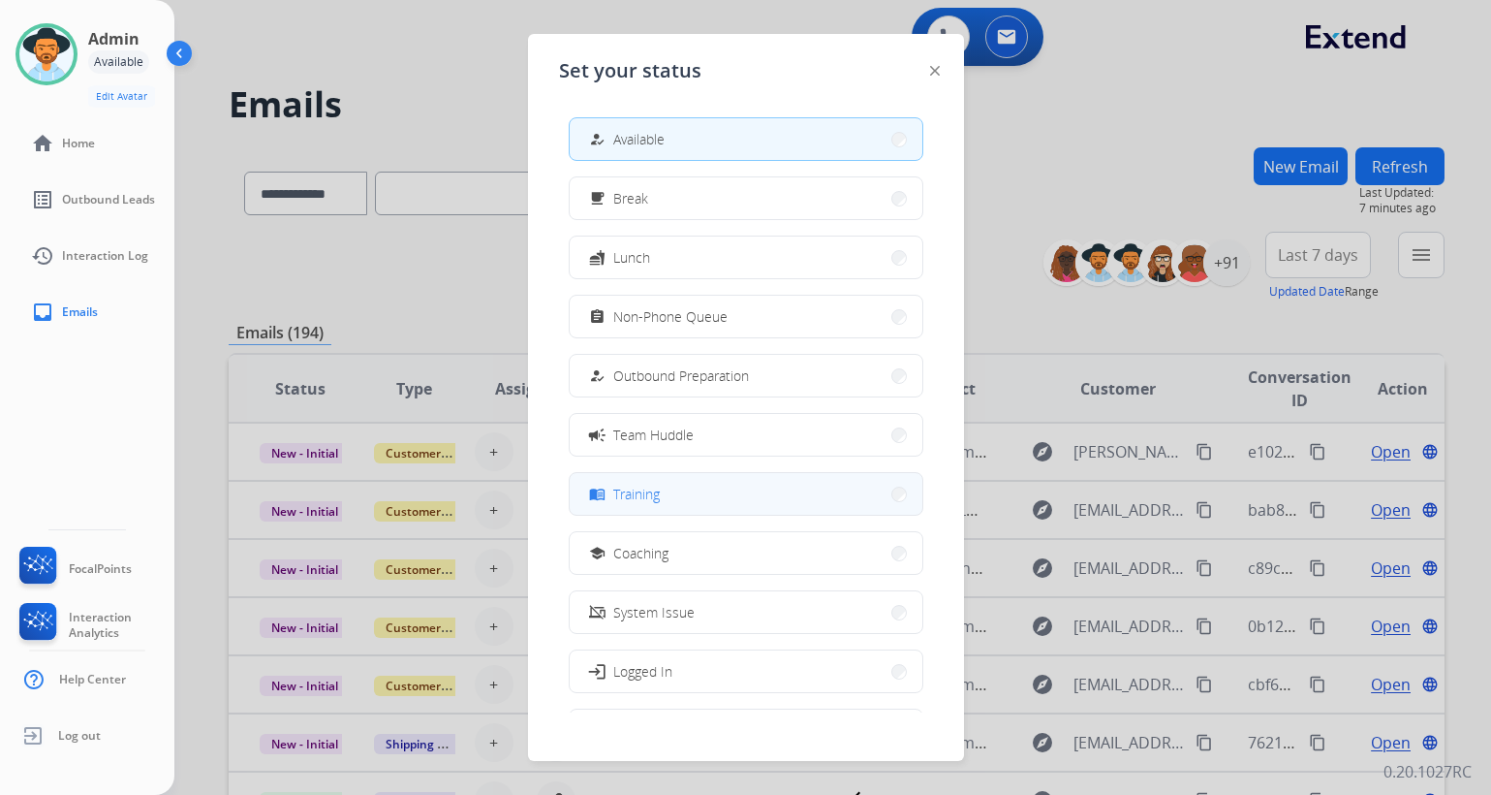
click at [681, 495] on button "menu_book Training" at bounding box center [746, 494] width 353 height 42
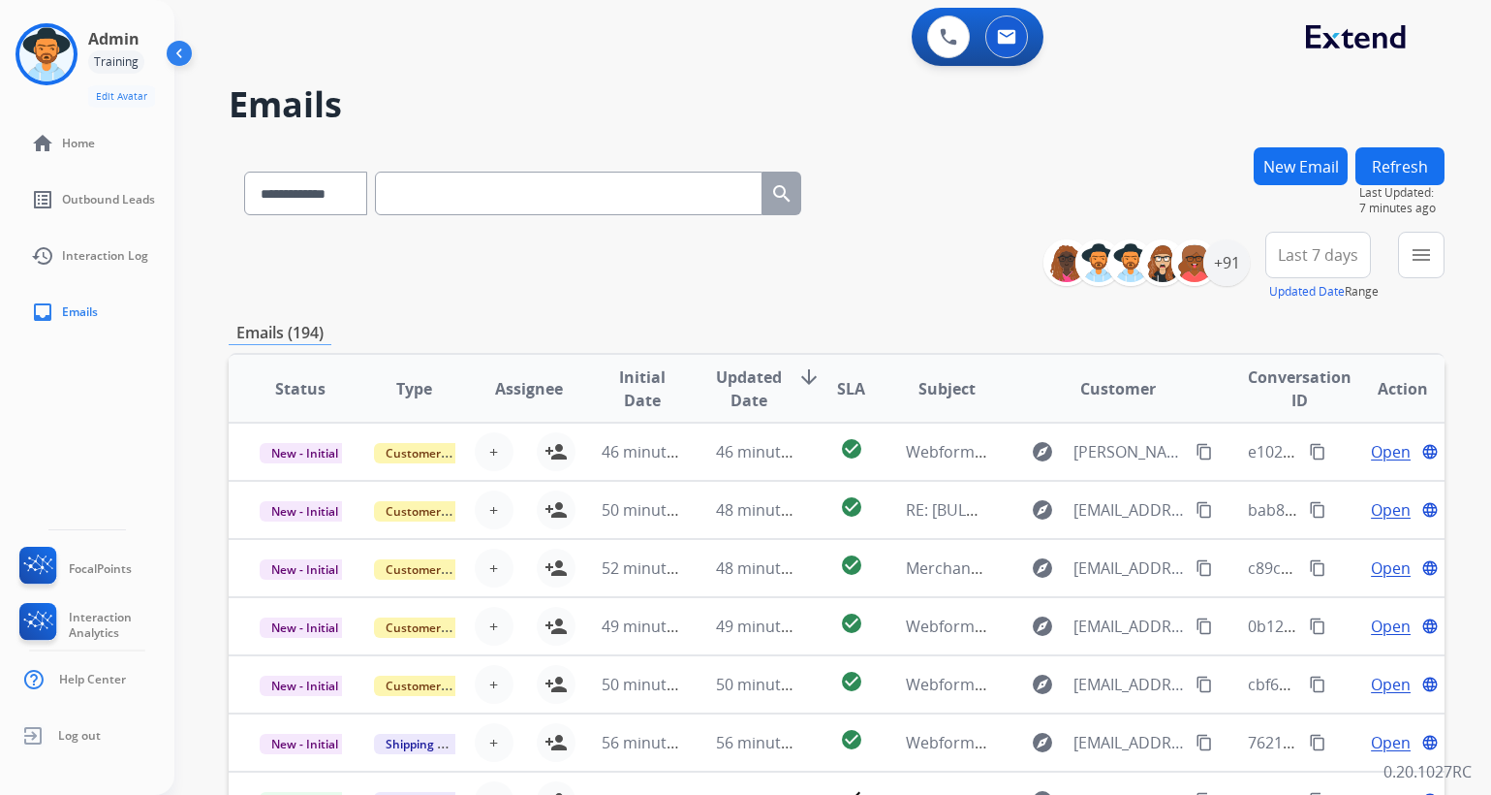
click at [962, 162] on div "**********" at bounding box center [837, 189] width 1216 height 84
